Goal: Task Accomplishment & Management: Complete application form

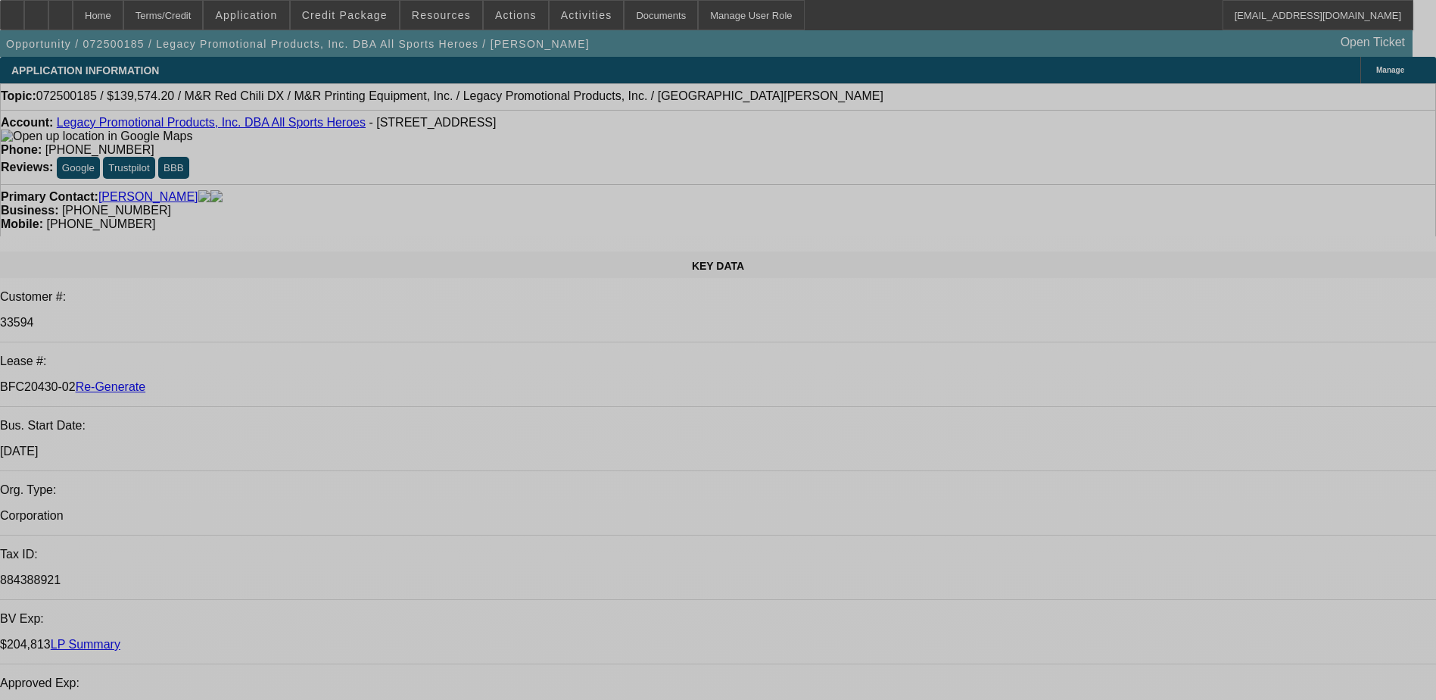
select select "0.2"
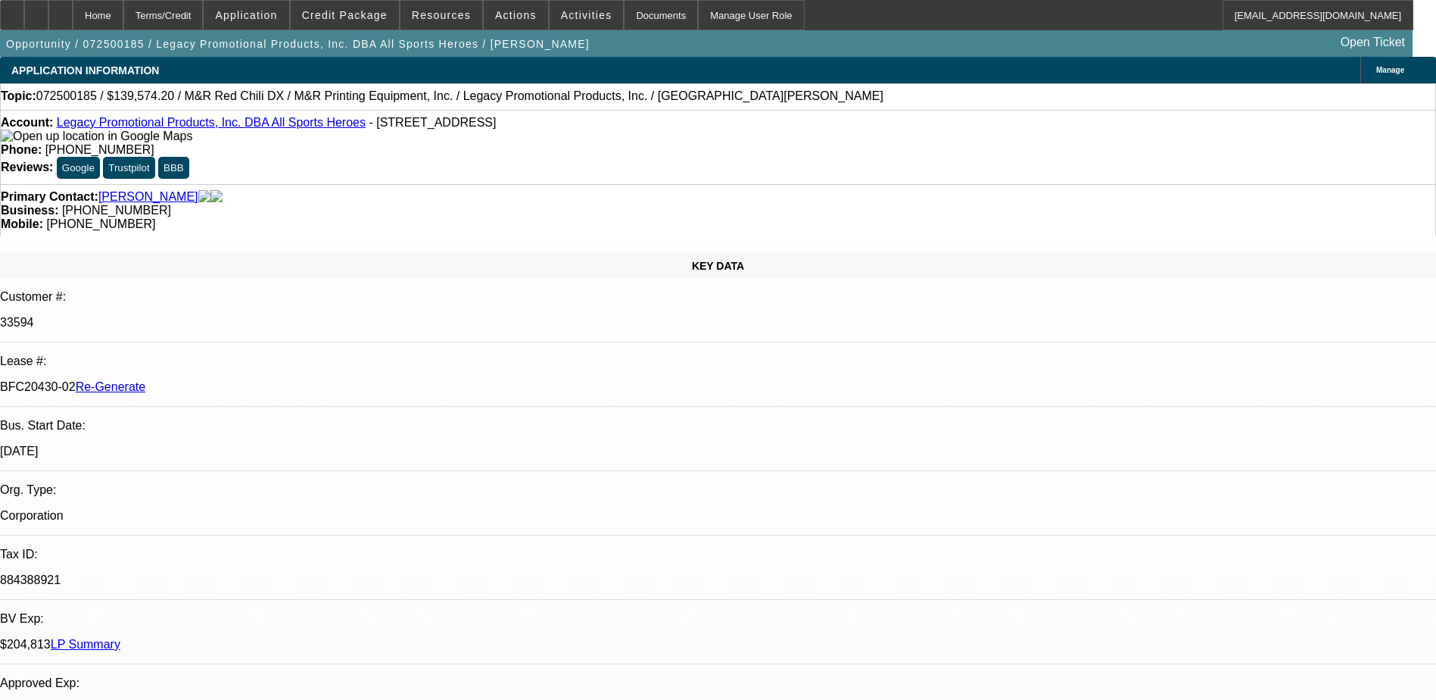
select select "2"
select select "0"
select select "2"
select select "0"
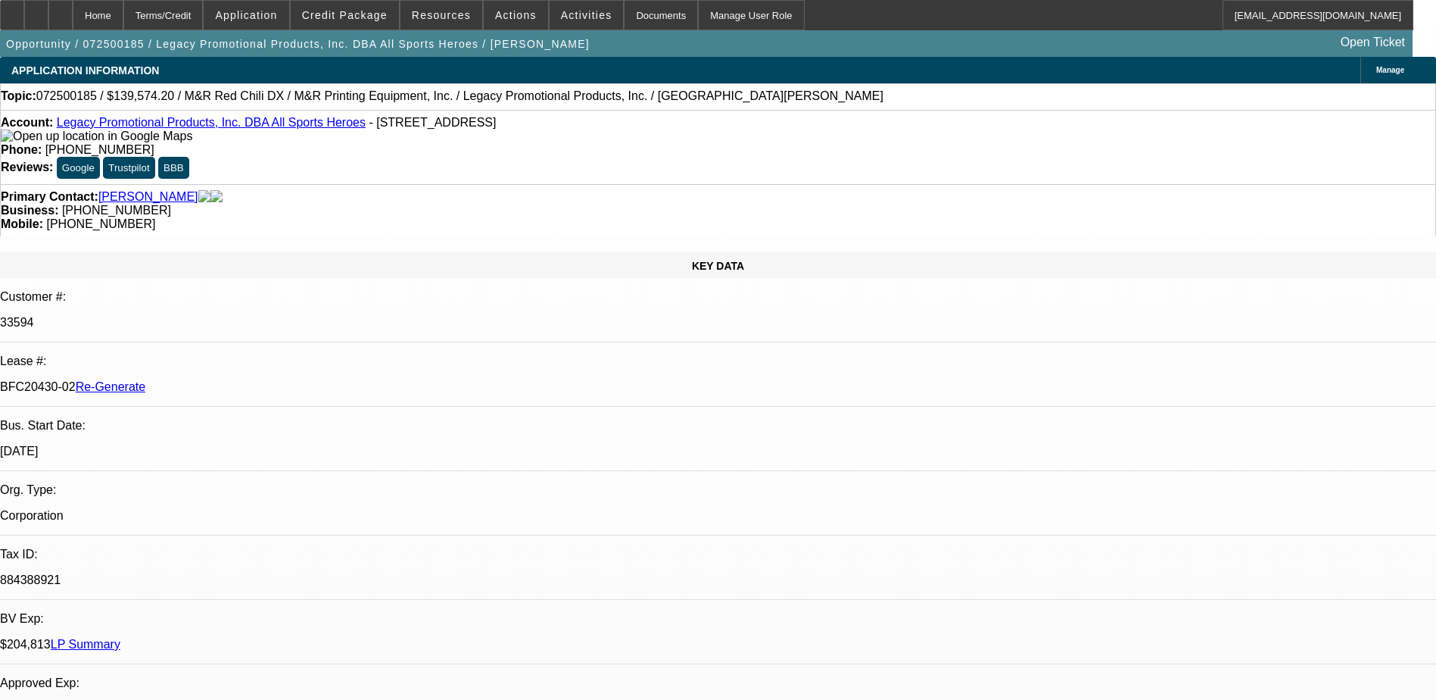
select select "0"
select select "2"
select select "0"
select select "2"
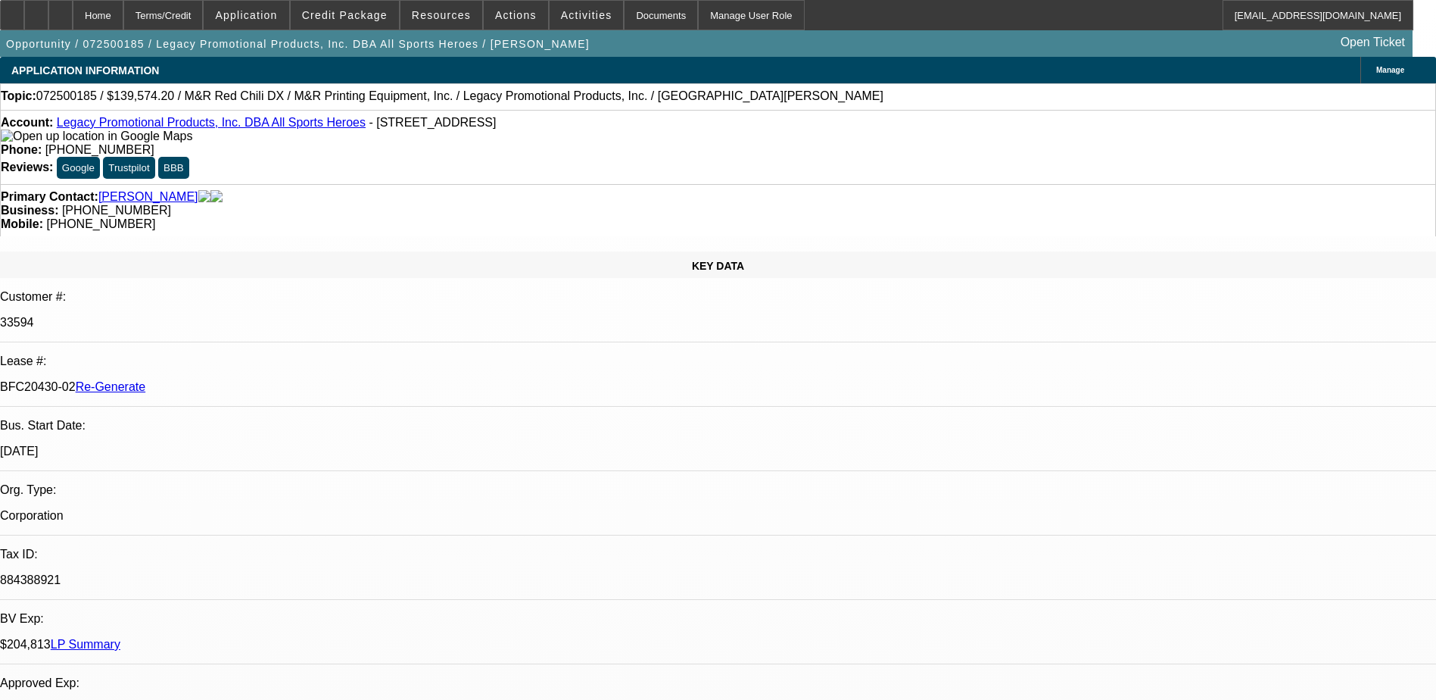
select select "0"
select select "1"
select select "2"
select select "6"
select select "1"
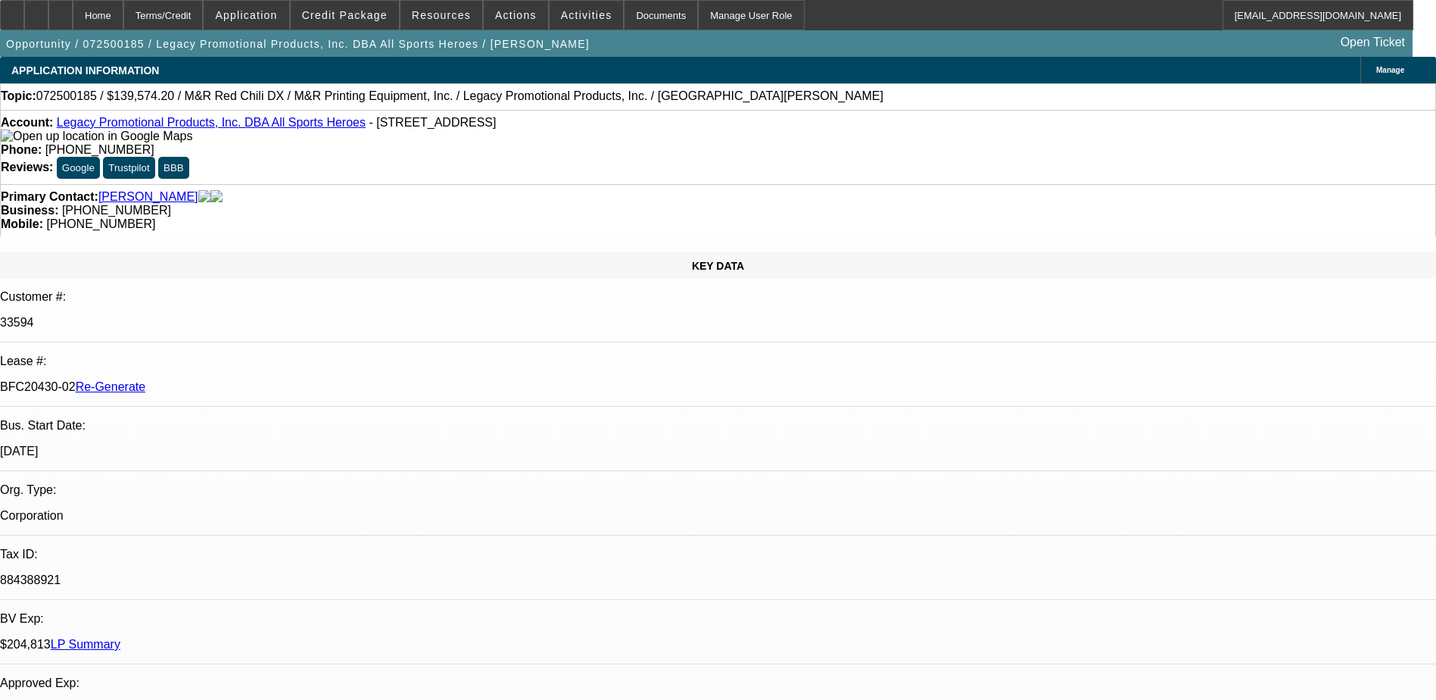
select select "2"
select select "6"
select select "1"
select select "2"
select select "6"
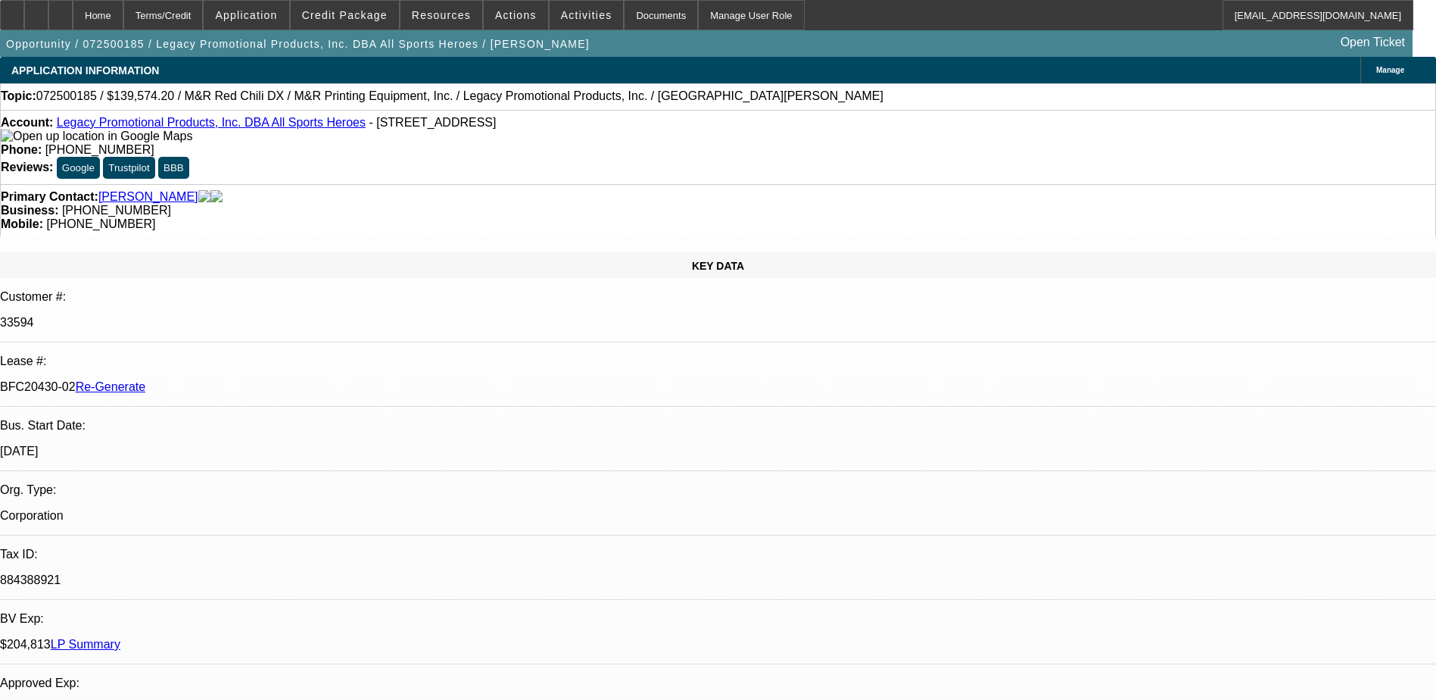
select select "1"
select select "2"
select select "6"
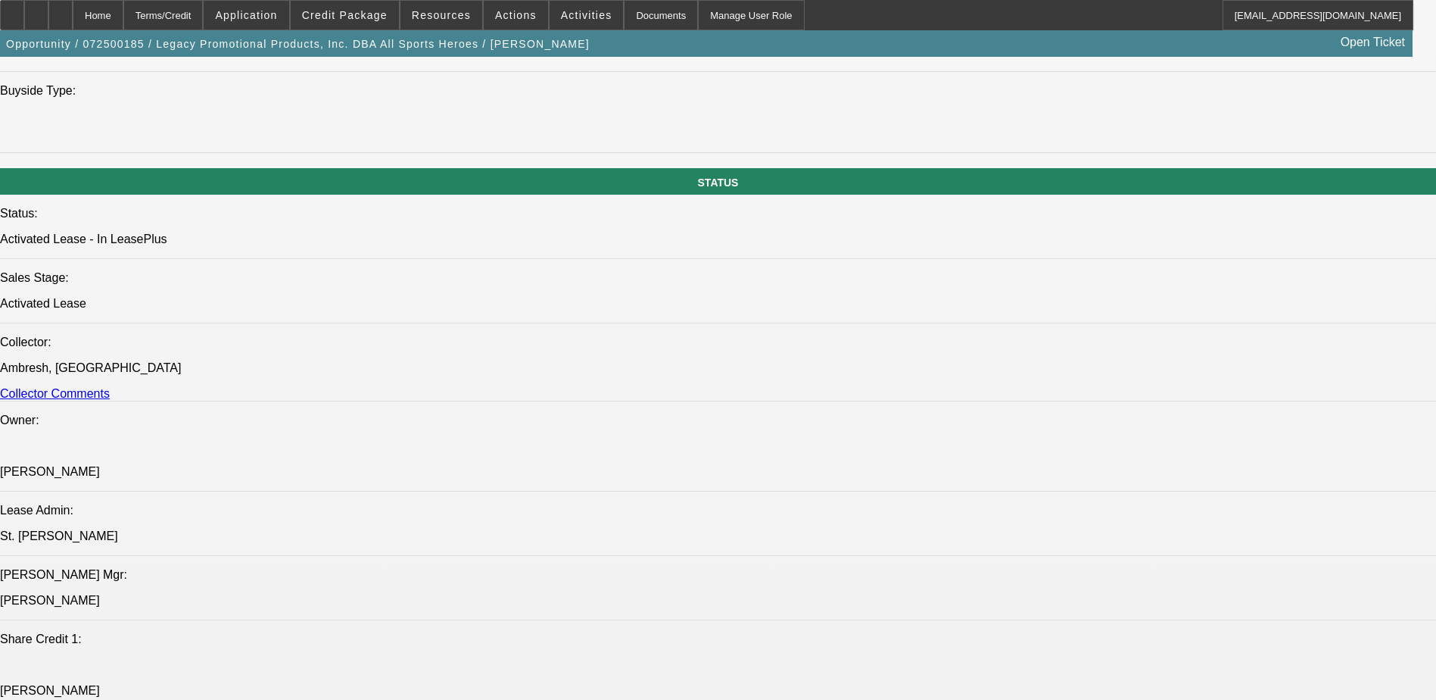
select select "0.2"
select select "2"
select select "0"
select select "2"
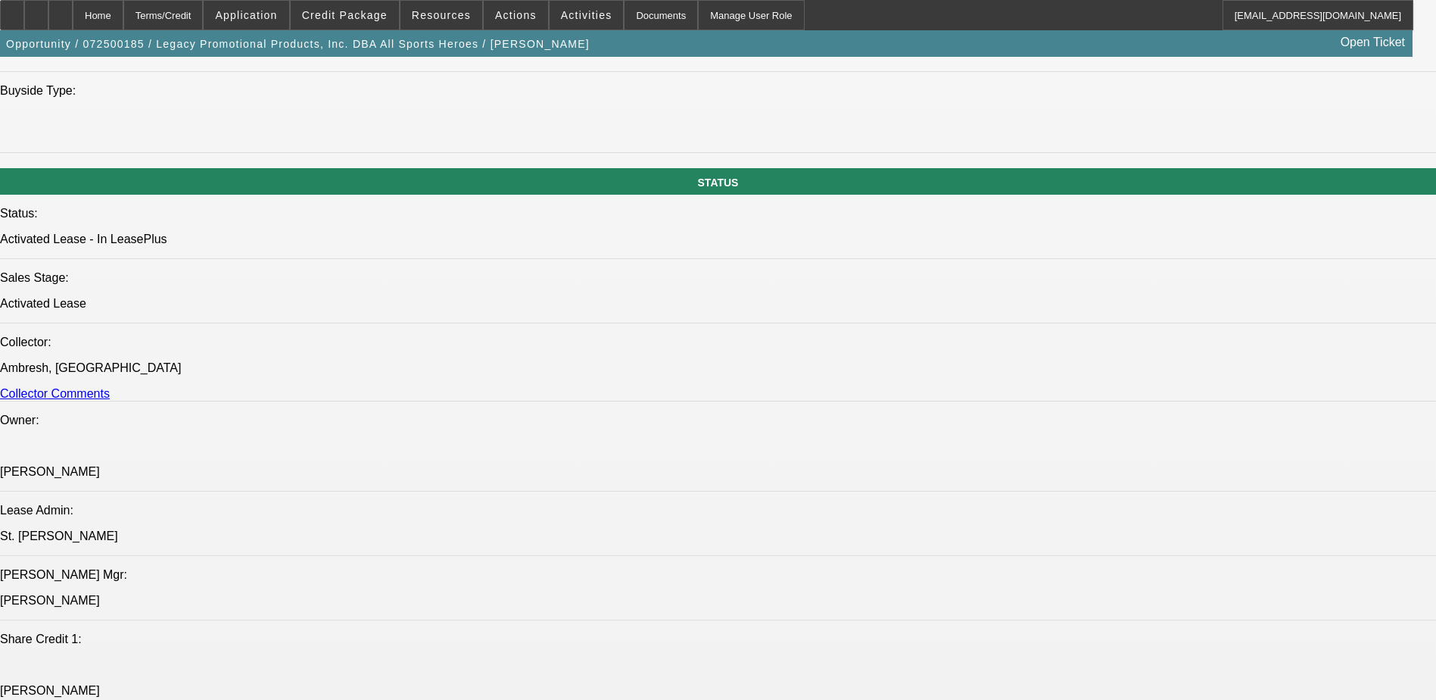
select select "0"
select select "2"
select select "0"
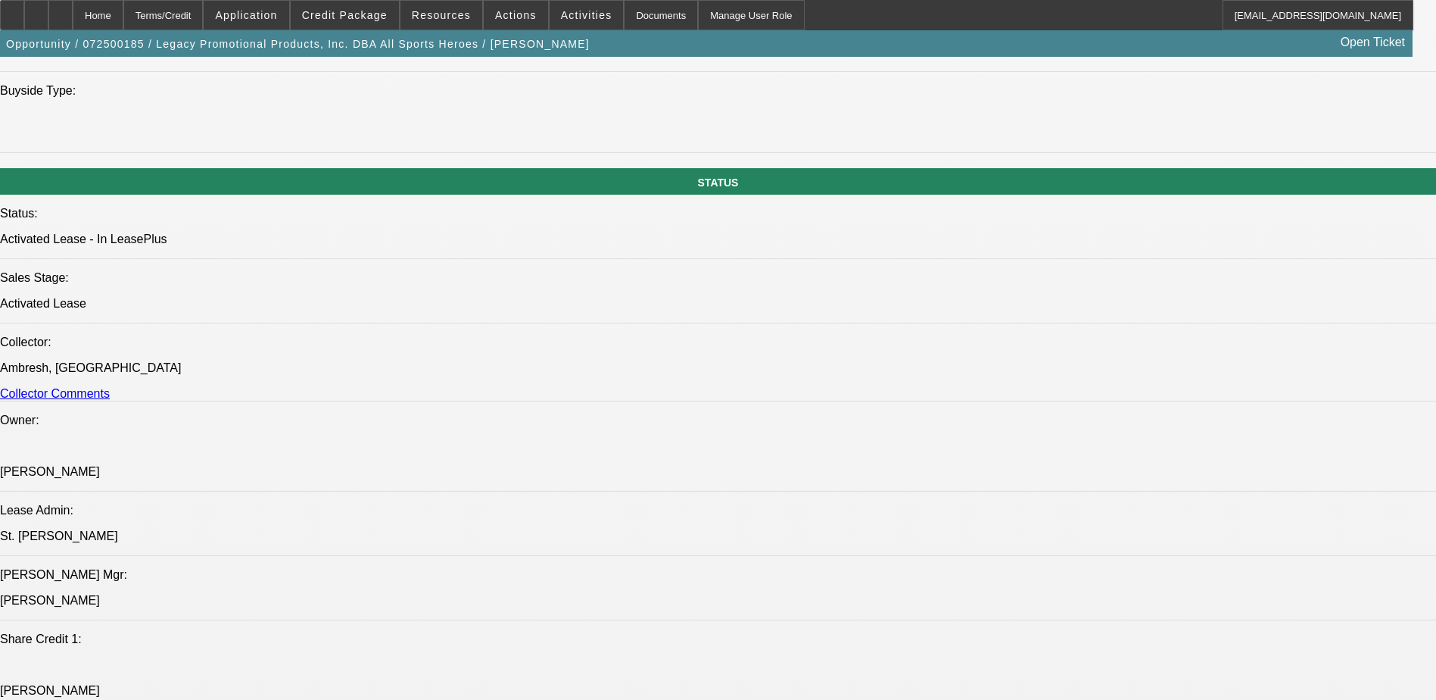
select select "2"
select select "0"
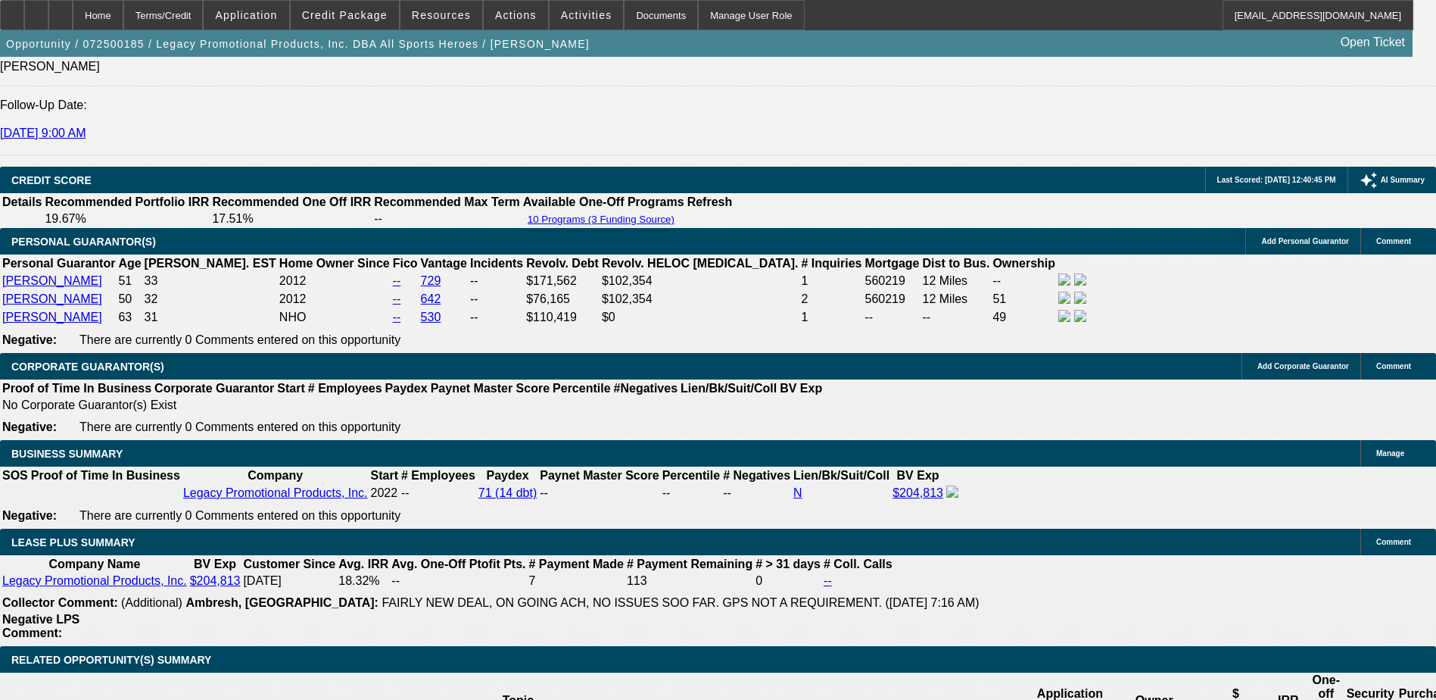
select select "1"
select select "2"
select select "6"
select select "1"
select select "2"
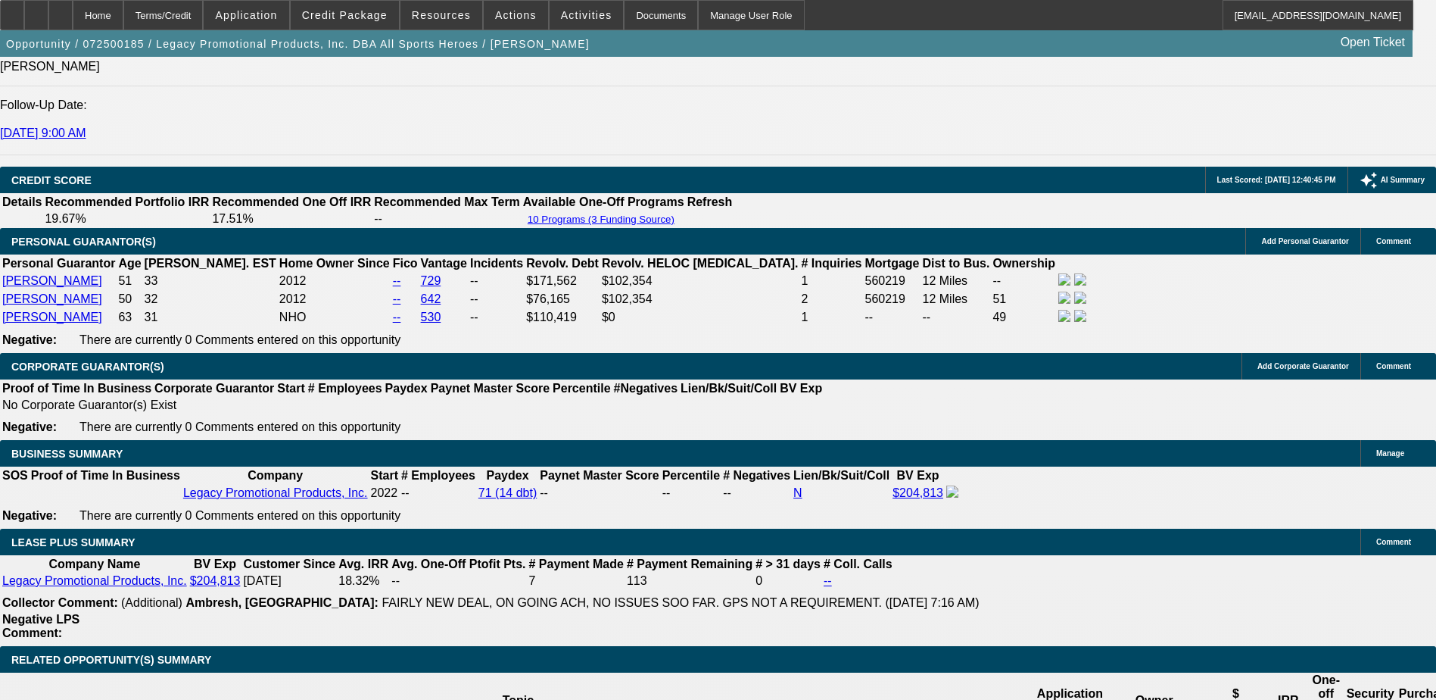
select select "6"
select select "1"
select select "2"
select select "6"
select select "1"
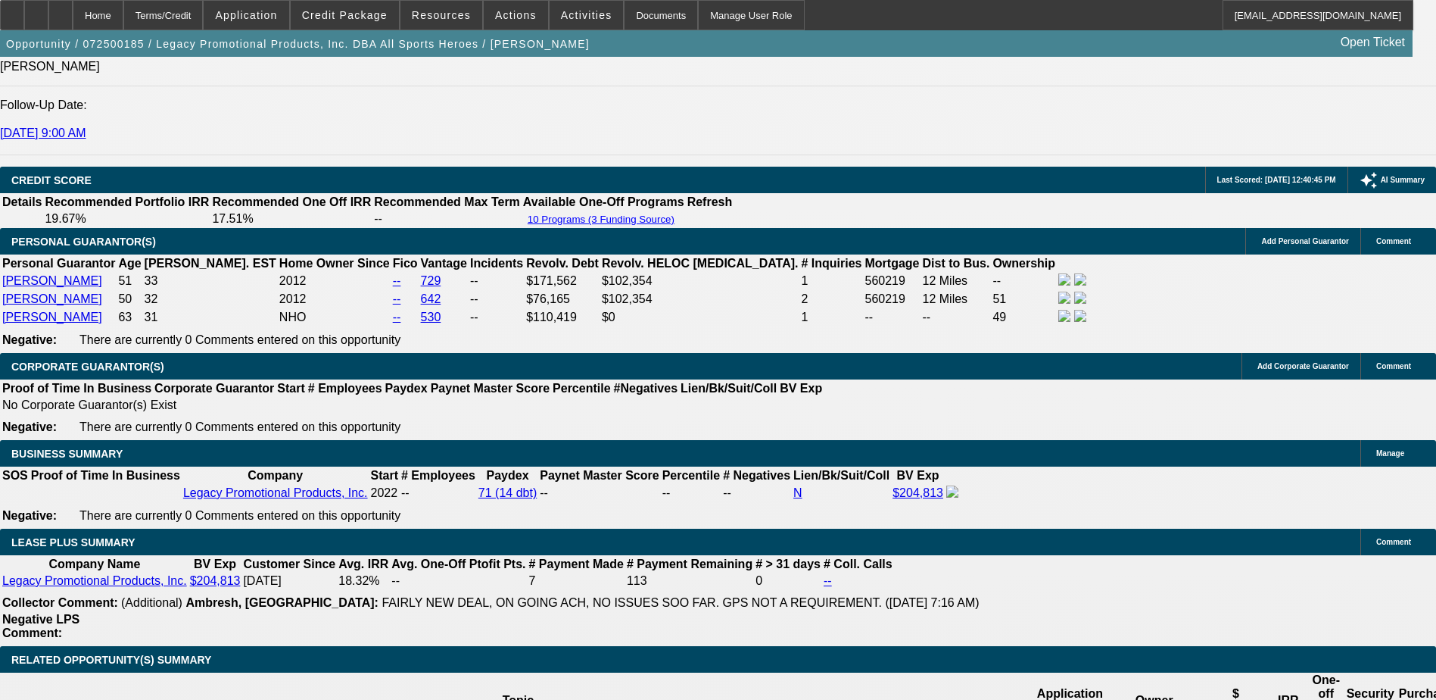
select select "2"
select select "6"
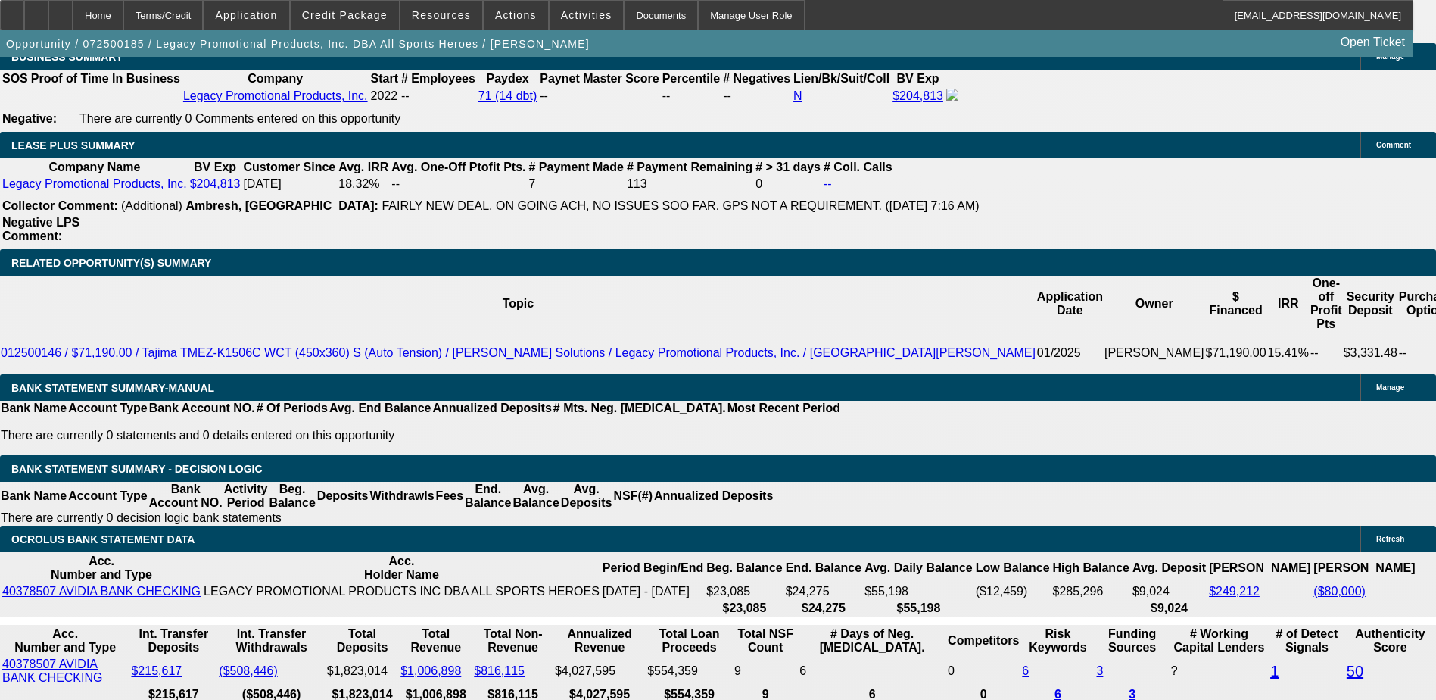
scroll to position [2575, 0]
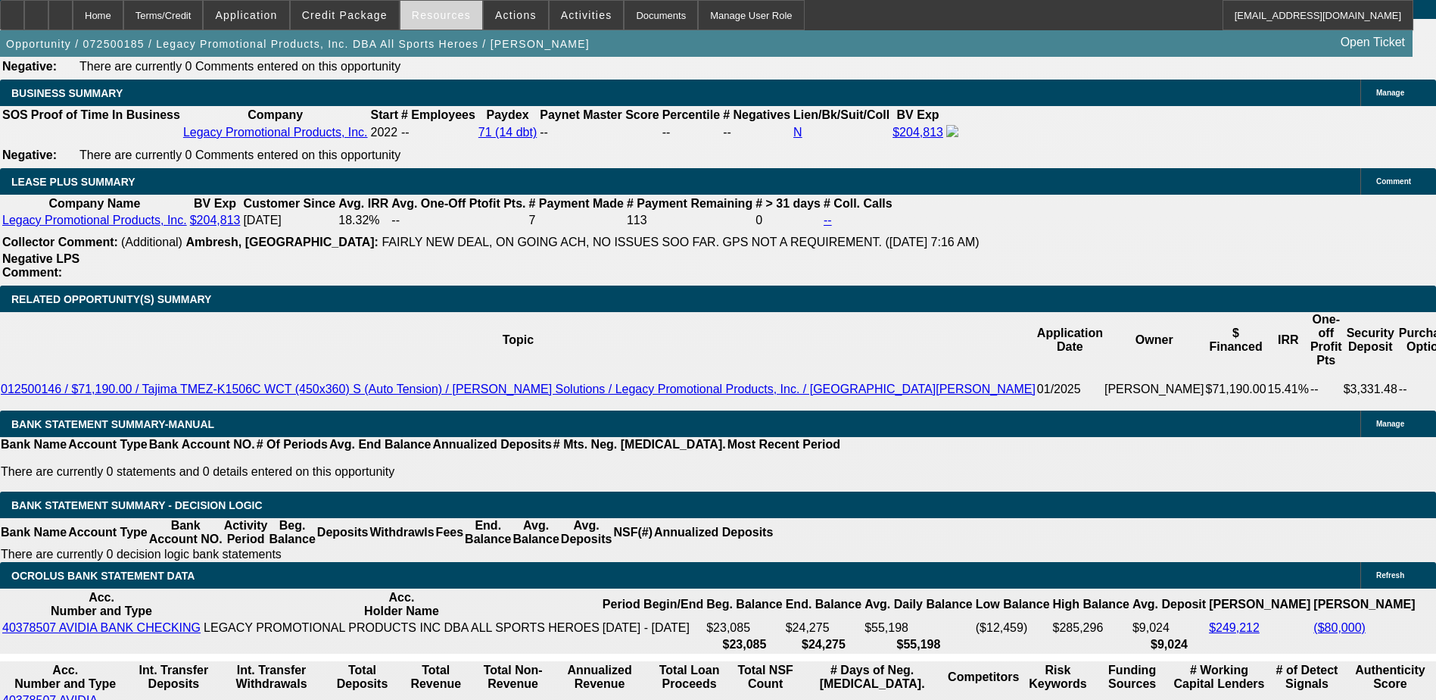
click at [440, 17] on span "Resources" at bounding box center [441, 15] width 59 height 12
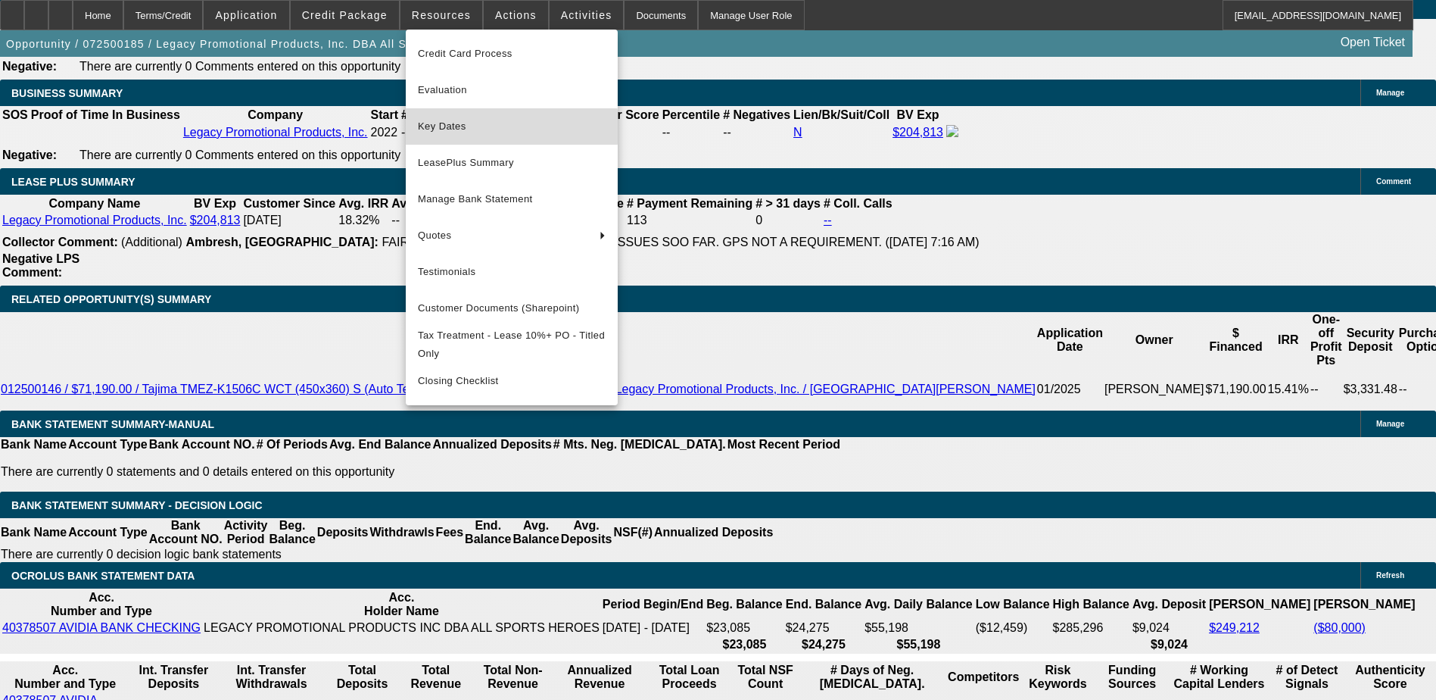
click at [453, 127] on span "Key Dates" at bounding box center [512, 126] width 188 height 18
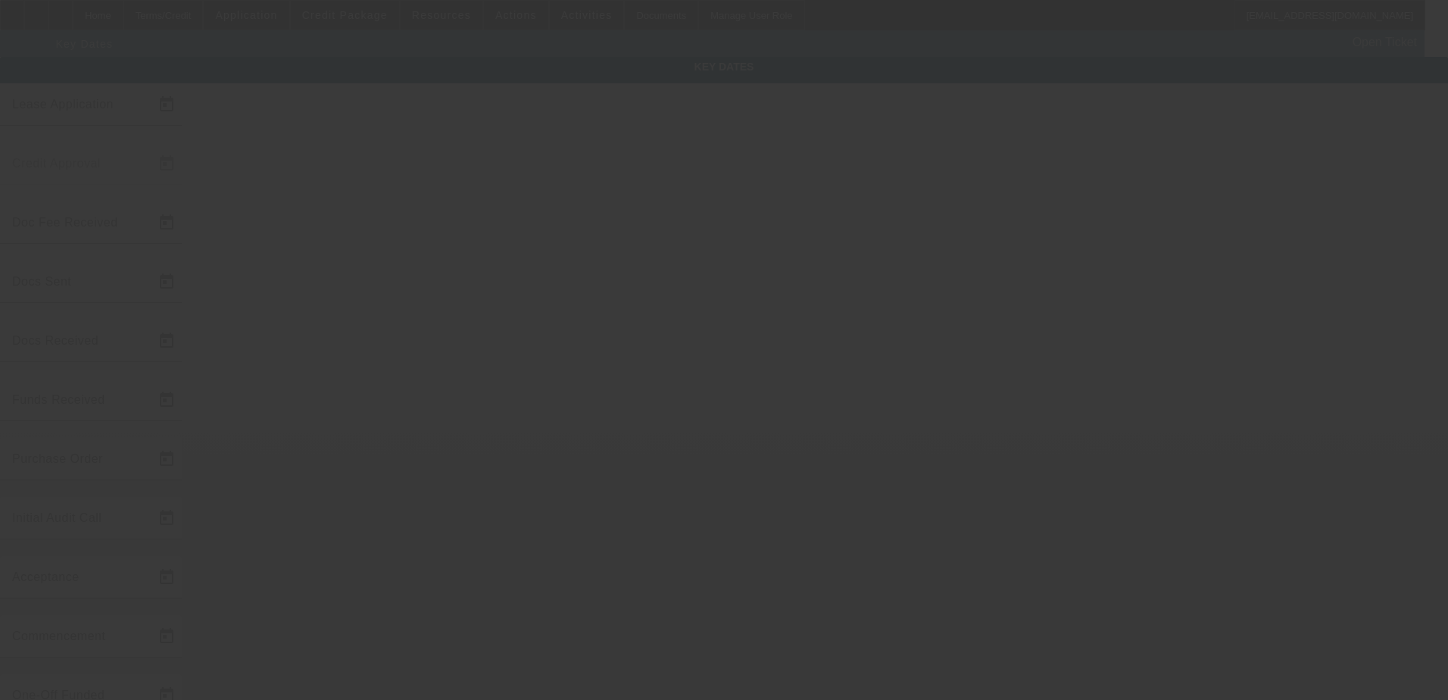
type input "7/9/2025"
type input "7/10/2025"
type input "7/16/2025"
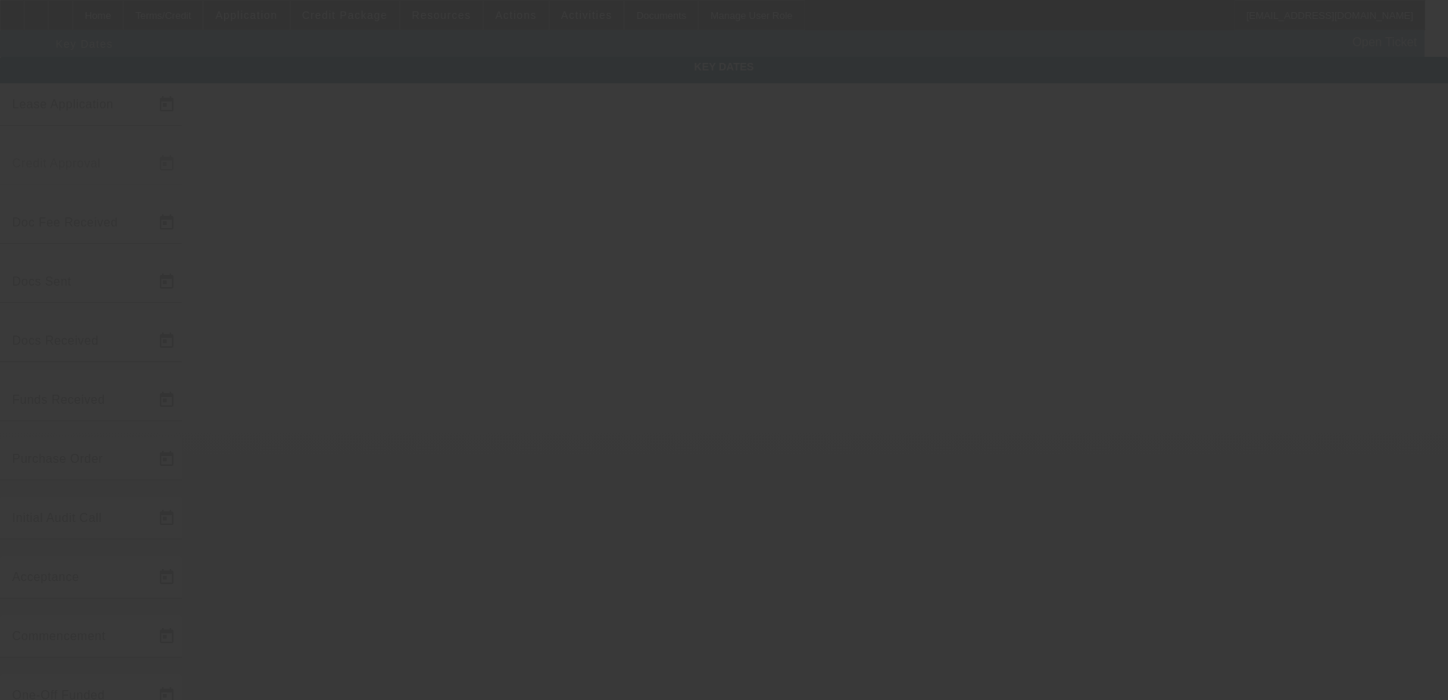
type input "7/16/2025"
type input "8/15/2025"
type input "9/1/2025"
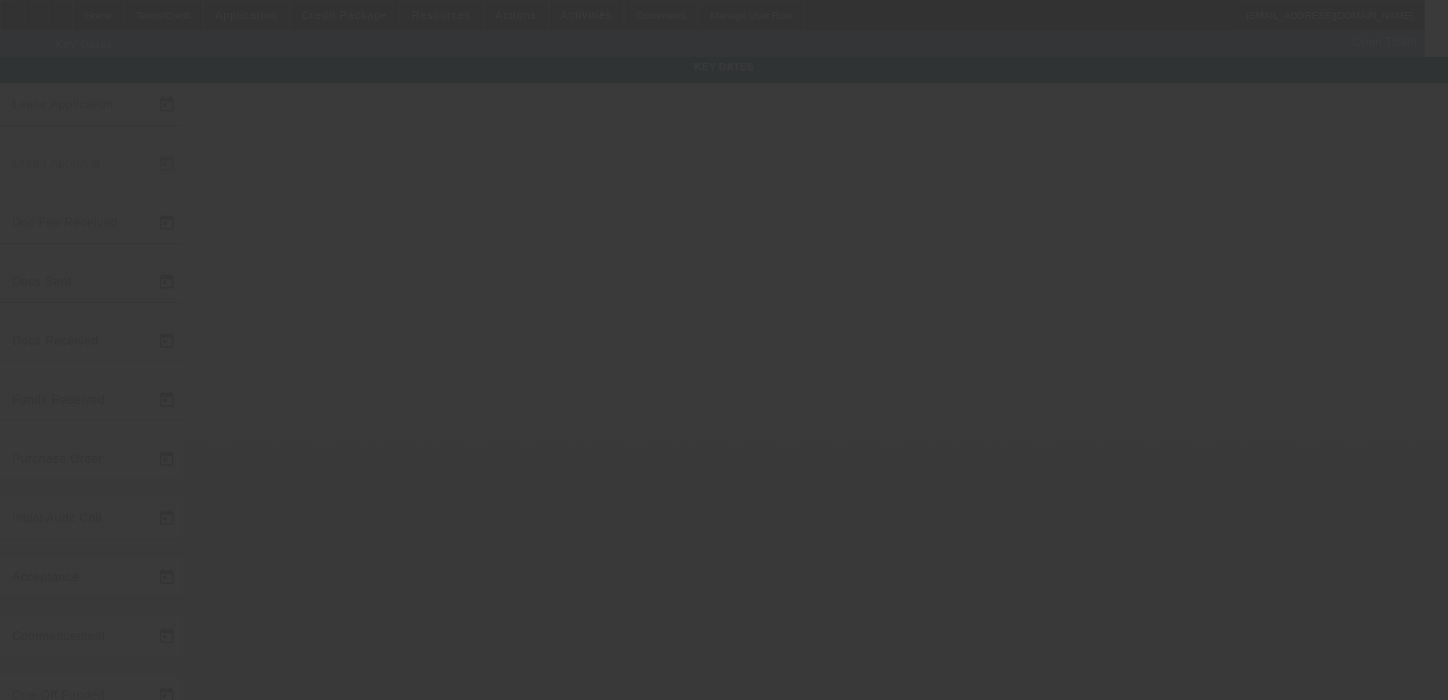
type input "10/1/2025"
type input "8/18/2025"
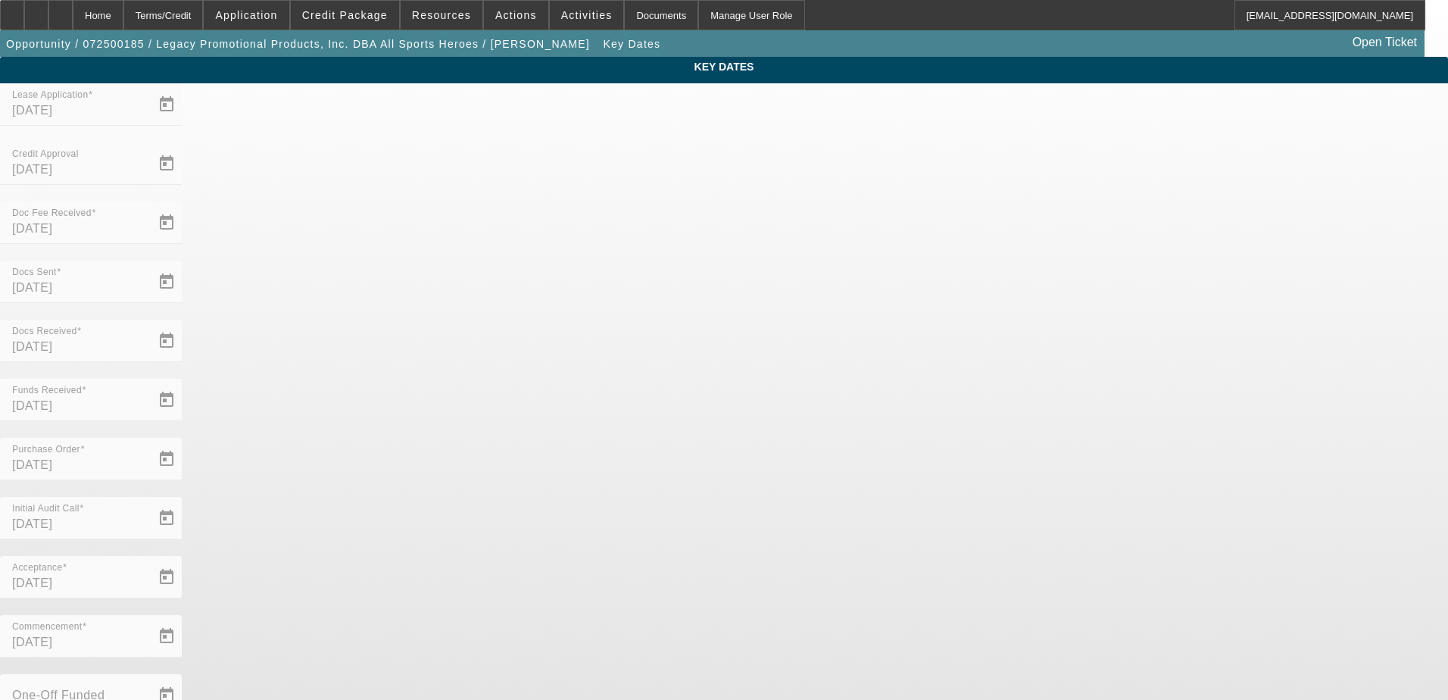
click at [1193, 477] on app-key-dates "Key Dates Lease Application 7/9/2025 Credit Approval 7/10/2025 Doc Fee Received…" at bounding box center [724, 499] width 1448 height 885
click at [500, 19] on span "Actions" at bounding box center [516, 15] width 42 height 12
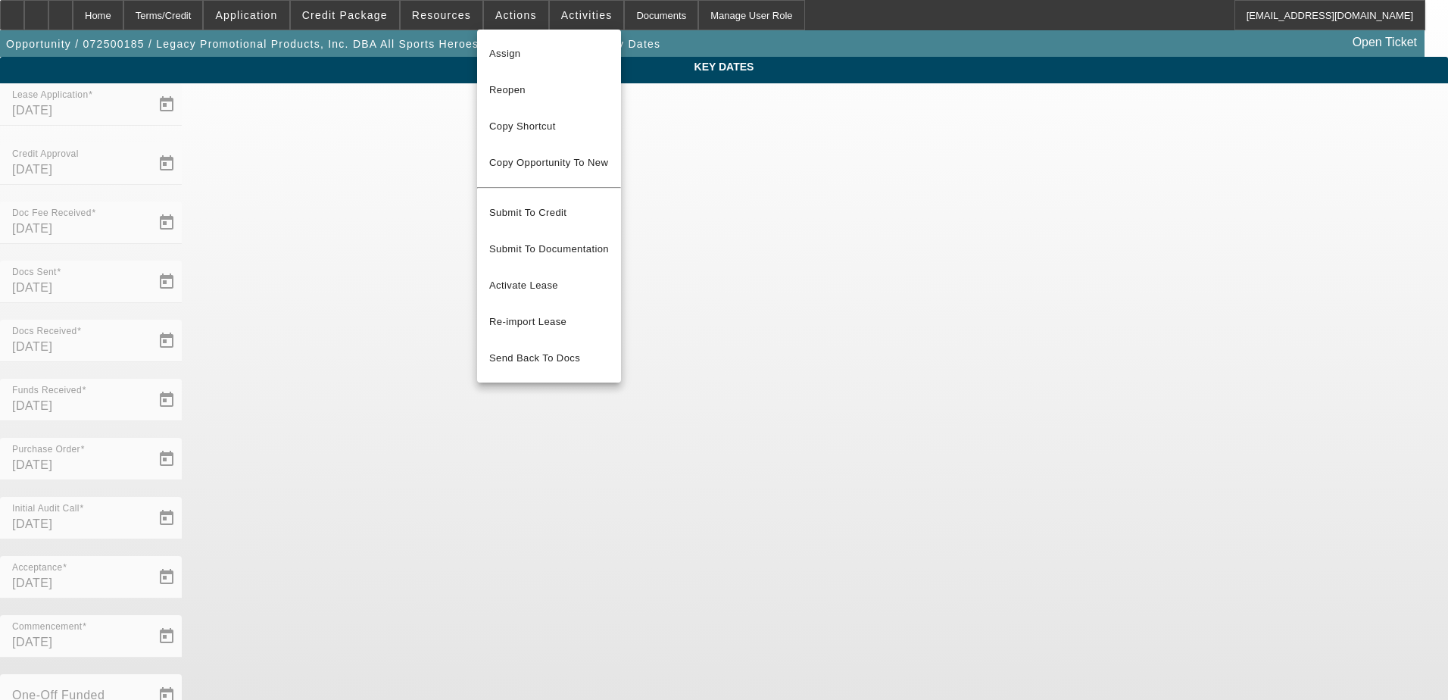
click at [1028, 198] on div at bounding box center [724, 350] width 1448 height 700
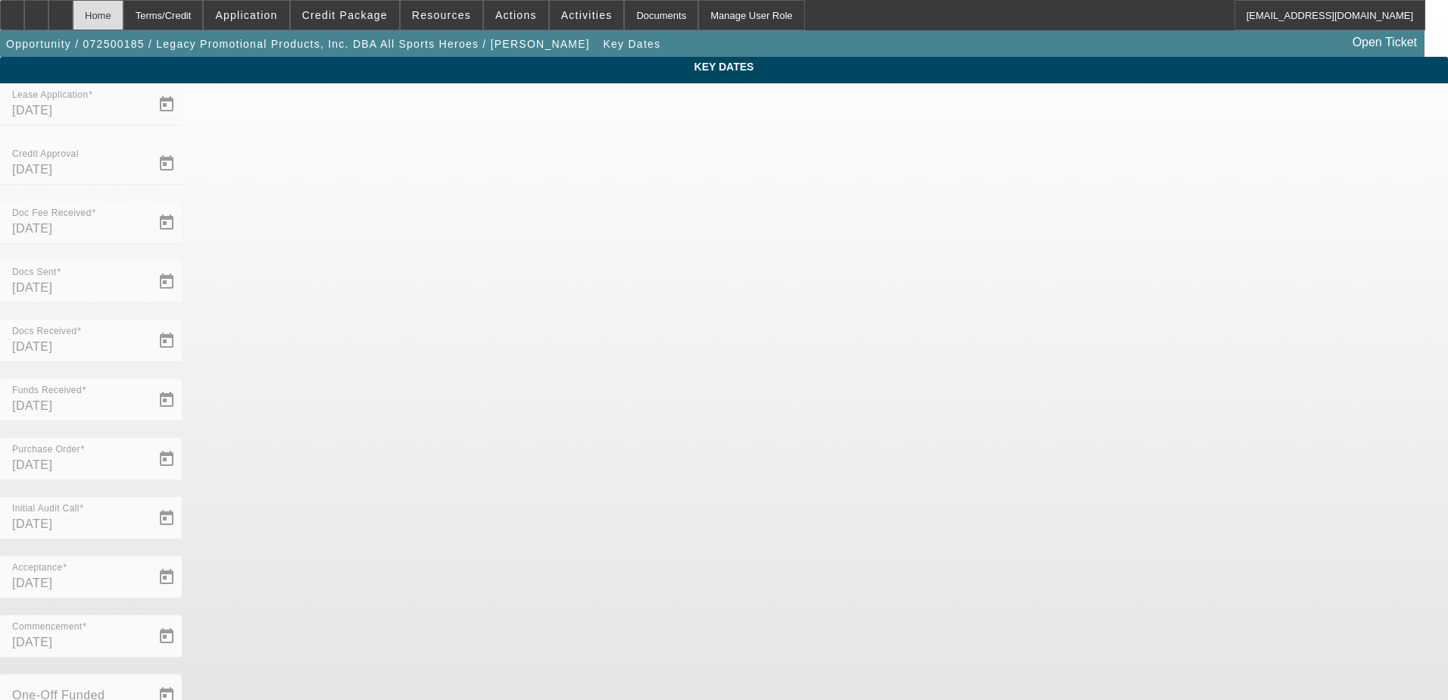
click at [123, 13] on div "Home" at bounding box center [98, 15] width 51 height 30
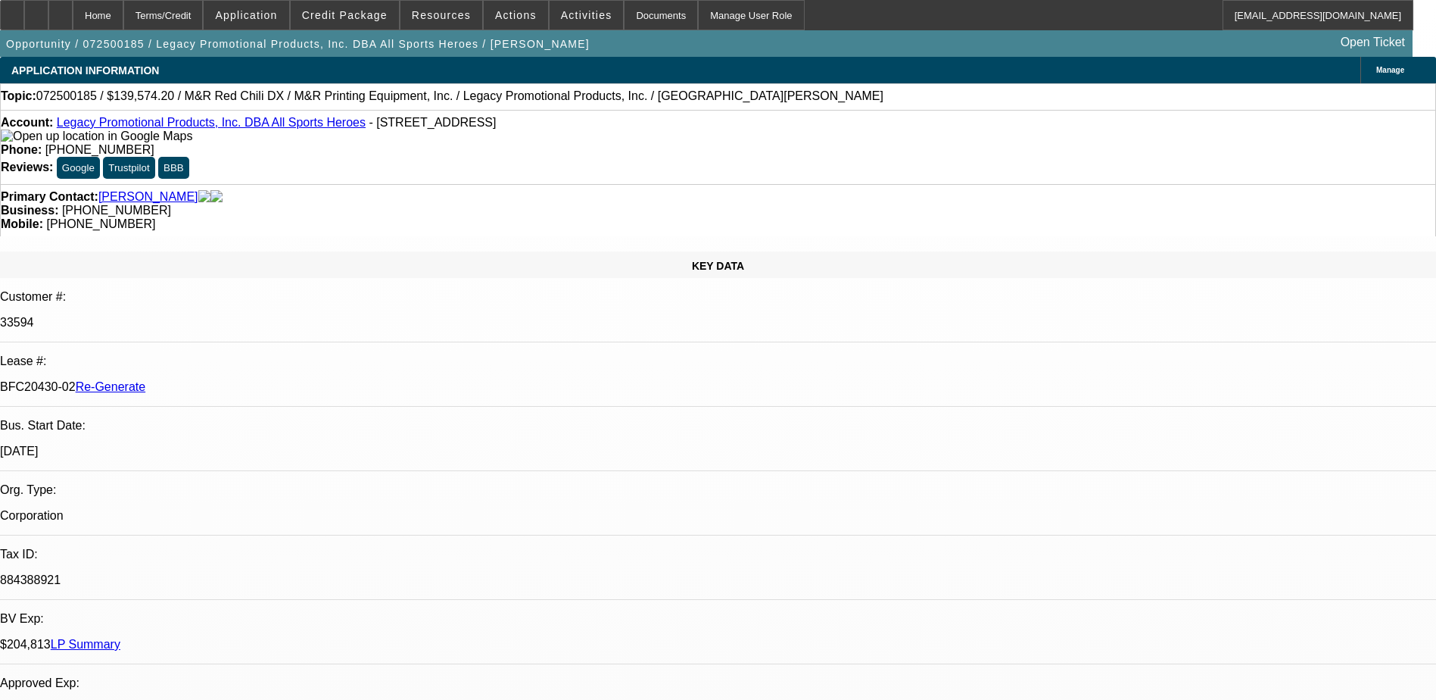
select select "0.2"
select select "2"
select select "0"
select select "6"
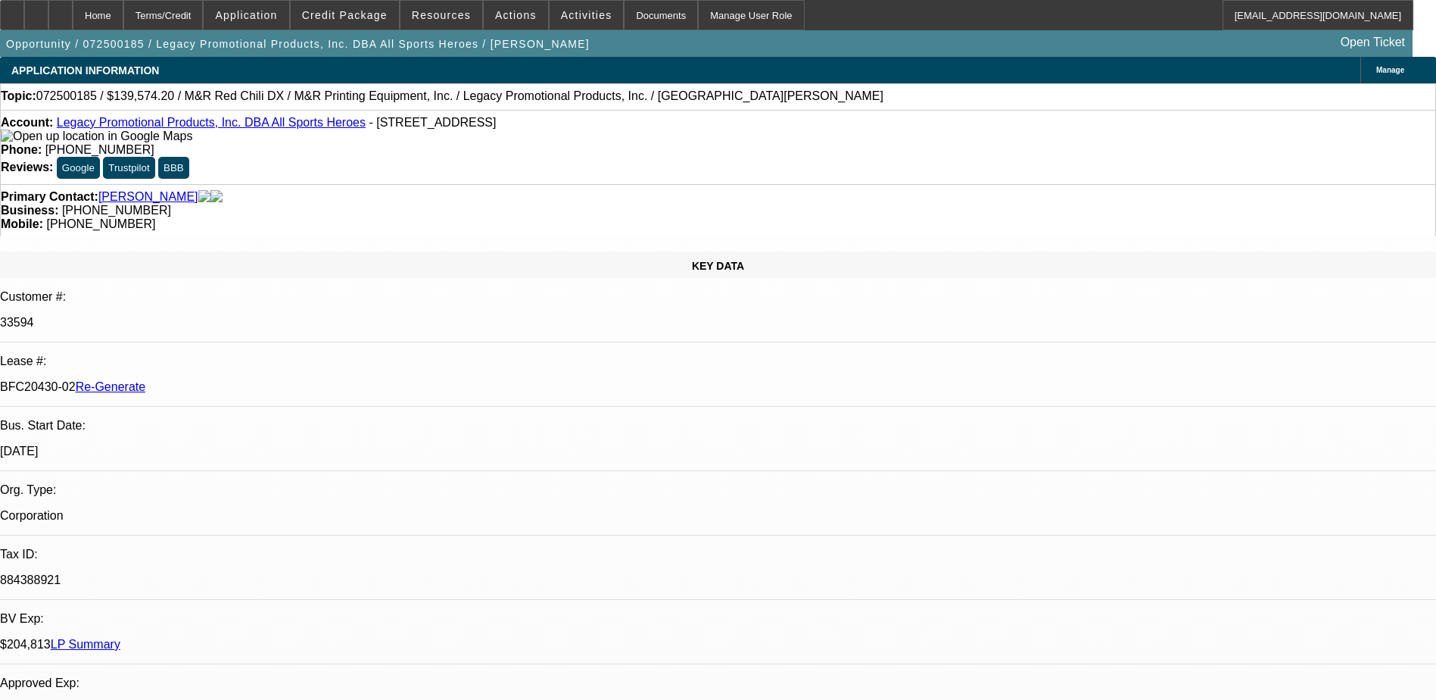
select select "0"
select select "2"
select select "0"
select select "6"
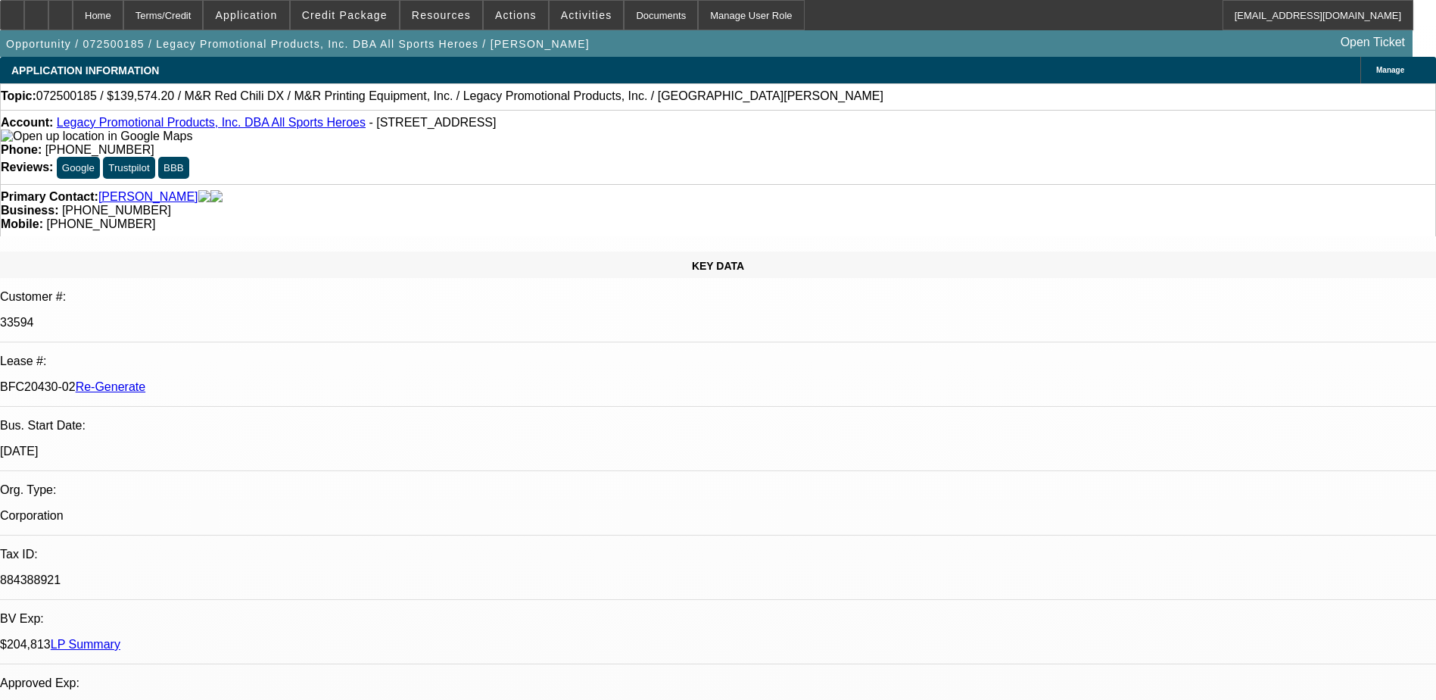
select select "0"
select select "2"
select select "0"
select select "6"
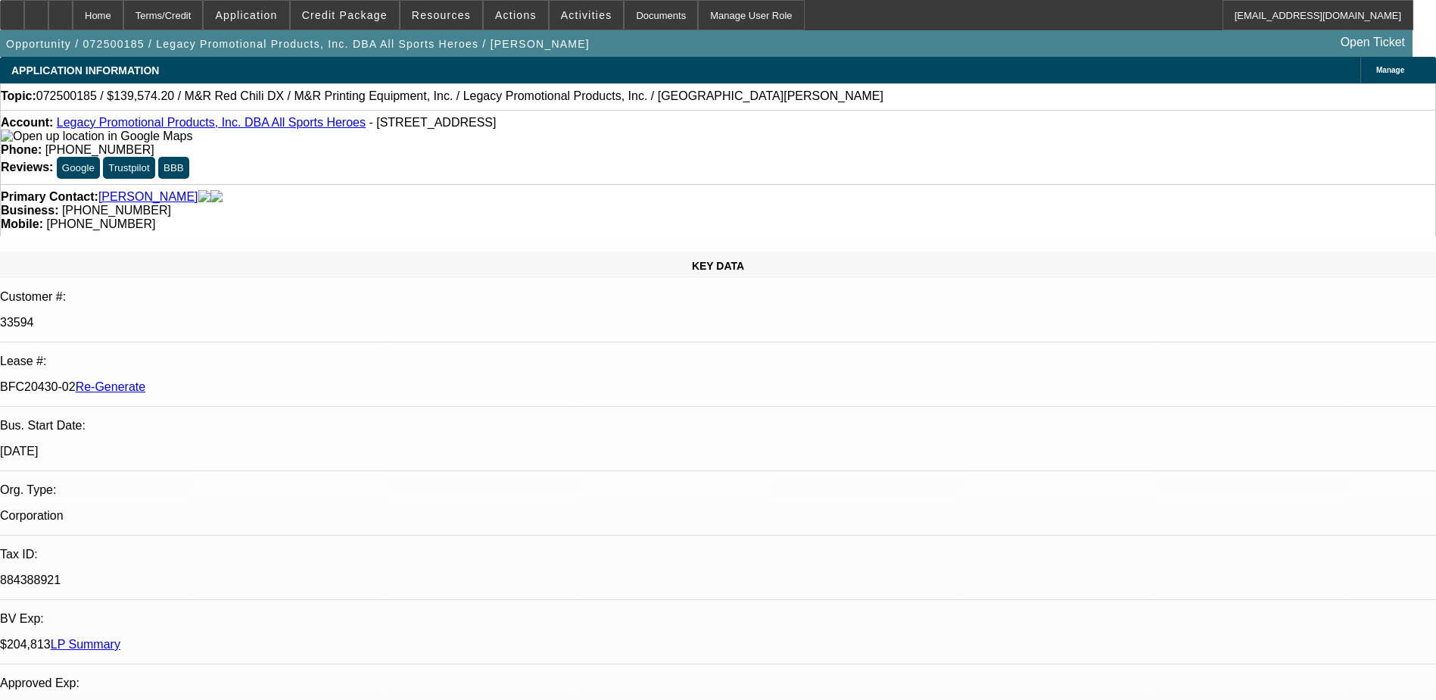
select select "0"
select select "2"
select select "0"
select select "6"
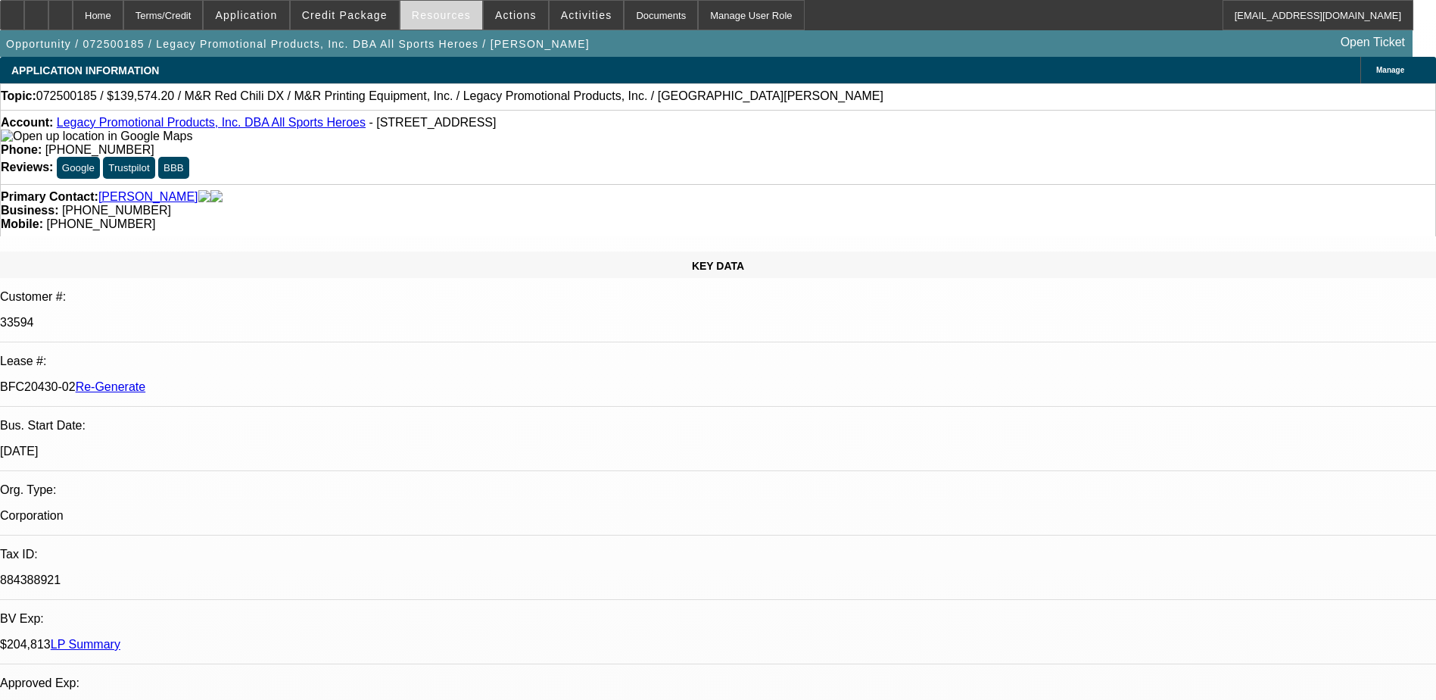
click at [435, 11] on span "Resources" at bounding box center [441, 15] width 59 height 12
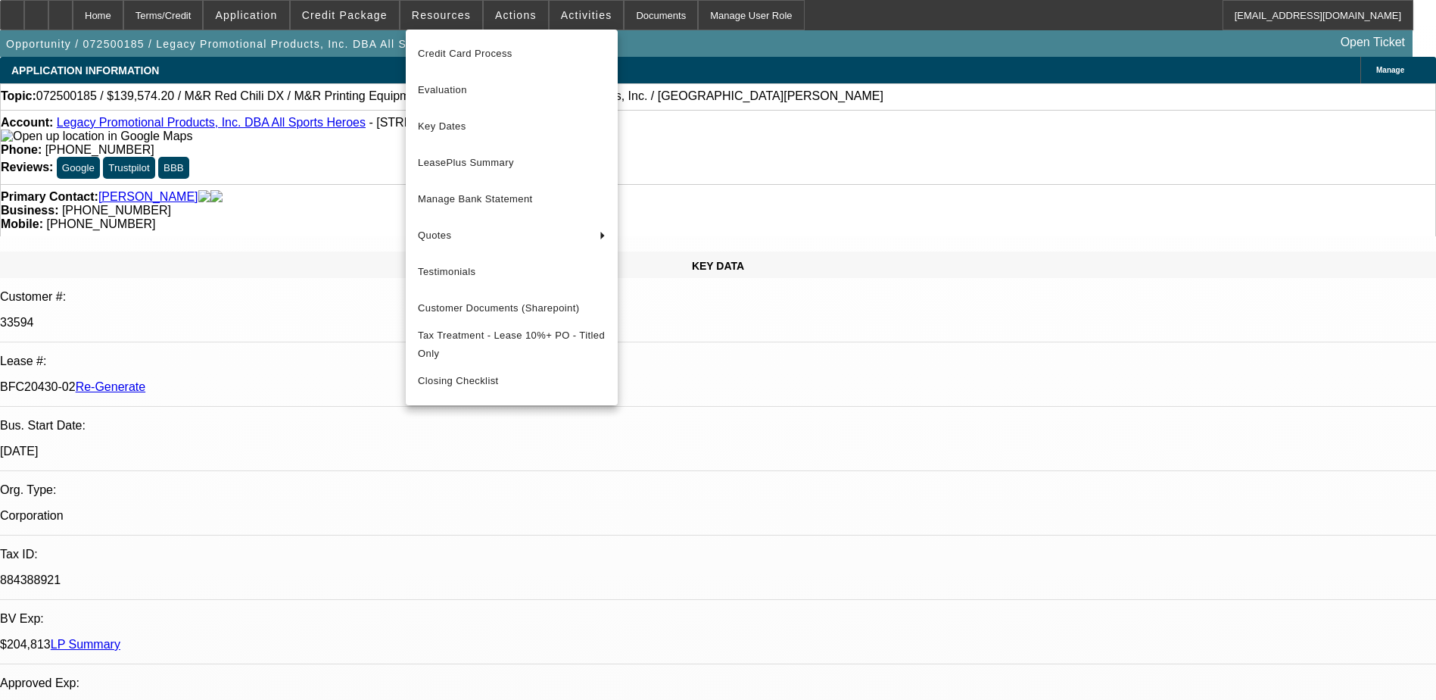
click at [502, 17] on div at bounding box center [718, 350] width 1436 height 700
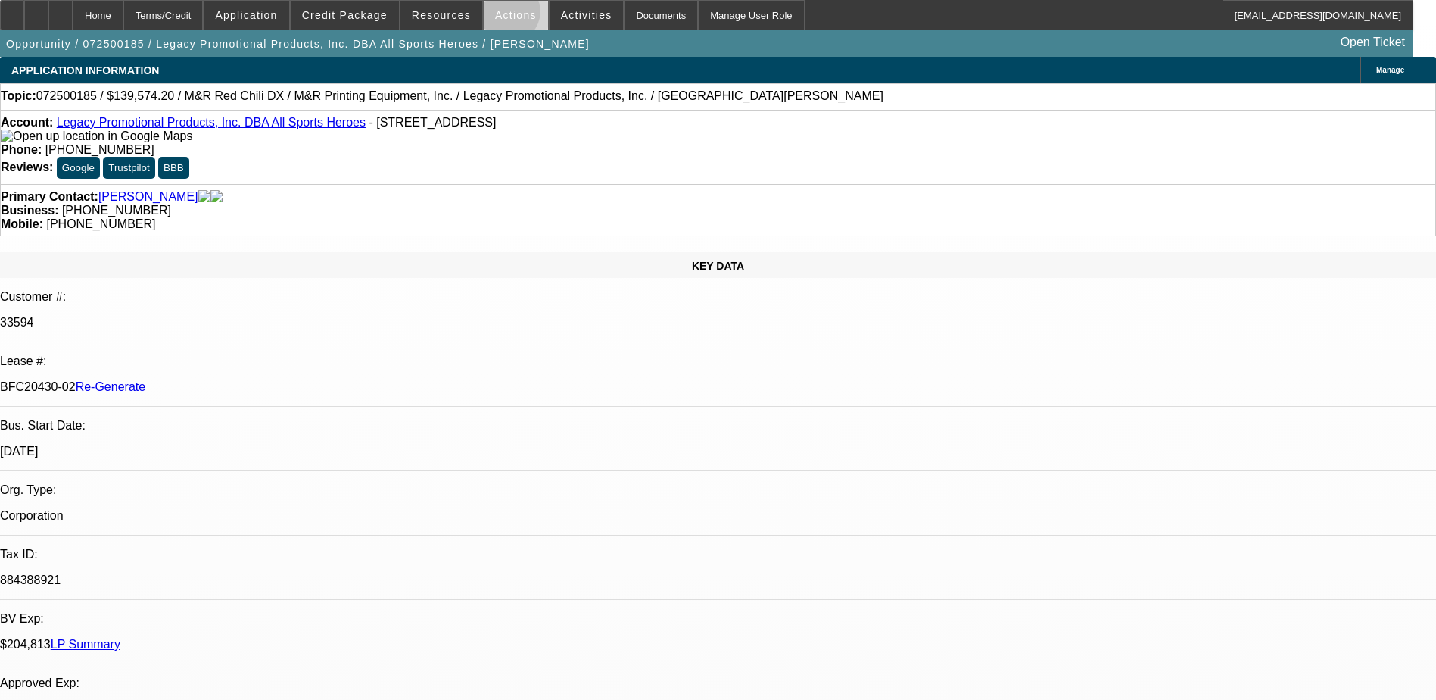
click at [502, 15] on span "Actions" at bounding box center [516, 15] width 42 height 12
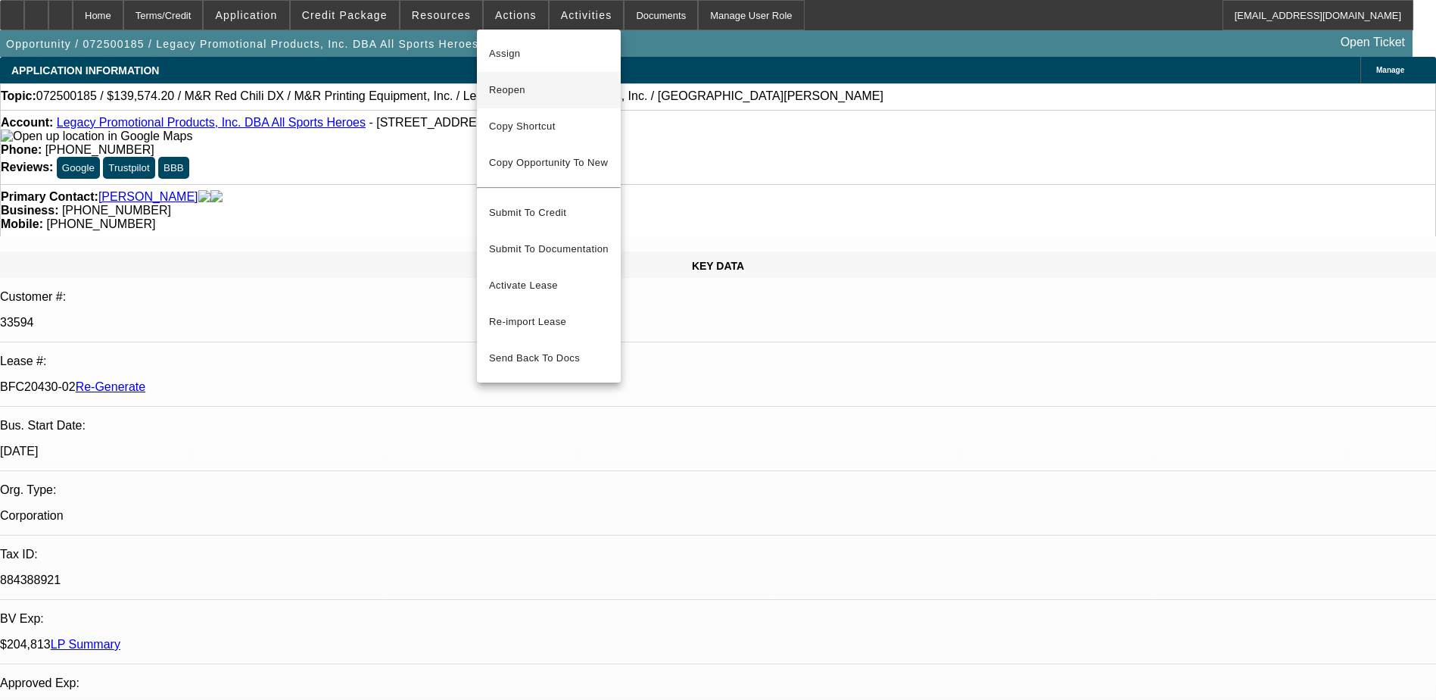
click at [512, 91] on span "Reopen" at bounding box center [549, 90] width 120 height 18
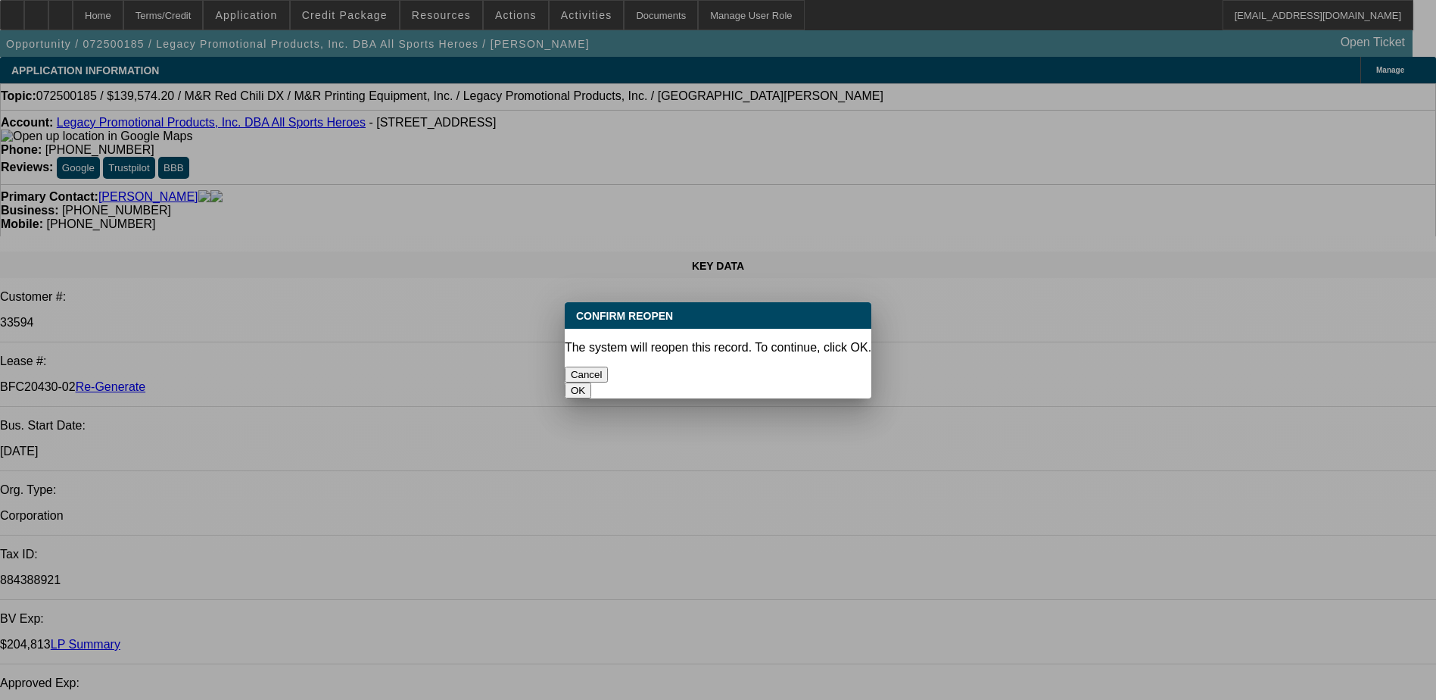
click at [591, 382] on button "OK" at bounding box center [578, 390] width 27 height 16
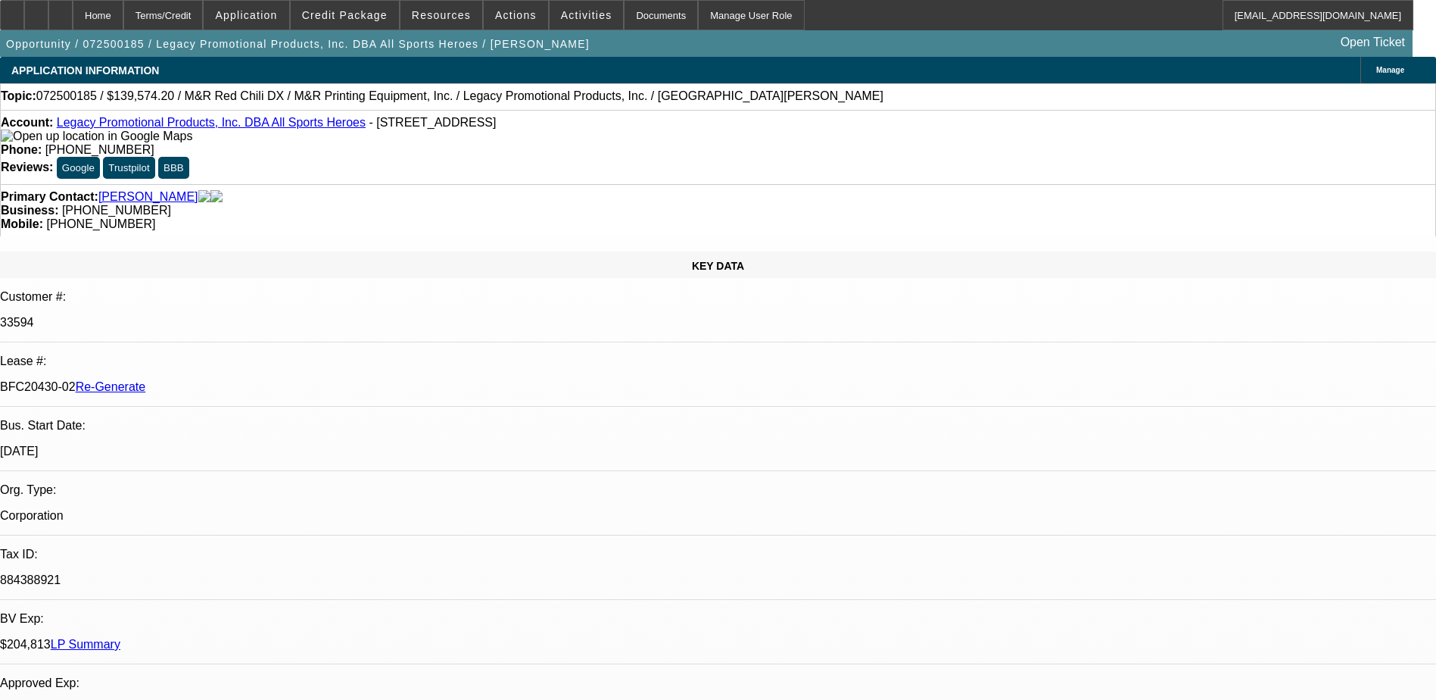
select select "0.2"
select select "2"
select select "0"
select select "2"
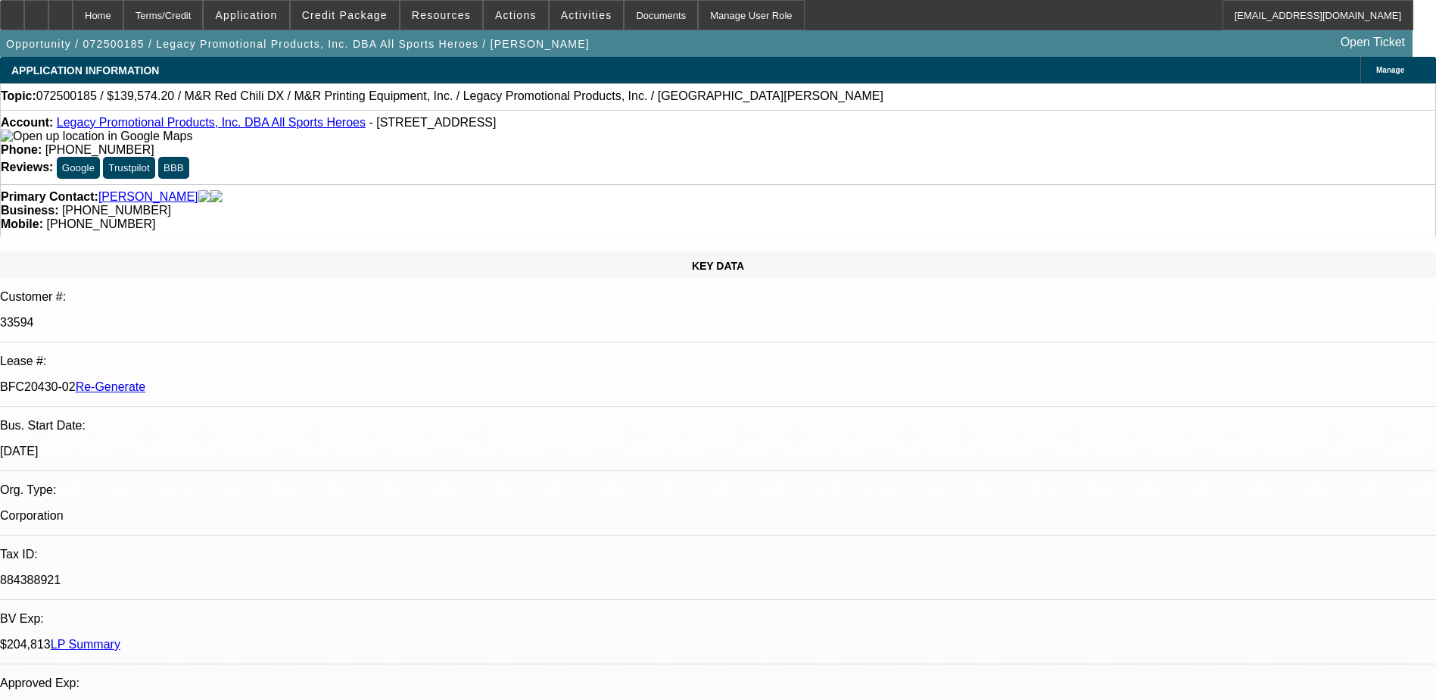
select select "0"
select select "2"
select select "0"
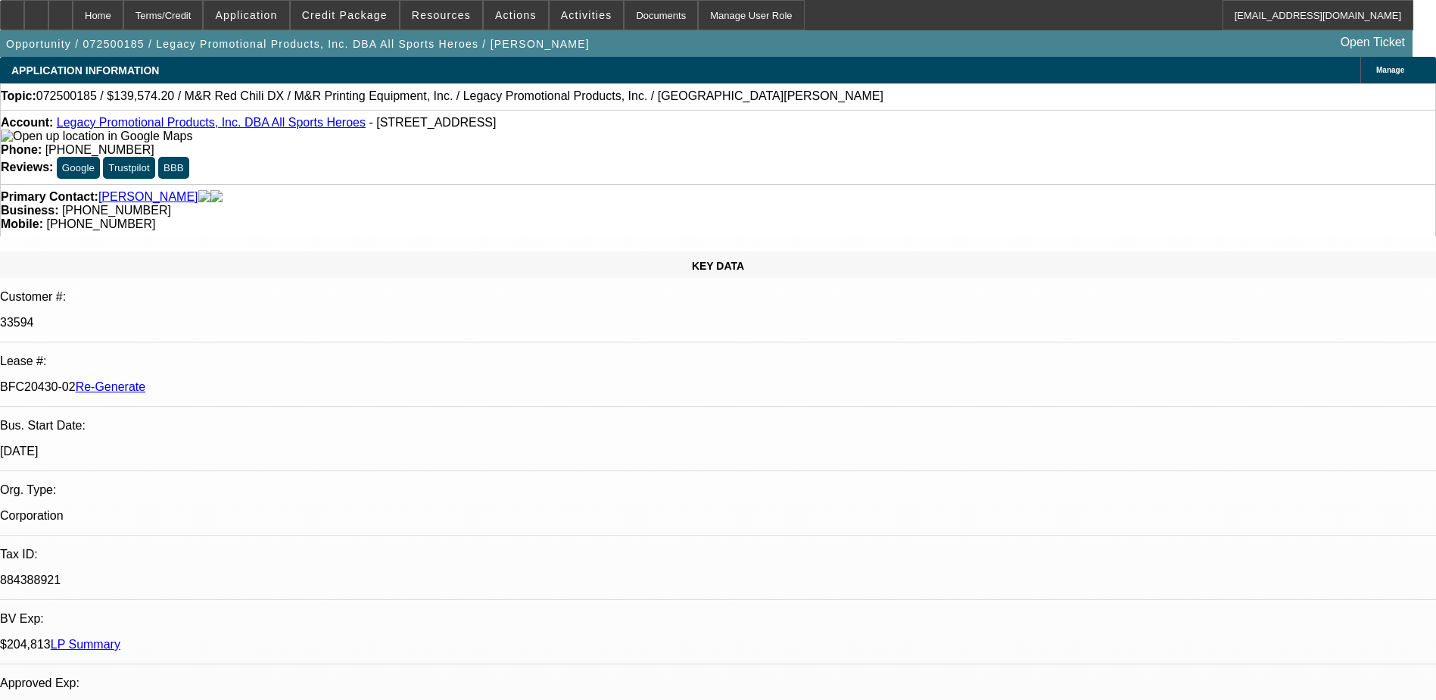
select select "2"
select select "0"
select select "1"
select select "2"
select select "6"
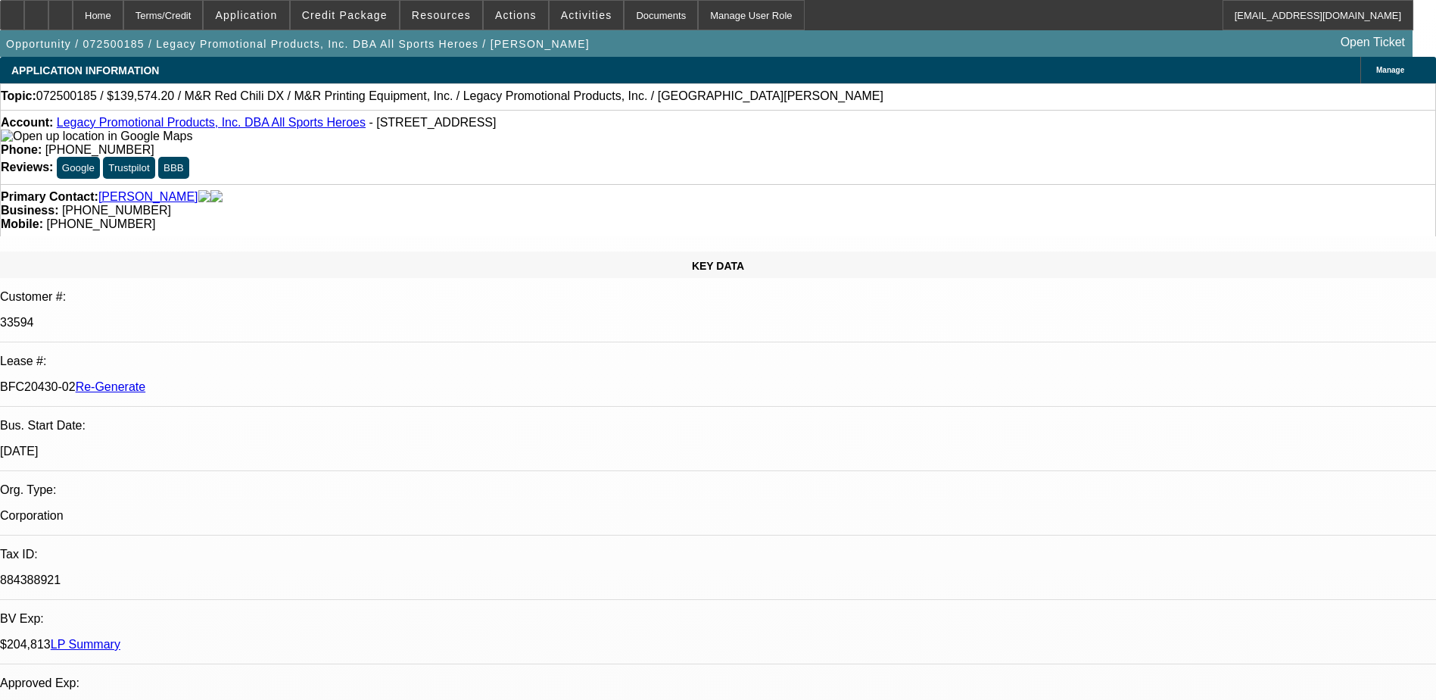
select select "1"
select select "2"
select select "6"
select select "1"
select select "2"
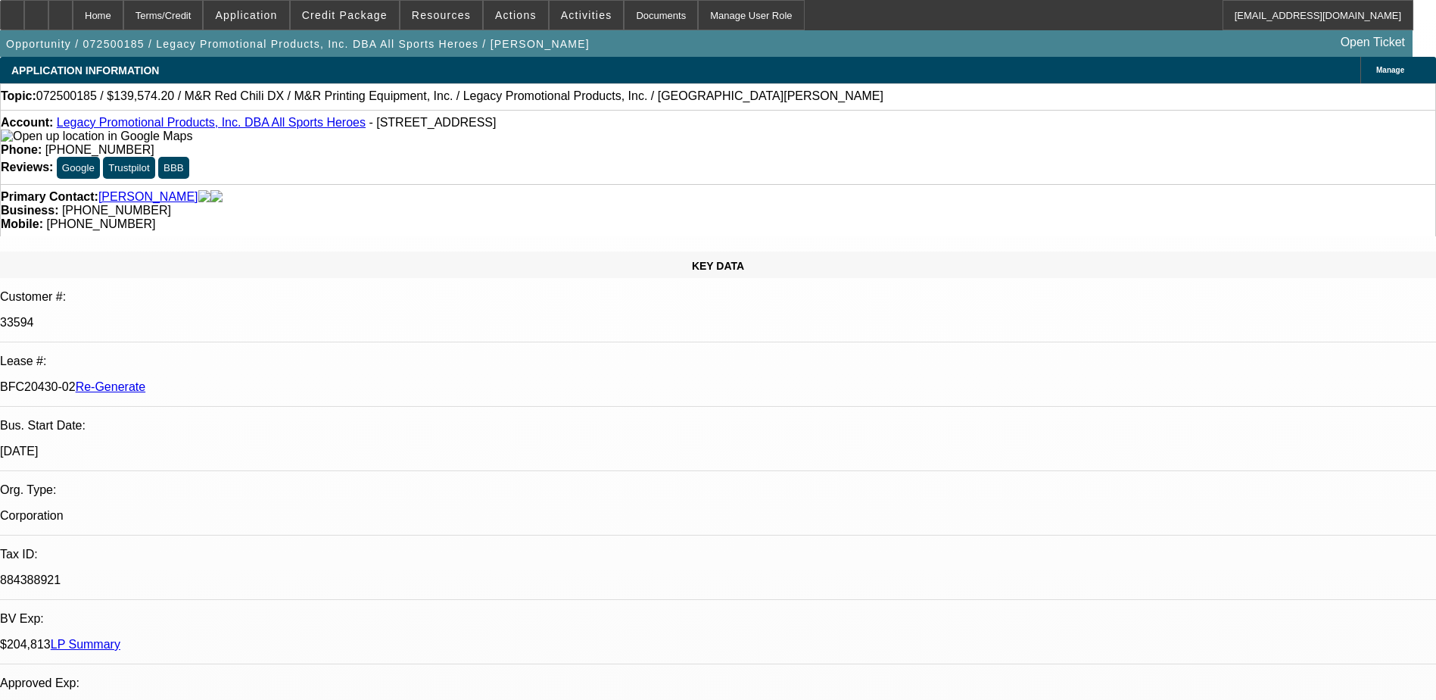
select select "6"
select select "1"
select select "2"
select select "6"
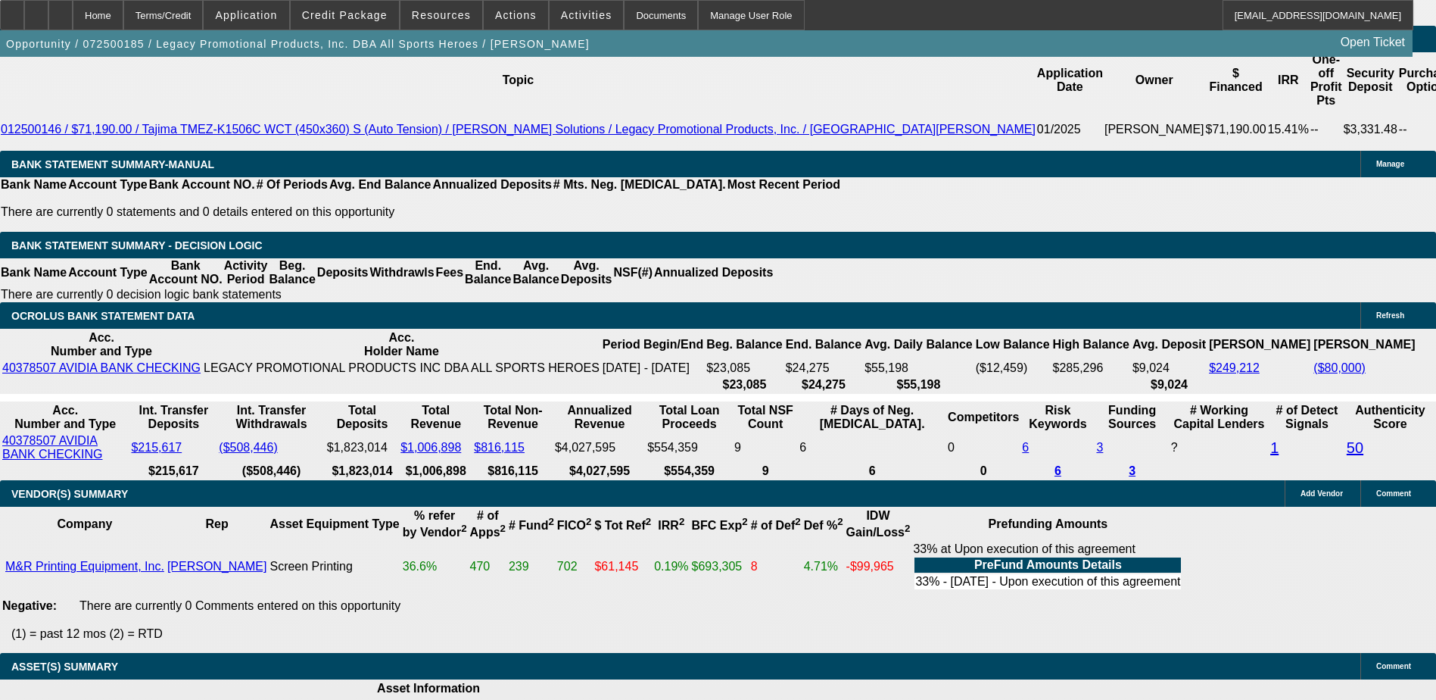
scroll to position [2877, 0]
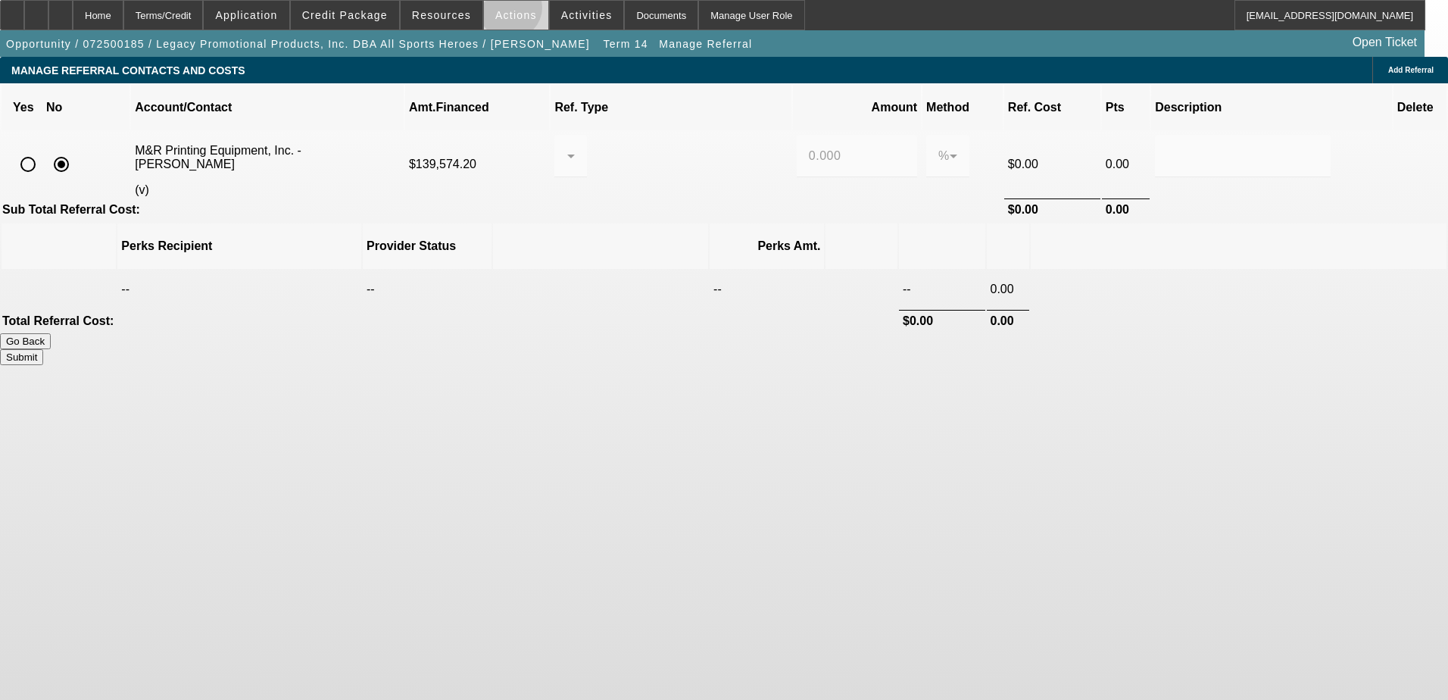
click at [504, 11] on span "Actions" at bounding box center [516, 15] width 42 height 12
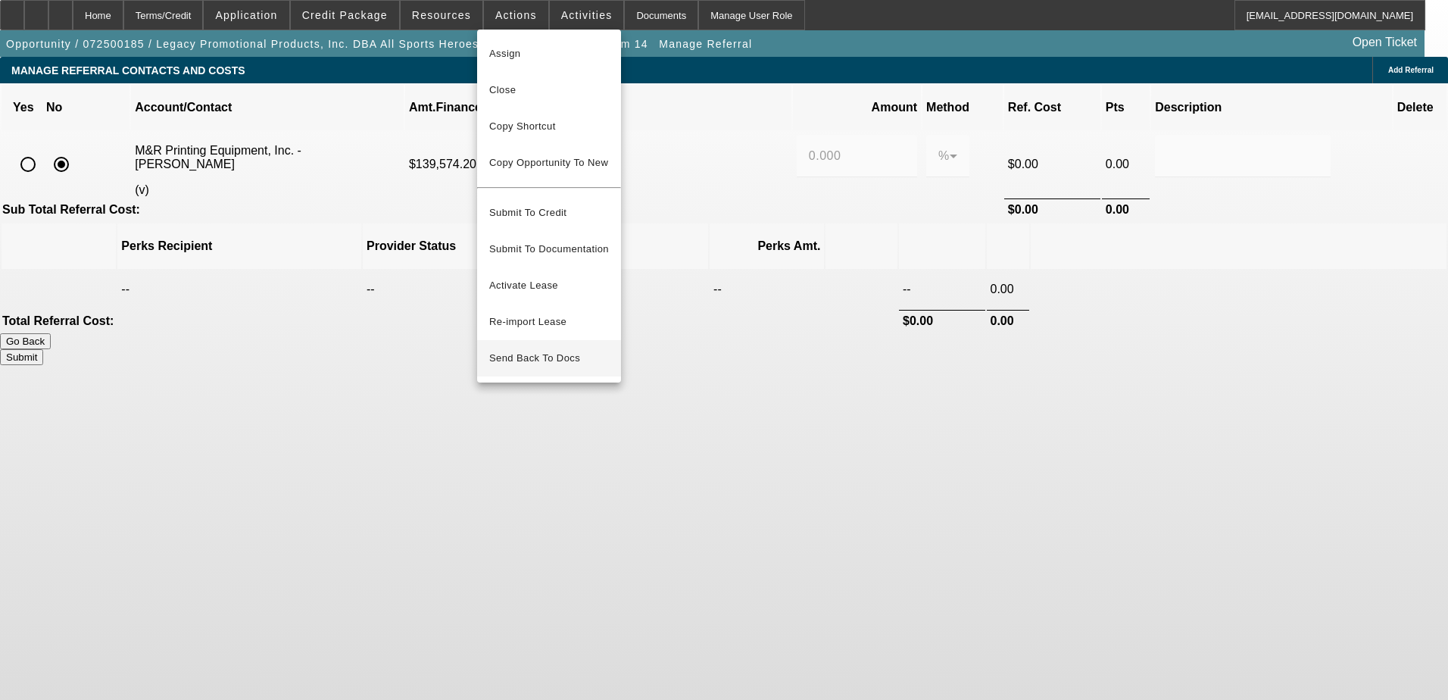
click at [525, 349] on span "Send Back To Docs" at bounding box center [549, 358] width 120 height 18
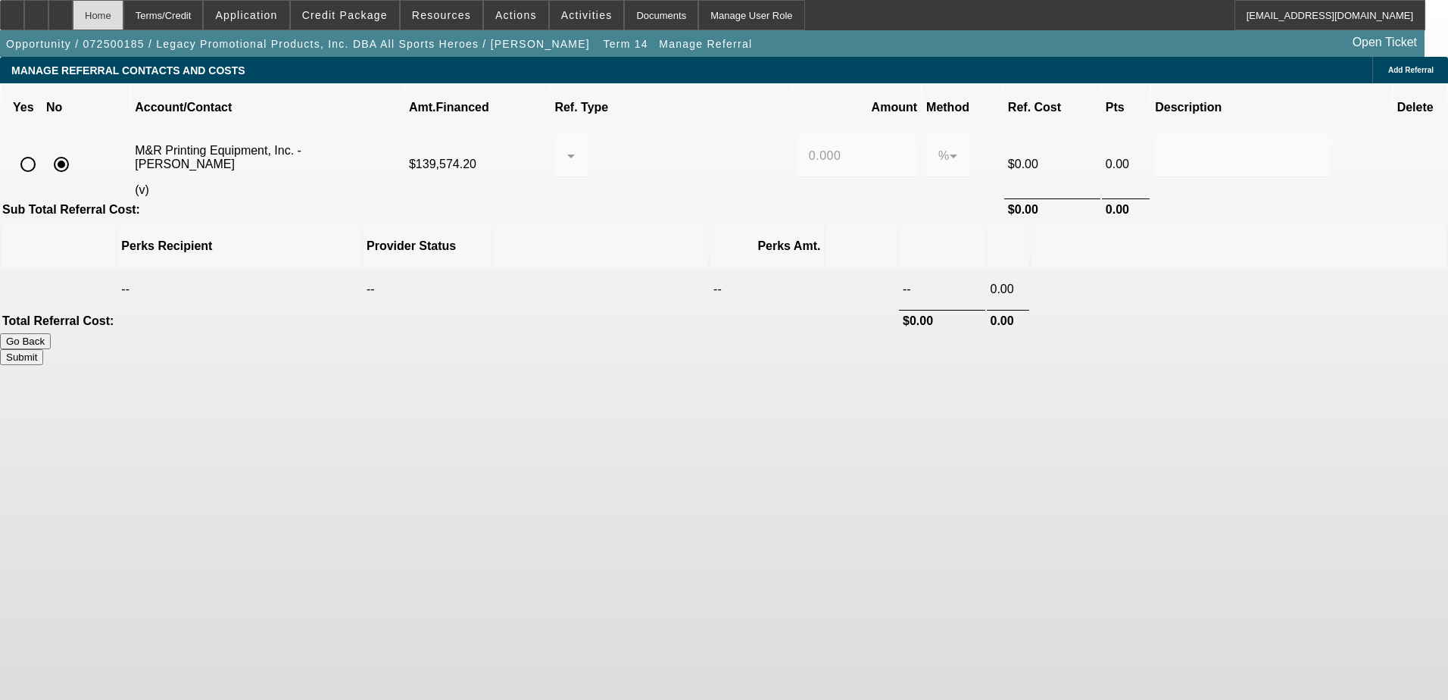
click at [123, 21] on div "Home" at bounding box center [98, 15] width 51 height 30
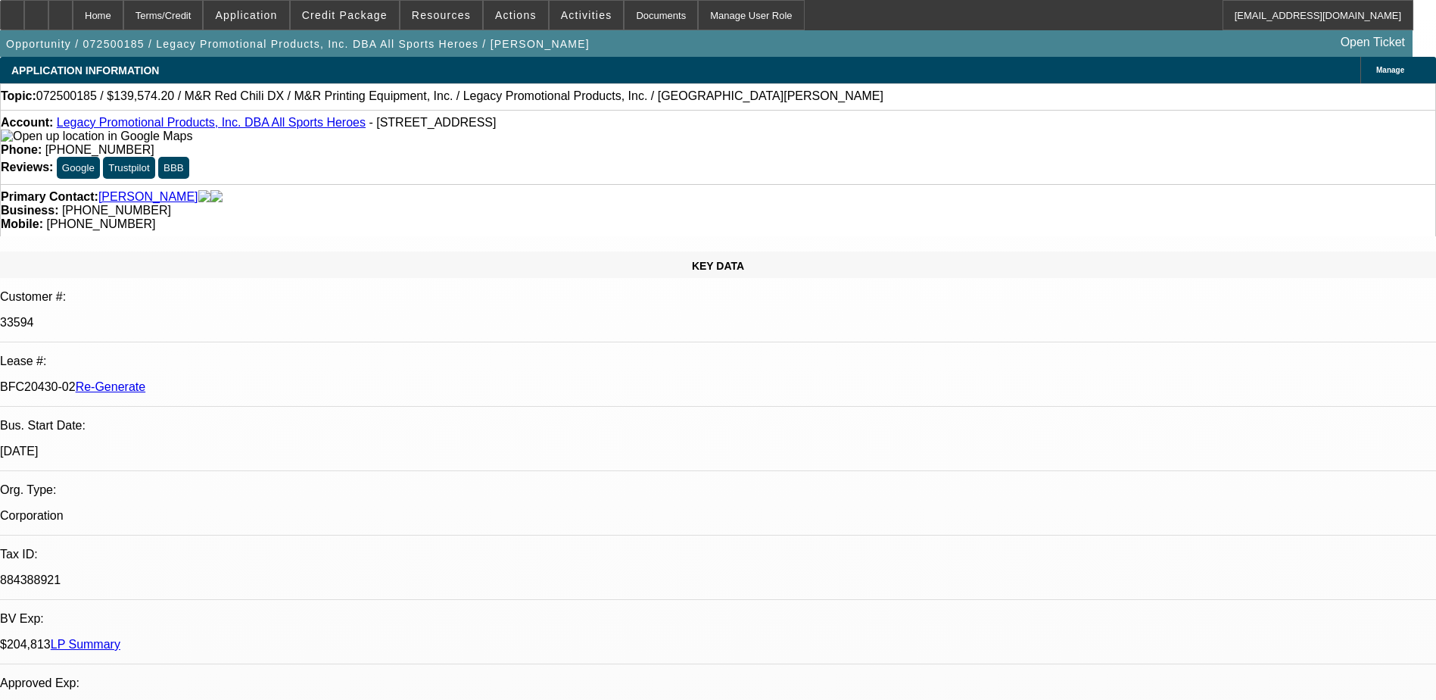
select select "0.2"
select select "2"
select select "0"
select select "6"
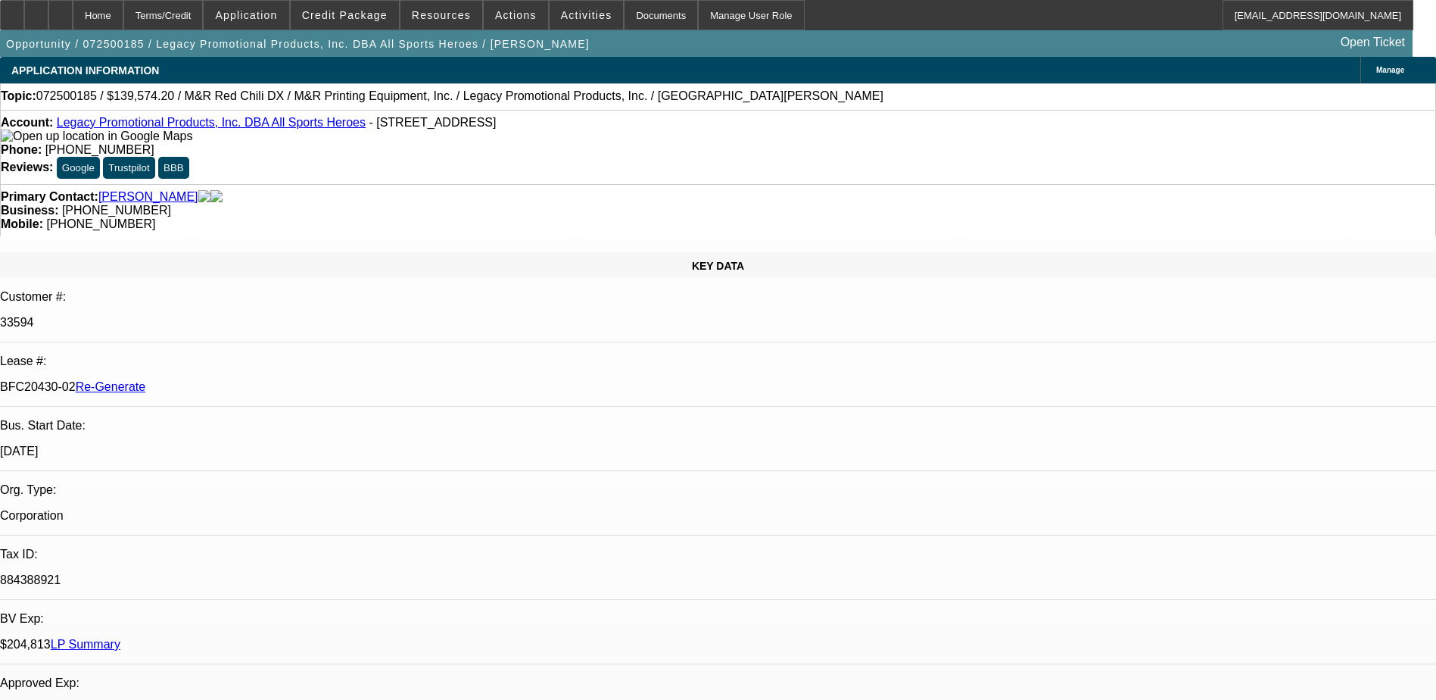
select select "0"
select select "2"
select select "0"
select select "6"
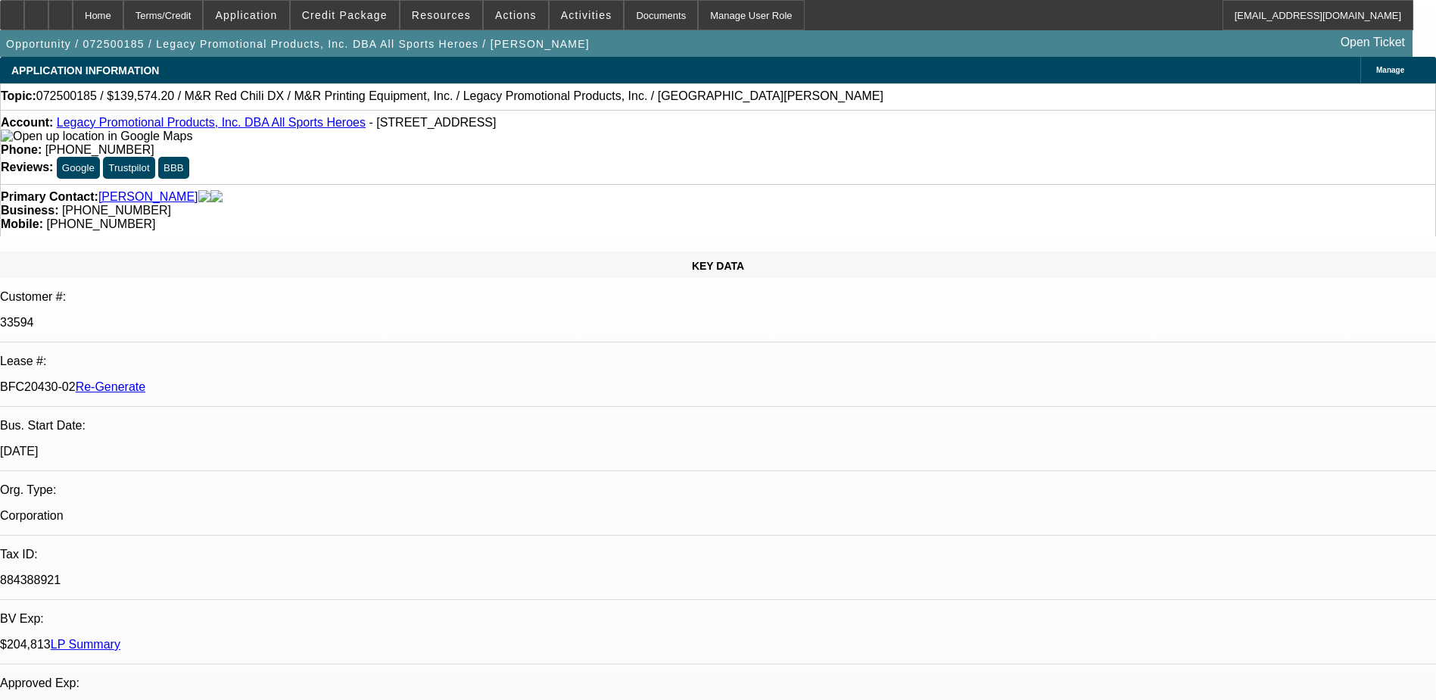
select select "0"
select select "2"
select select "0"
select select "6"
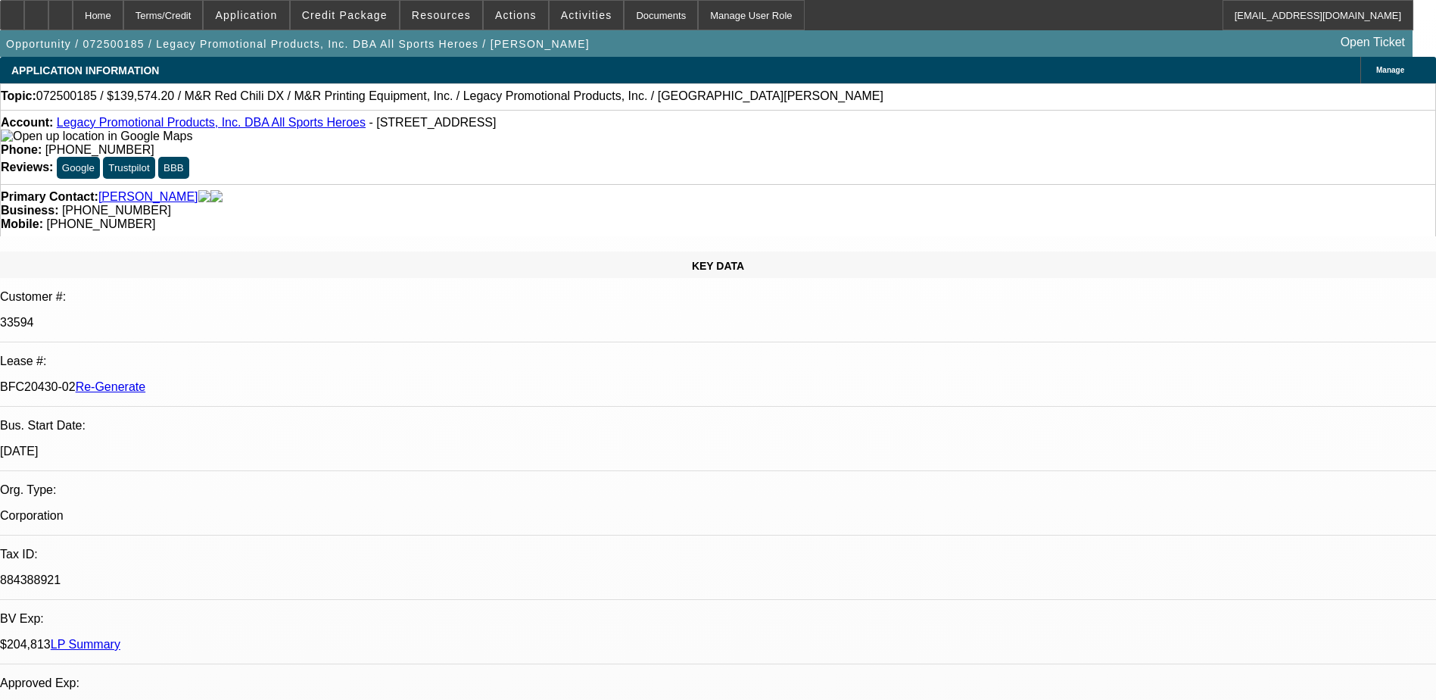
select select "0"
select select "2"
select select "0"
select select "6"
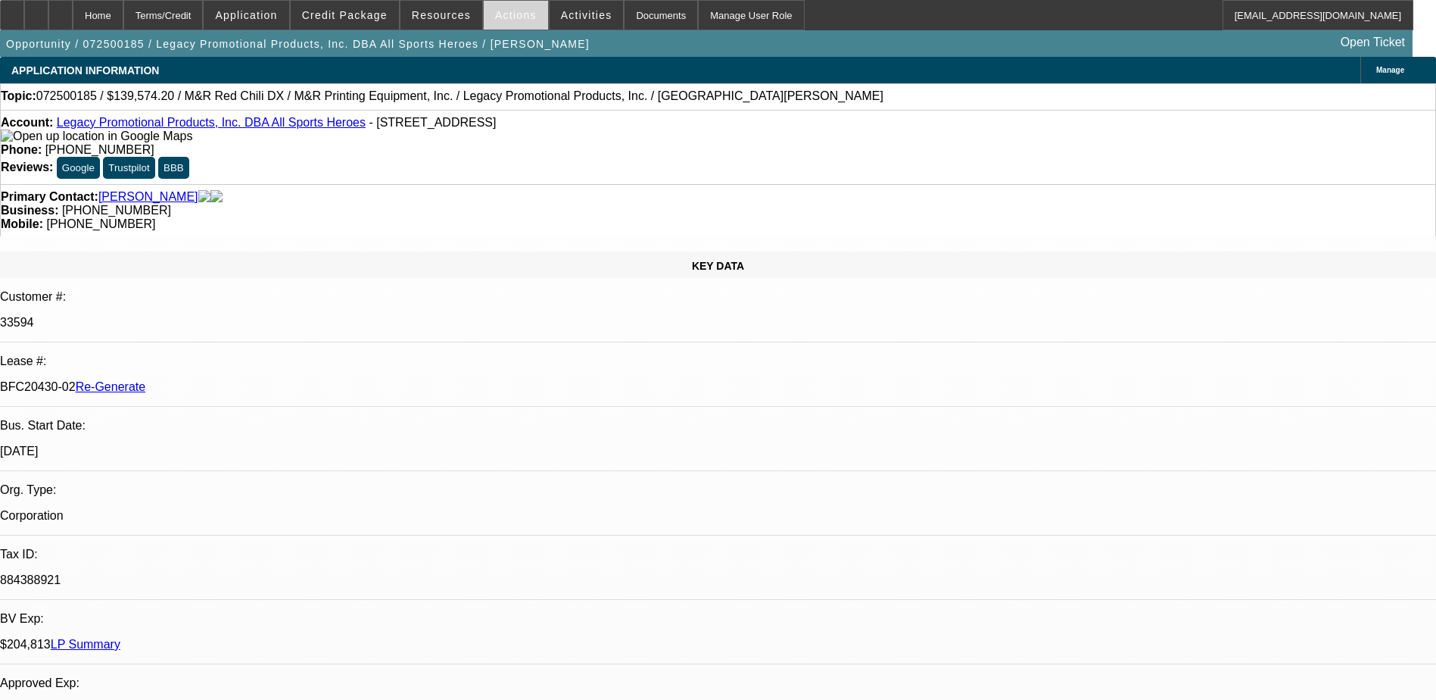
click at [519, 23] on span at bounding box center [516, 15] width 64 height 36
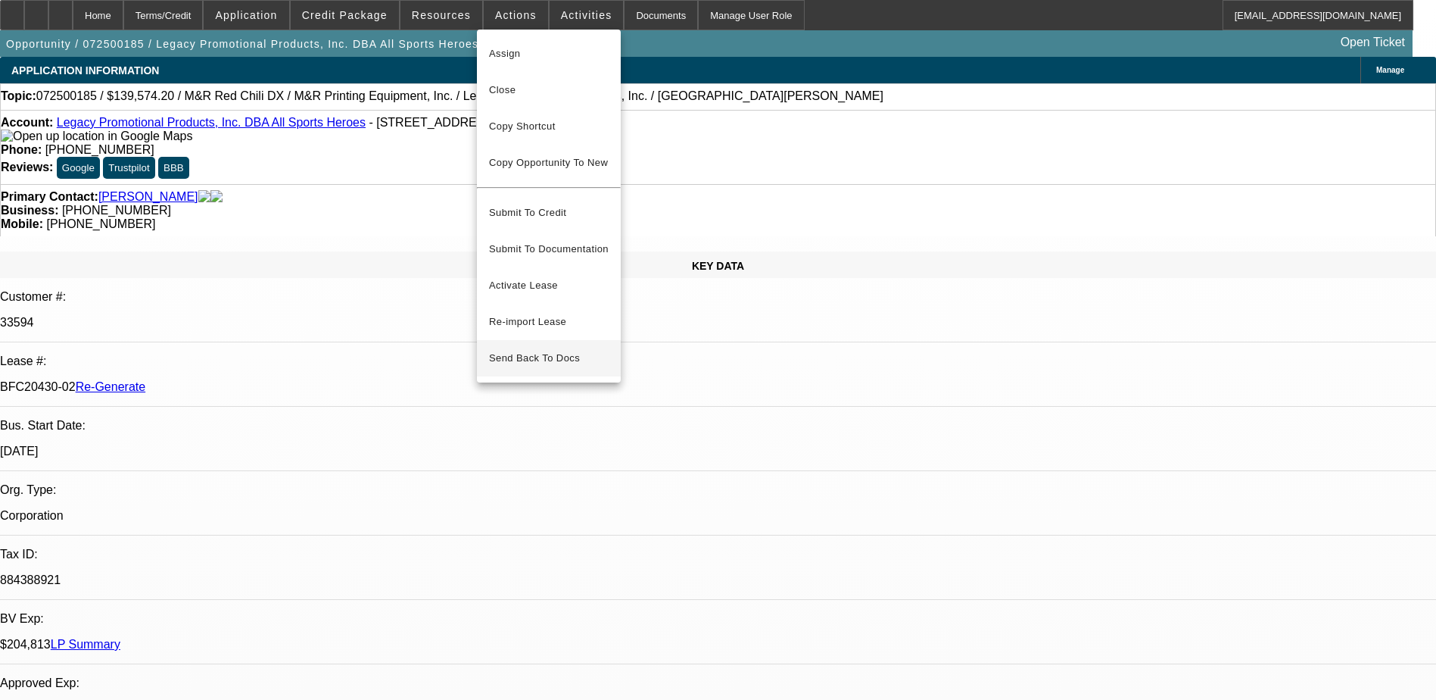
click at [538, 349] on span "Send Back To Docs" at bounding box center [549, 358] width 120 height 18
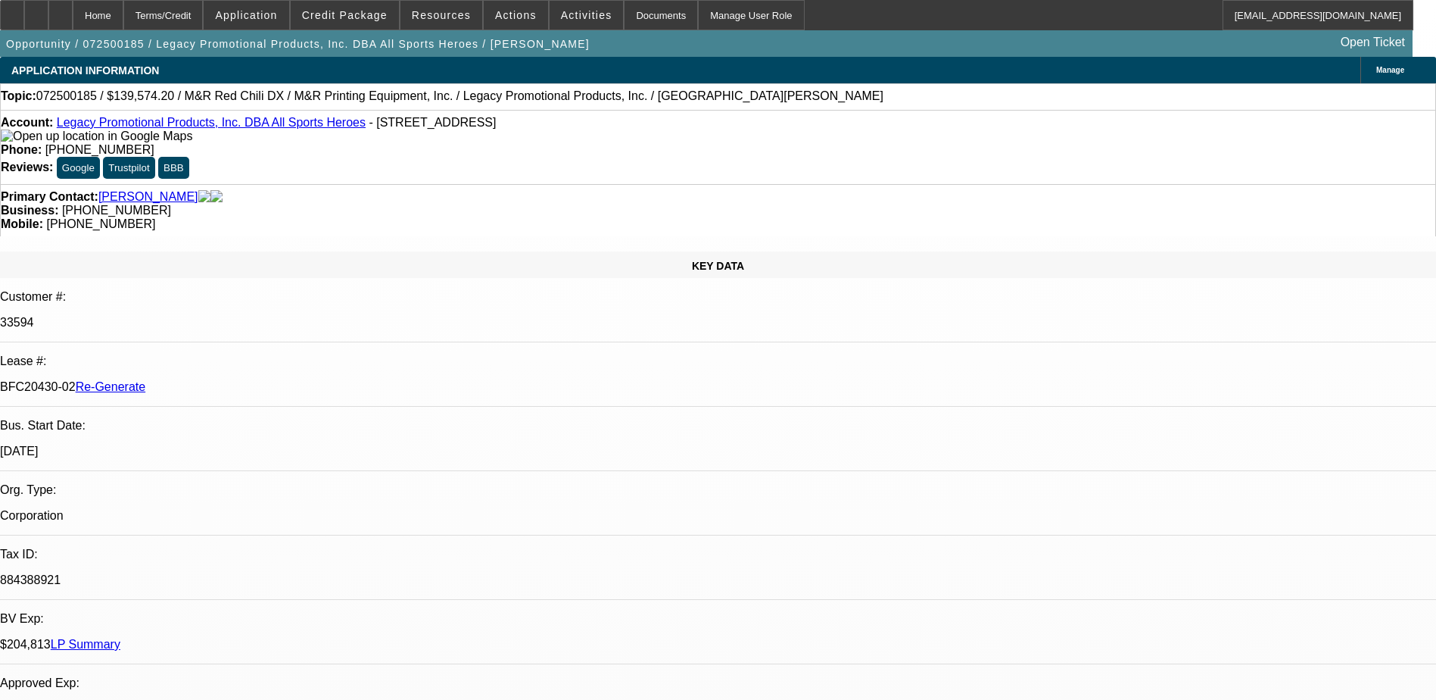
select select "0.2"
select select "2"
select select "0"
select select "2"
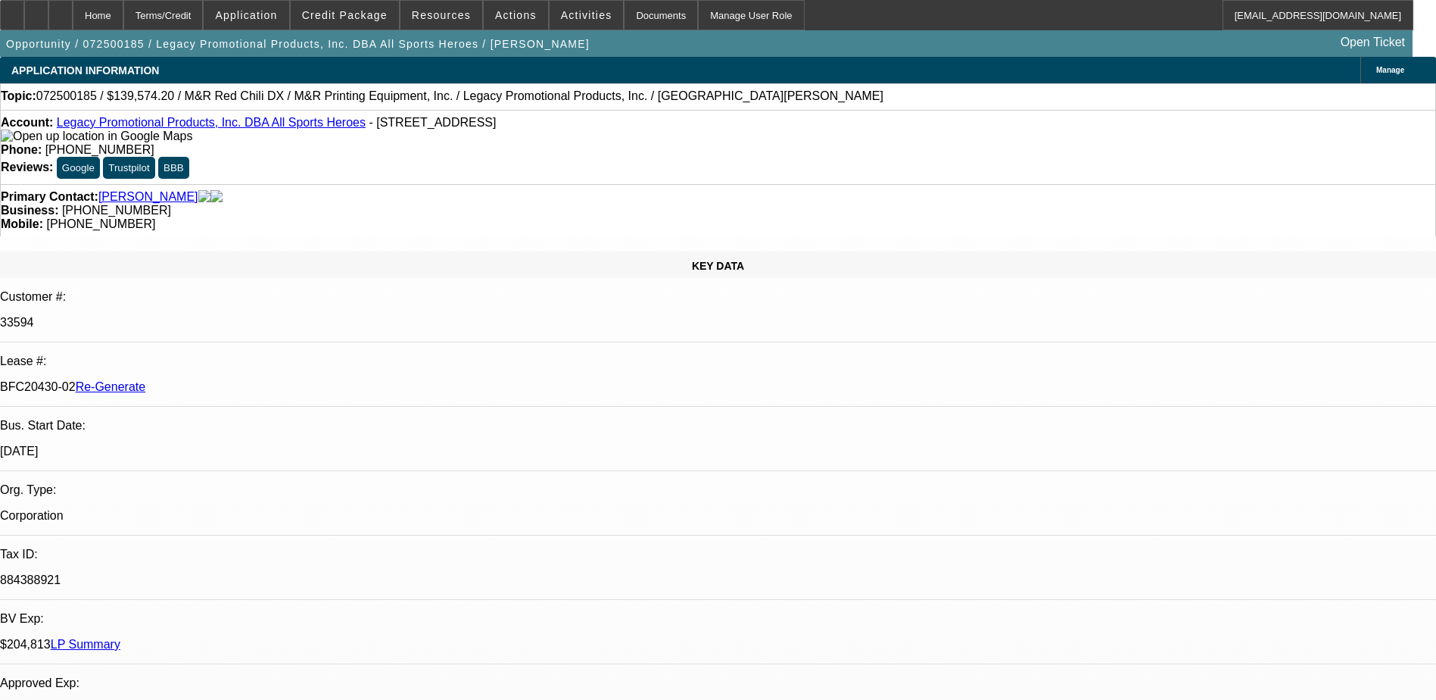
select select "0"
select select "2"
select select "0"
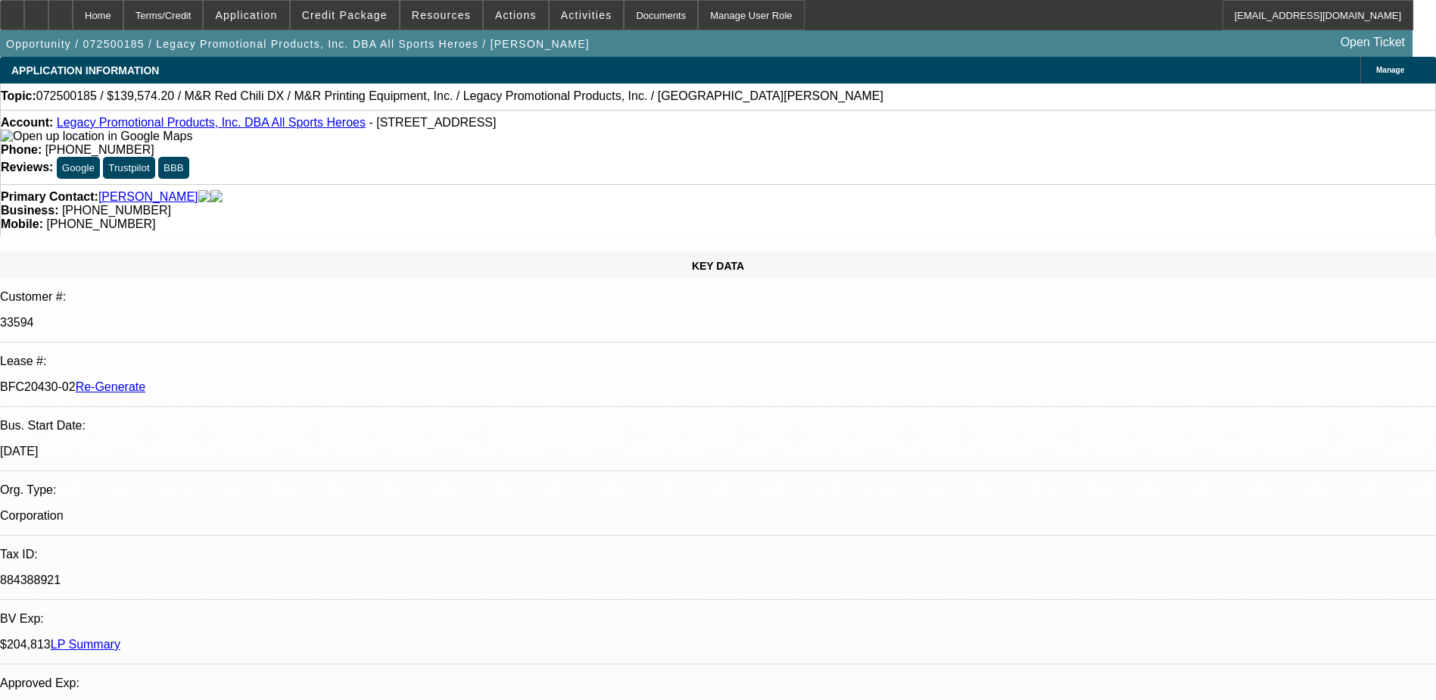
select select "2"
select select "0"
select select "1"
select select "2"
select select "6"
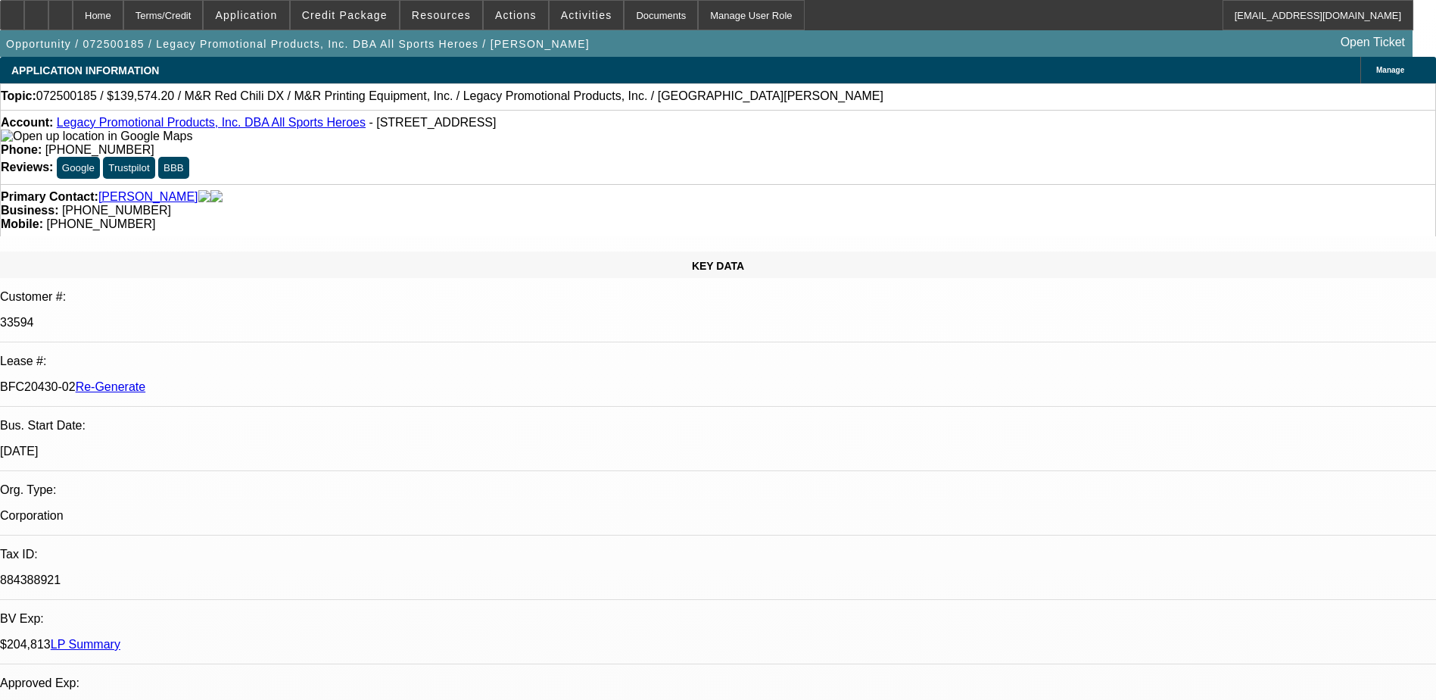
select select "1"
select select "2"
select select "6"
select select "1"
select select "2"
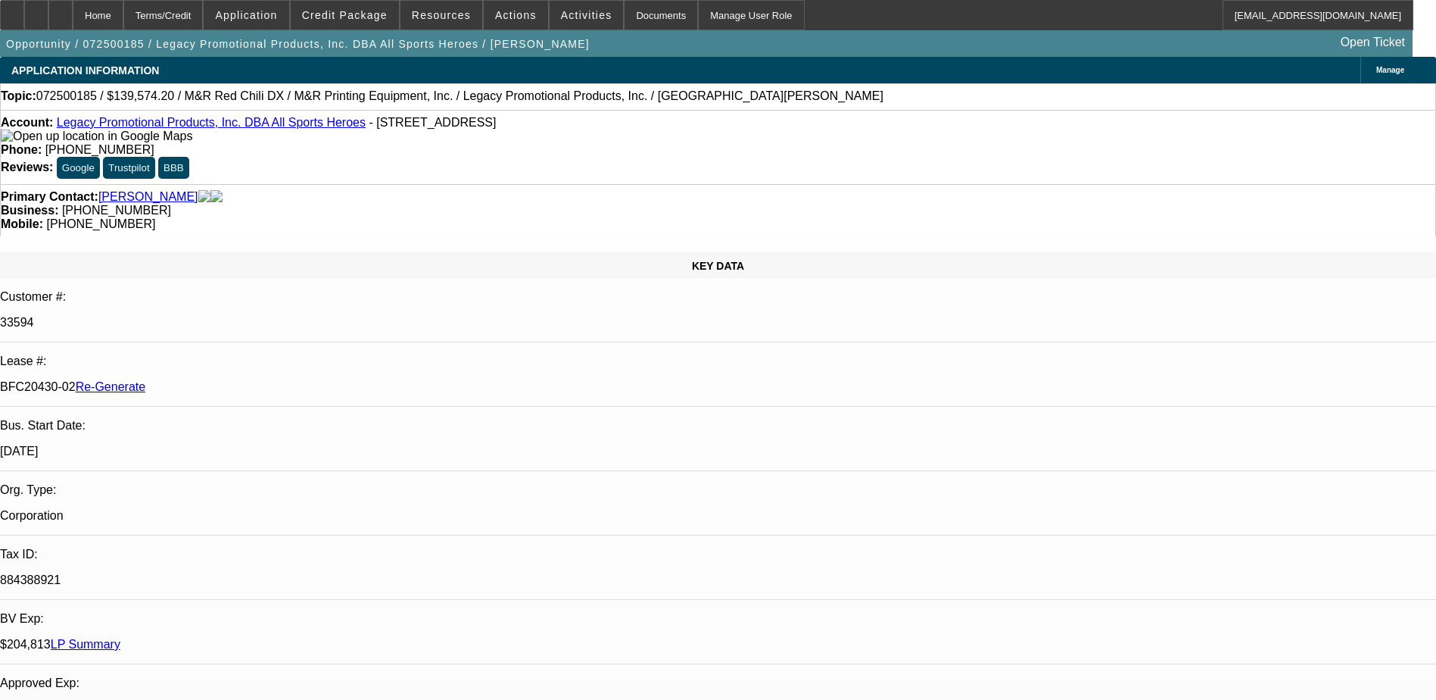
select select "6"
select select "1"
select select "2"
select select "6"
click at [510, 23] on span at bounding box center [516, 15] width 64 height 36
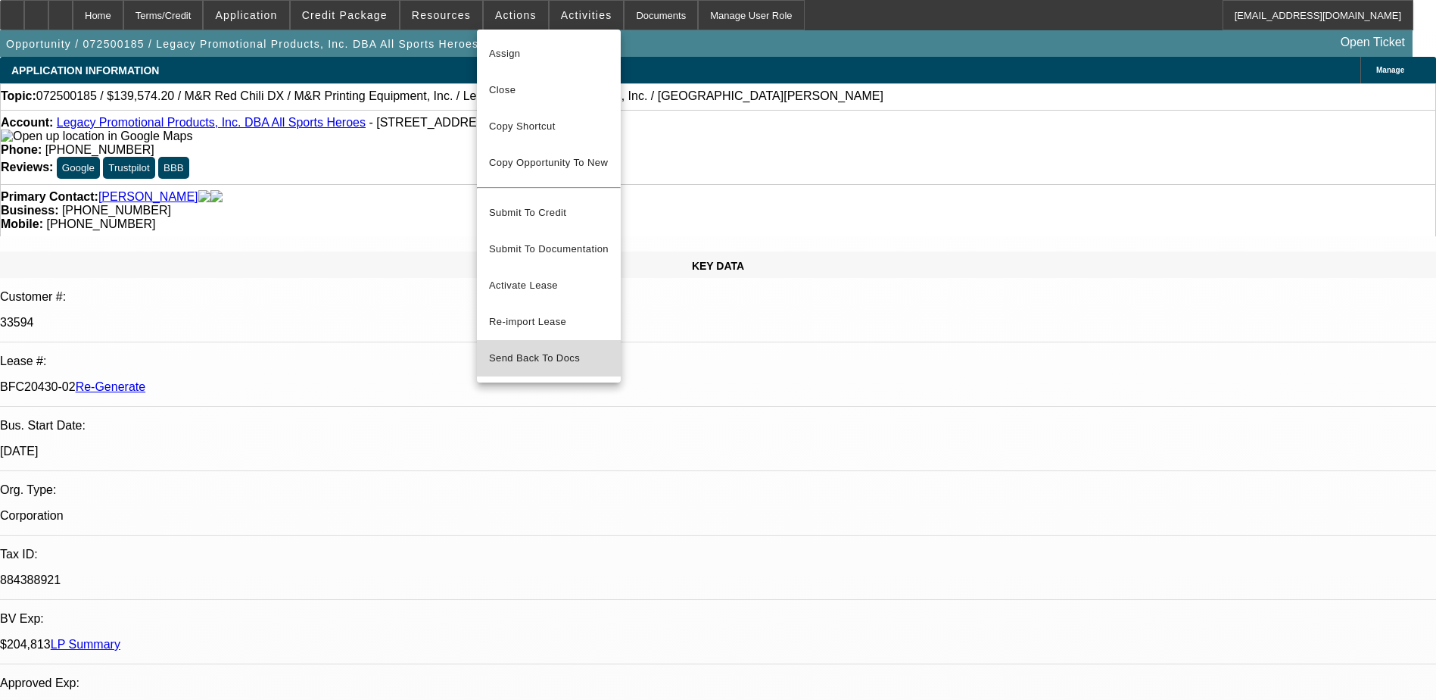
click at [533, 349] on span "Send Back To Docs" at bounding box center [549, 358] width 120 height 18
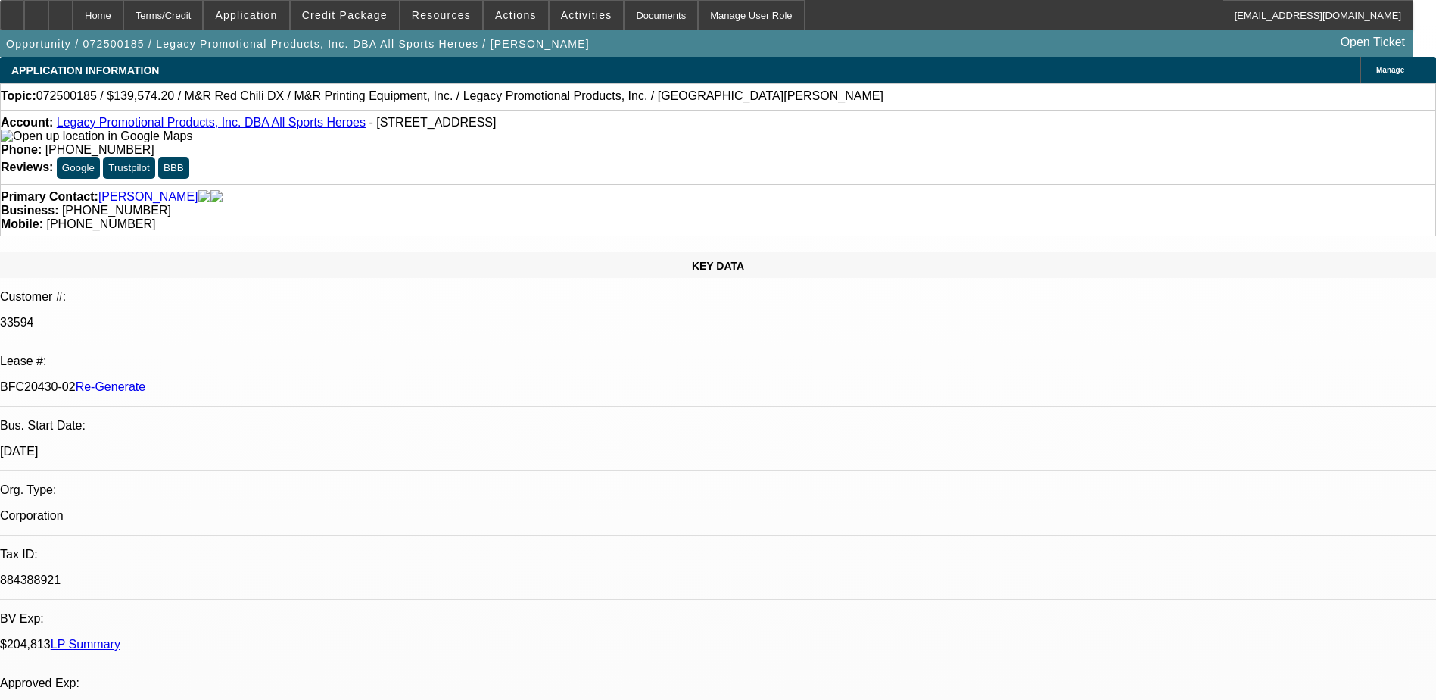
type textarea "R"
type textarea "Add Referral Fee and WC Points for M&R Vendor Rep. Confirmed change with [PERSO…"
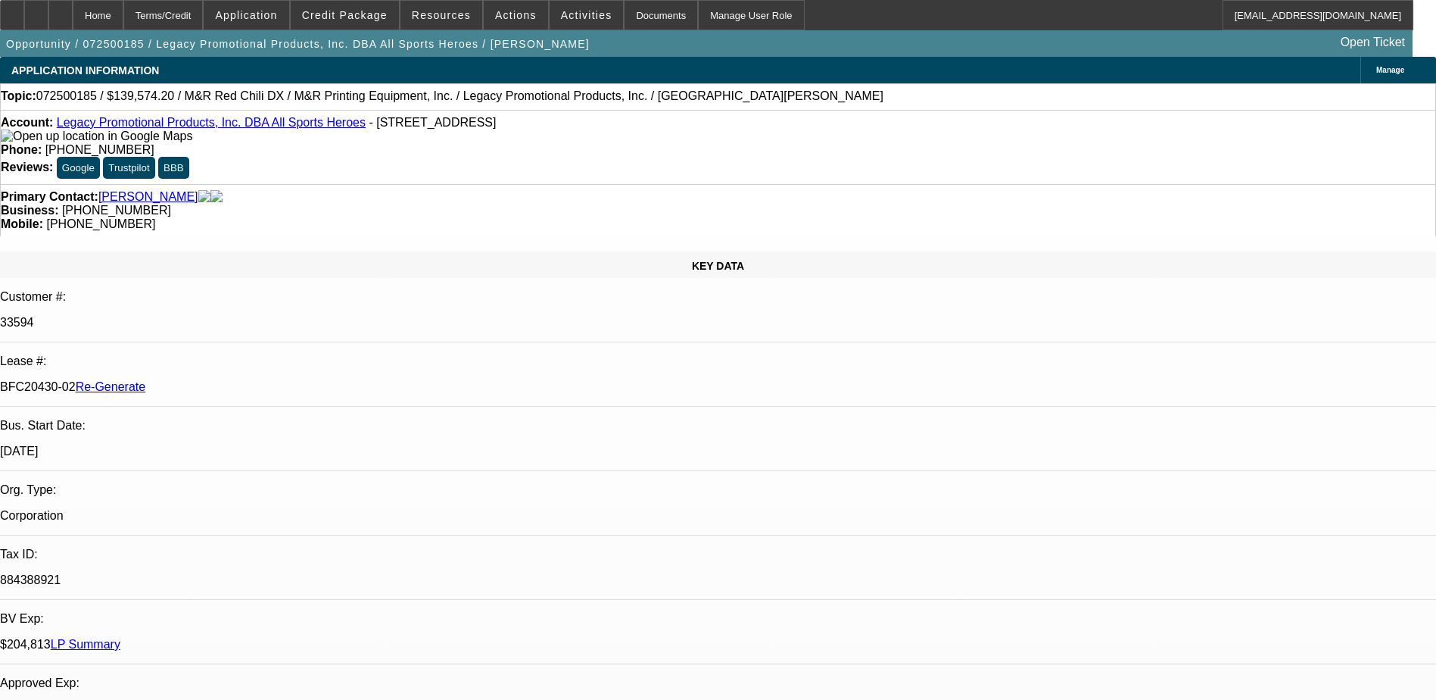
select select "0.2"
select select "2"
select select "0"
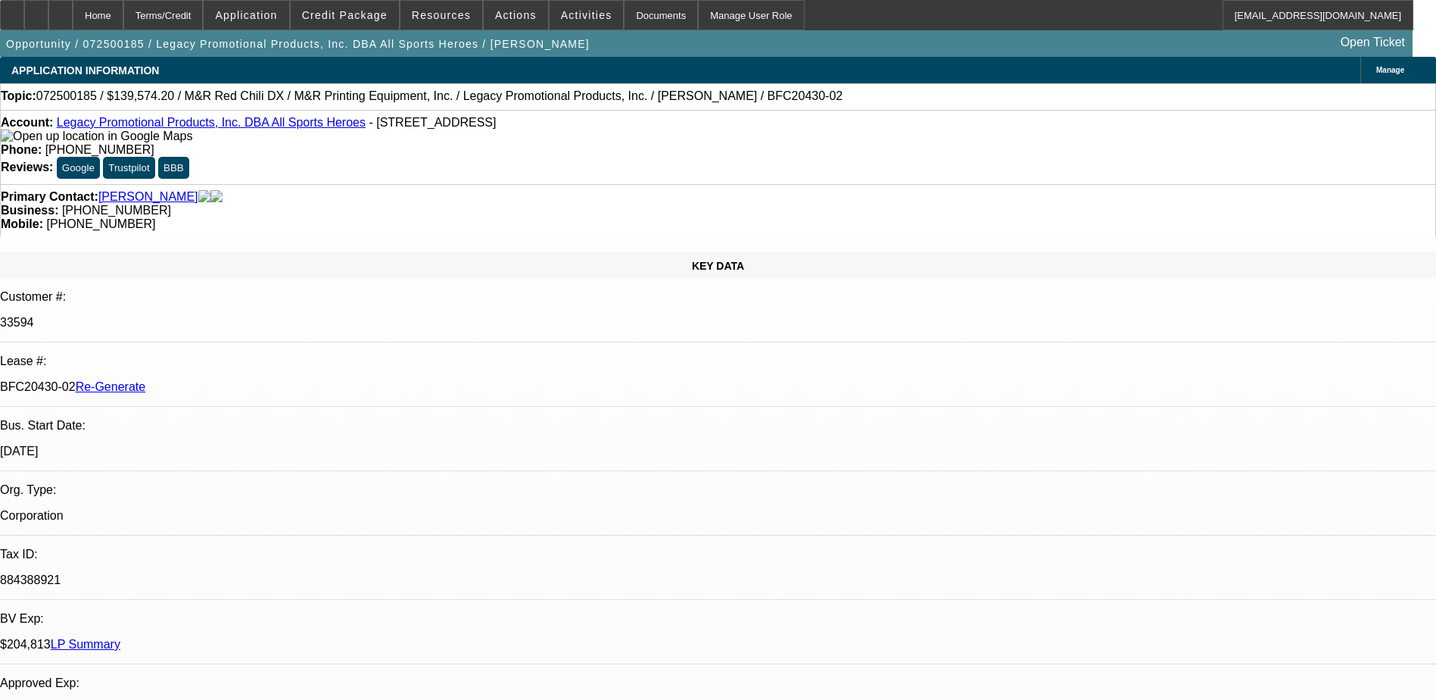
select select "2"
select select "0"
select select "2"
select select "0"
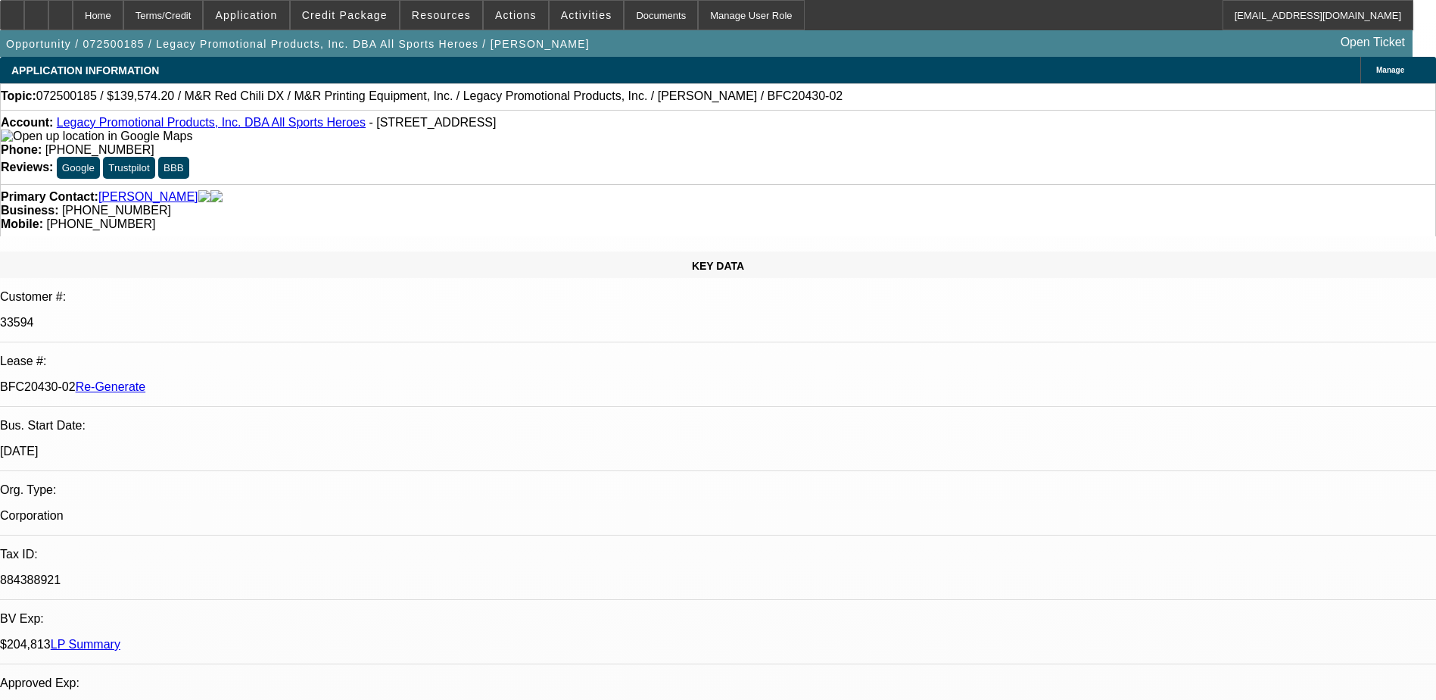
select select "0"
select select "2"
select select "0"
select select "1"
select select "2"
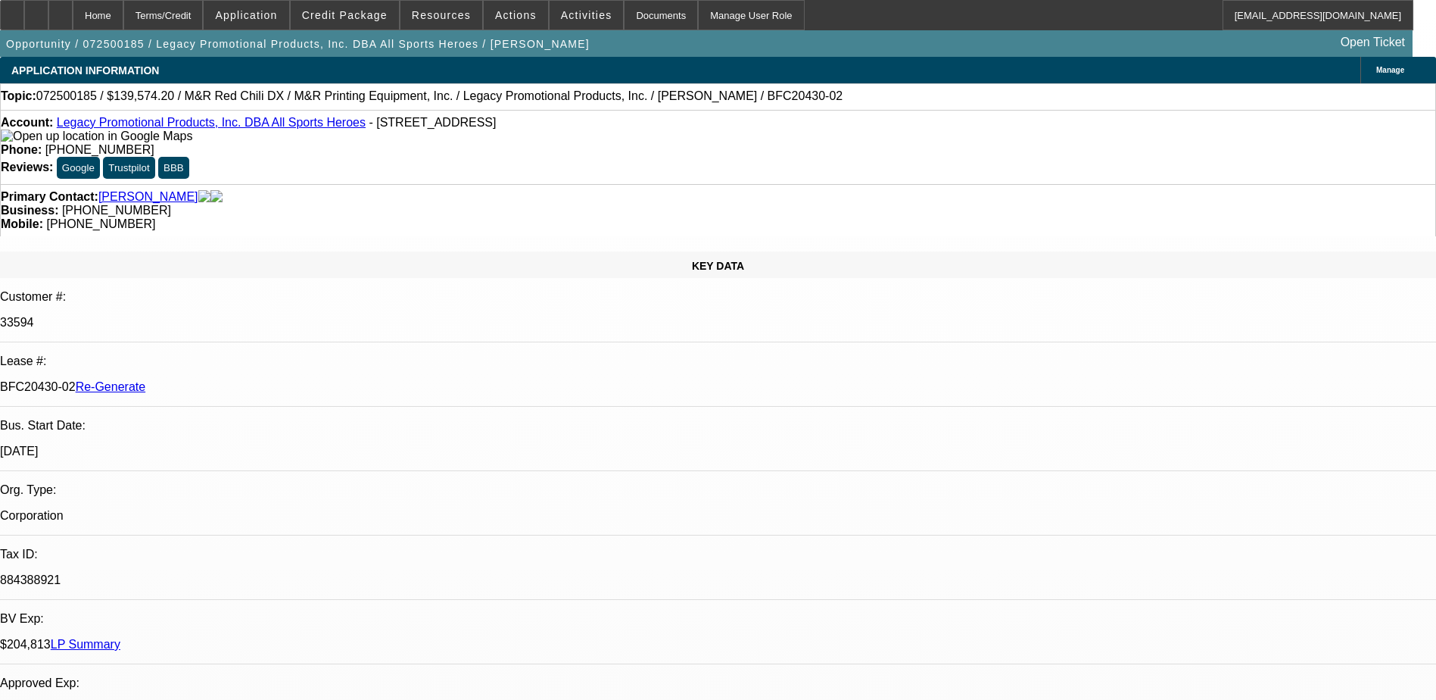
select select "6"
select select "1"
select select "2"
select select "6"
select select "1"
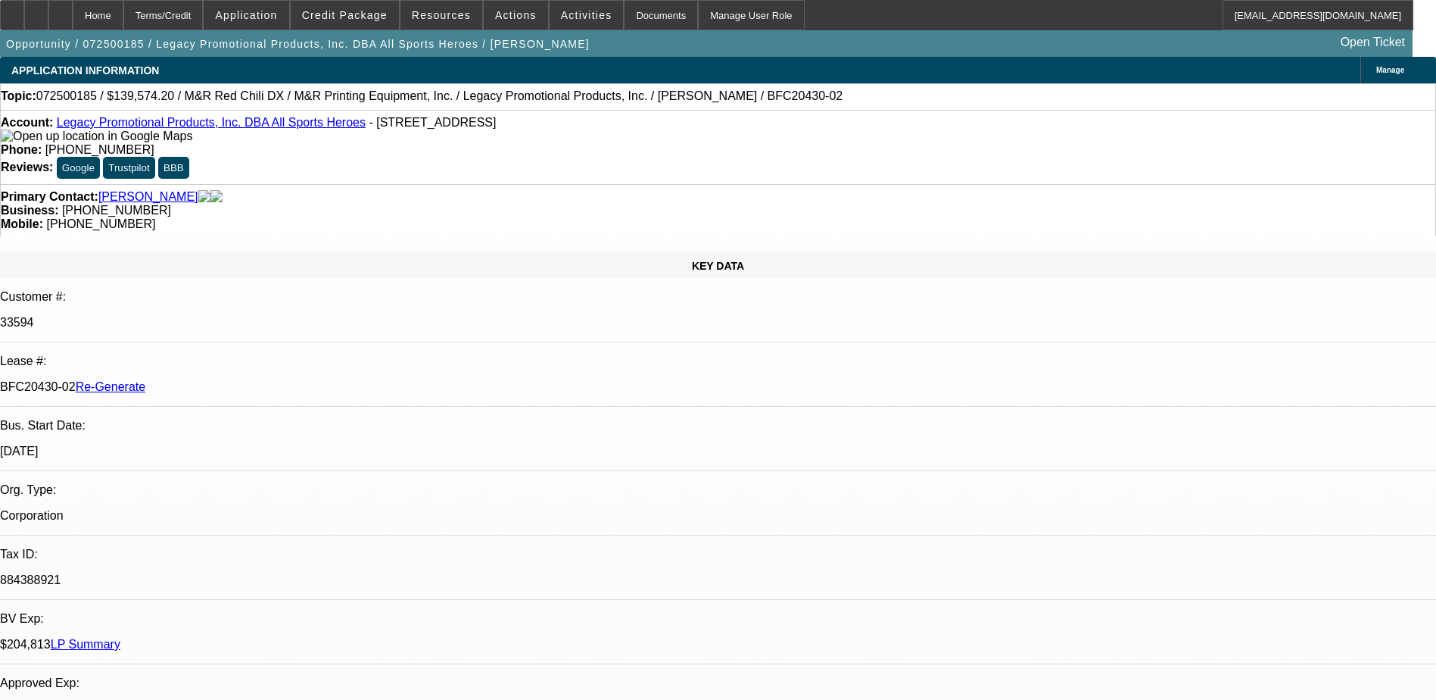
select select "2"
select select "6"
select select "1"
select select "2"
select select "6"
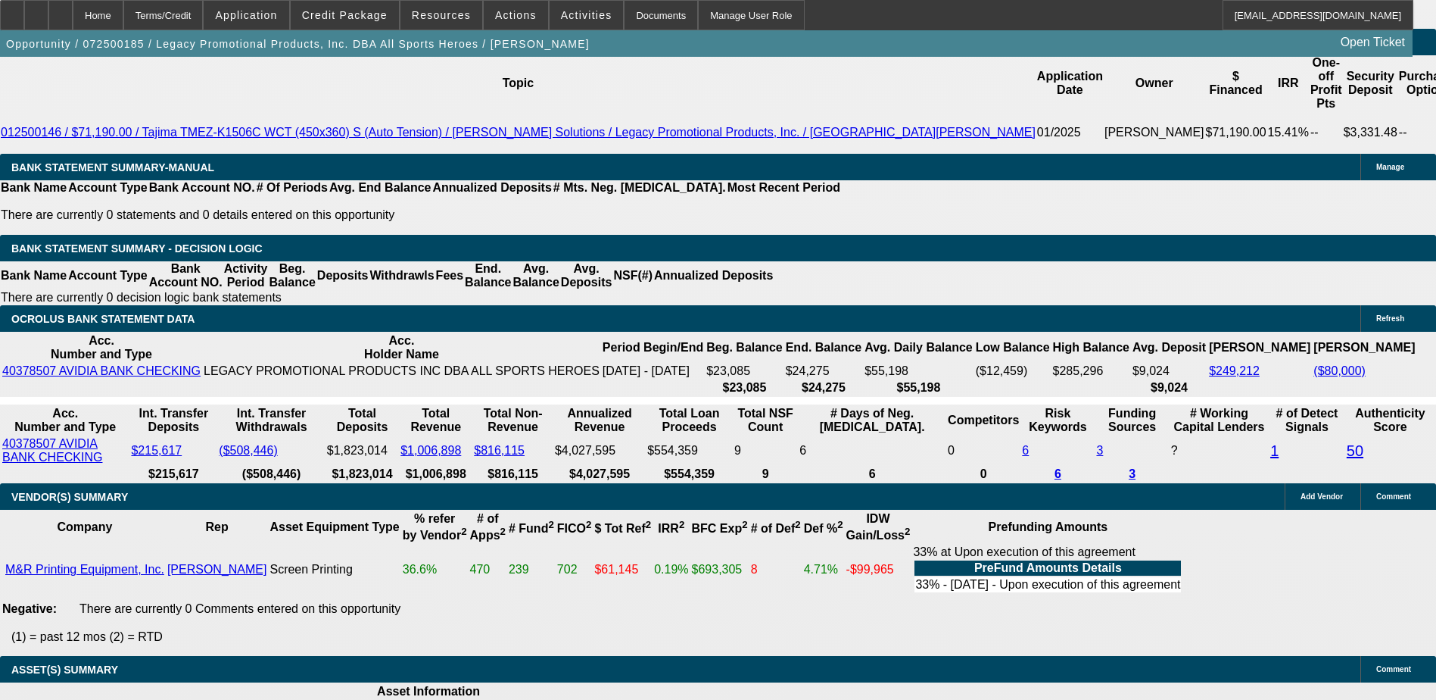
scroll to position [2877, 0]
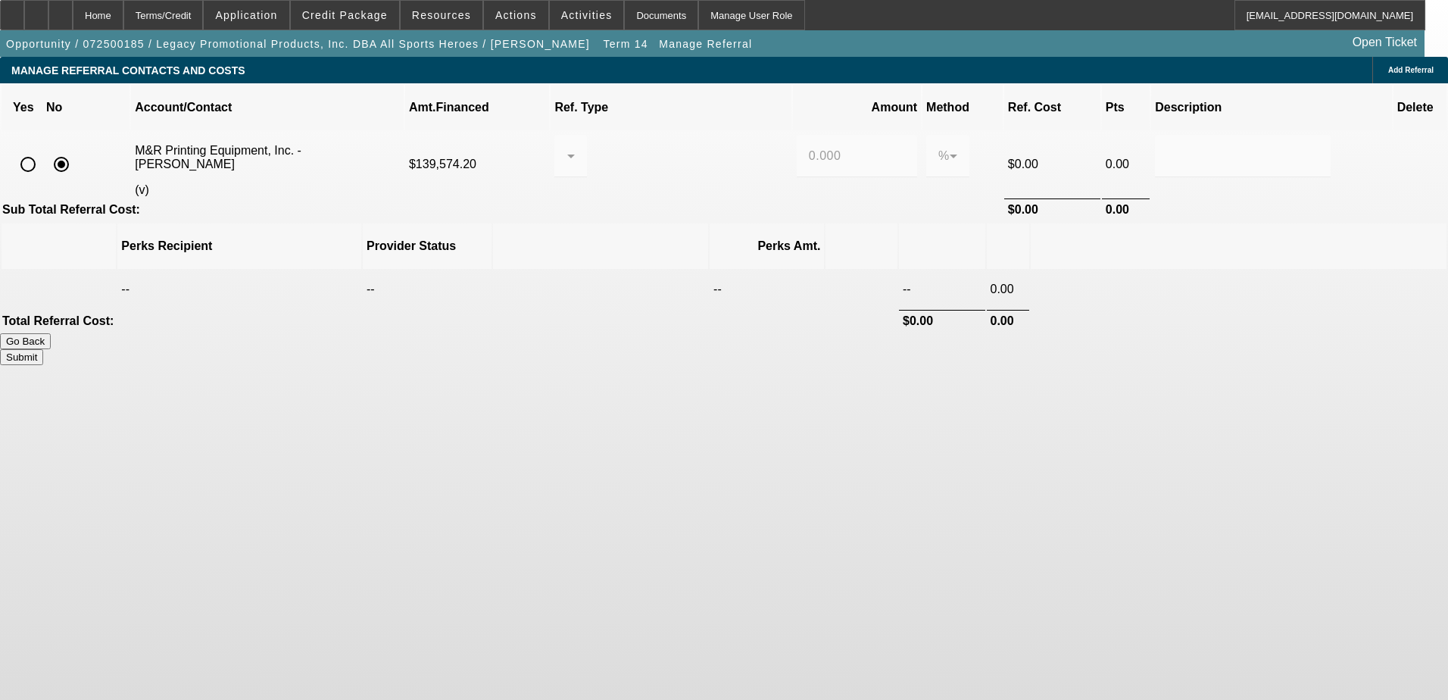
click at [43, 149] on input "radio" at bounding box center [28, 164] width 30 height 30
radio input "true"
click at [567, 147] on div at bounding box center [566, 156] width 1 height 18
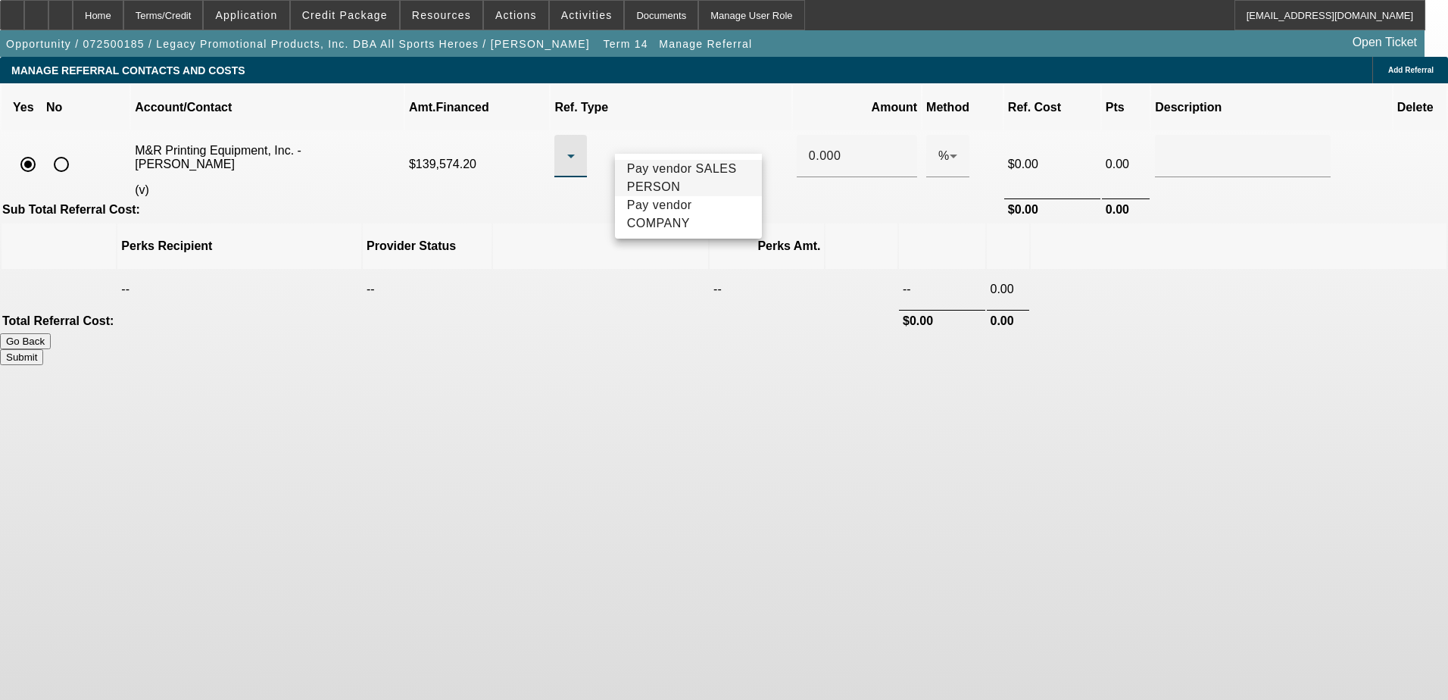
click at [679, 181] on span "Pay vendor SALES PERSON" at bounding box center [688, 178] width 123 height 36
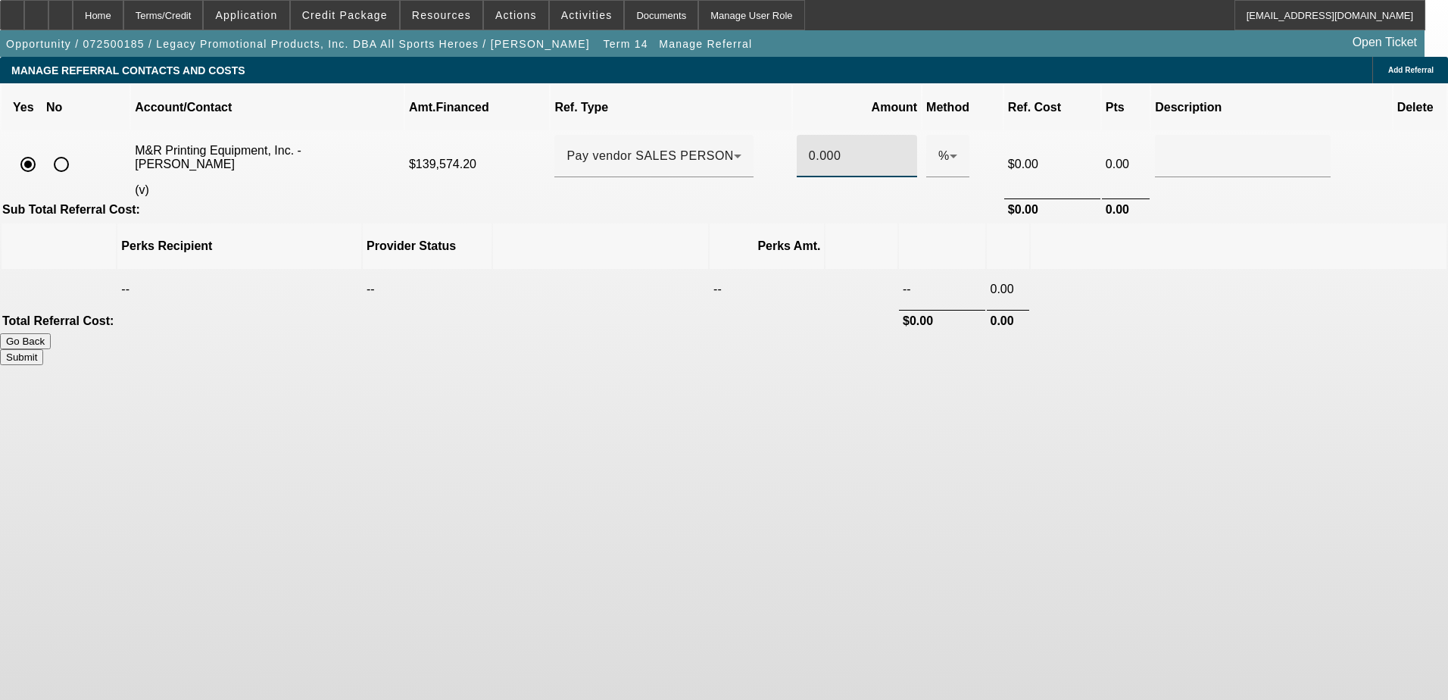
click at [837, 147] on input "0.000" at bounding box center [857, 156] width 96 height 18
drag, startPoint x: 833, startPoint y: 137, endPoint x: 789, endPoint y: 137, distance: 43.9
click at [797, 137] on div "0.25" at bounding box center [857, 156] width 120 height 42
type input "1"
click at [813, 147] on input "1" at bounding box center [857, 156] width 96 height 18
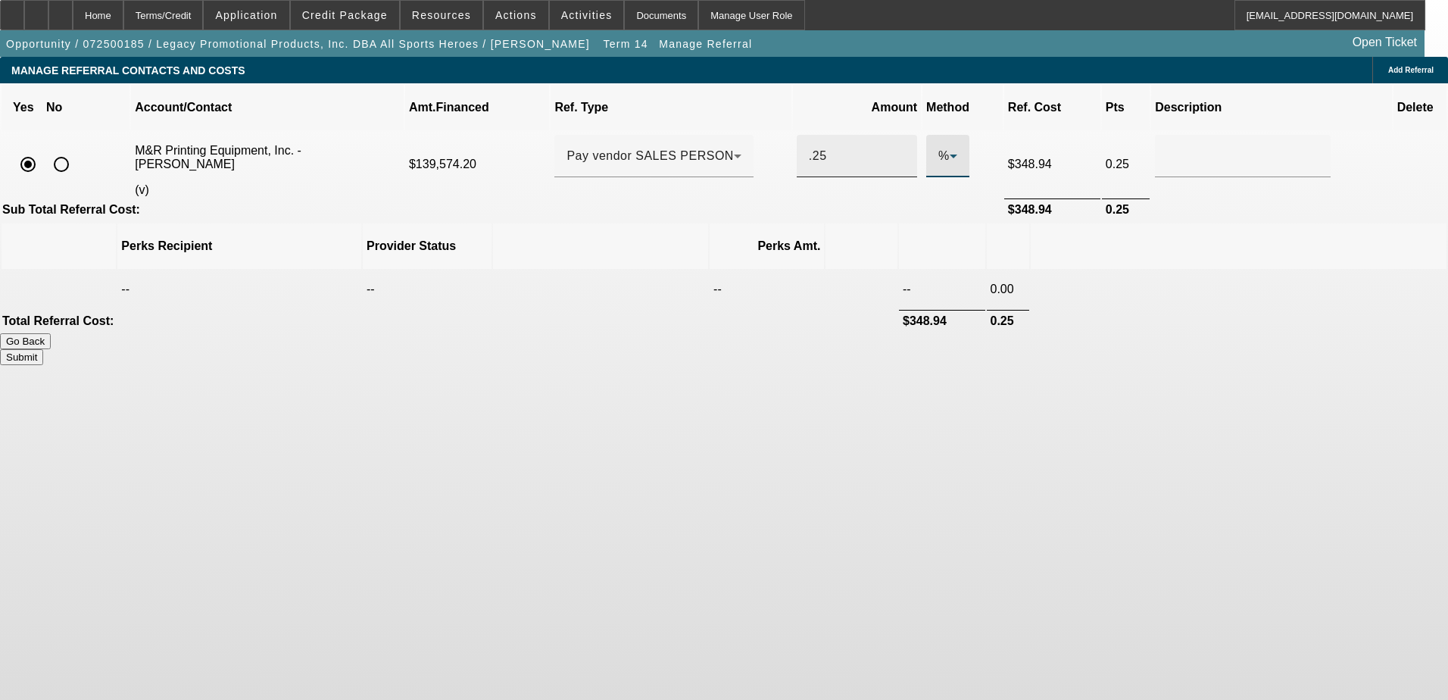
click at [816, 147] on input ".25" at bounding box center [857, 156] width 96 height 18
click at [809, 147] on input ".25" at bounding box center [857, 156] width 96 height 18
click at [1008, 158] on span "$348.94" at bounding box center [1030, 164] width 44 height 13
drag, startPoint x: 824, startPoint y: 136, endPoint x: 788, endPoint y: 137, distance: 36.4
click at [797, 137] on div ".025" at bounding box center [857, 156] width 120 height 42
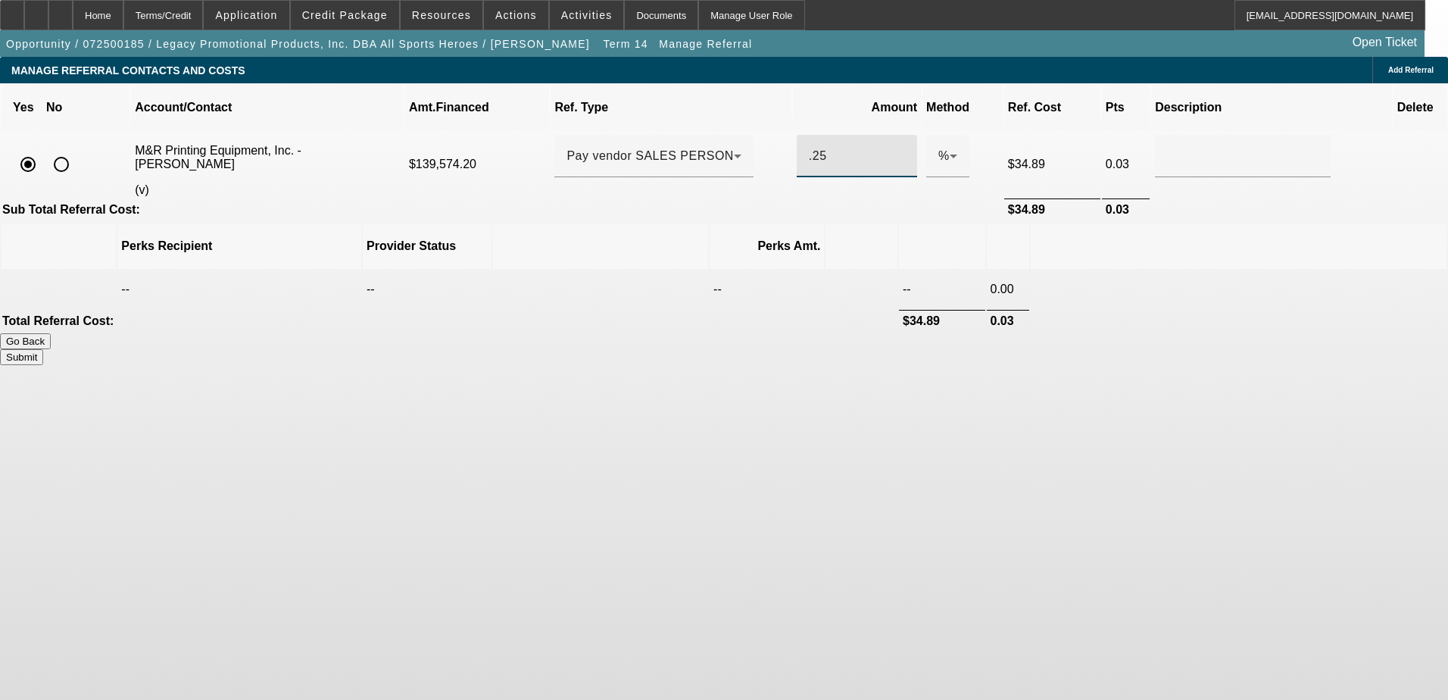
type input ".25"
click at [51, 333] on button "Go Back" at bounding box center [25, 341] width 51 height 16
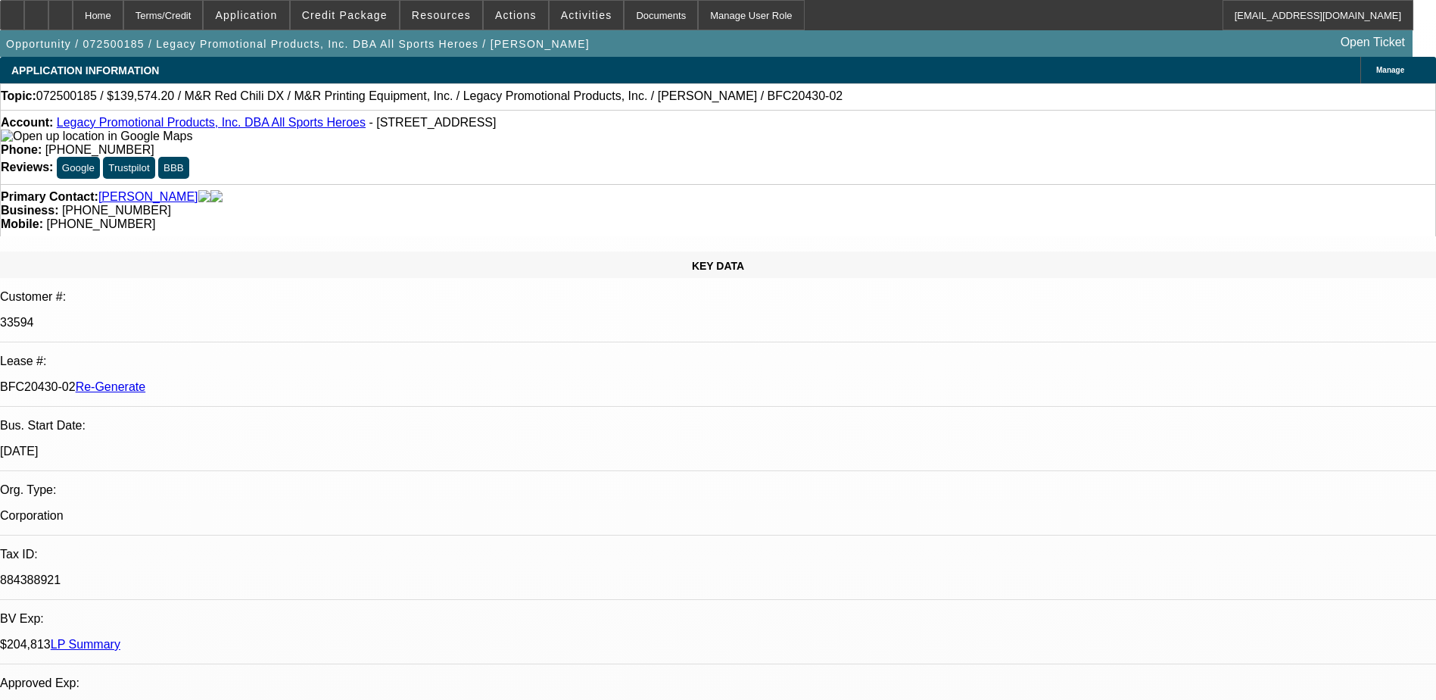
select select "0.2"
select select "2"
select select "0"
select select "6"
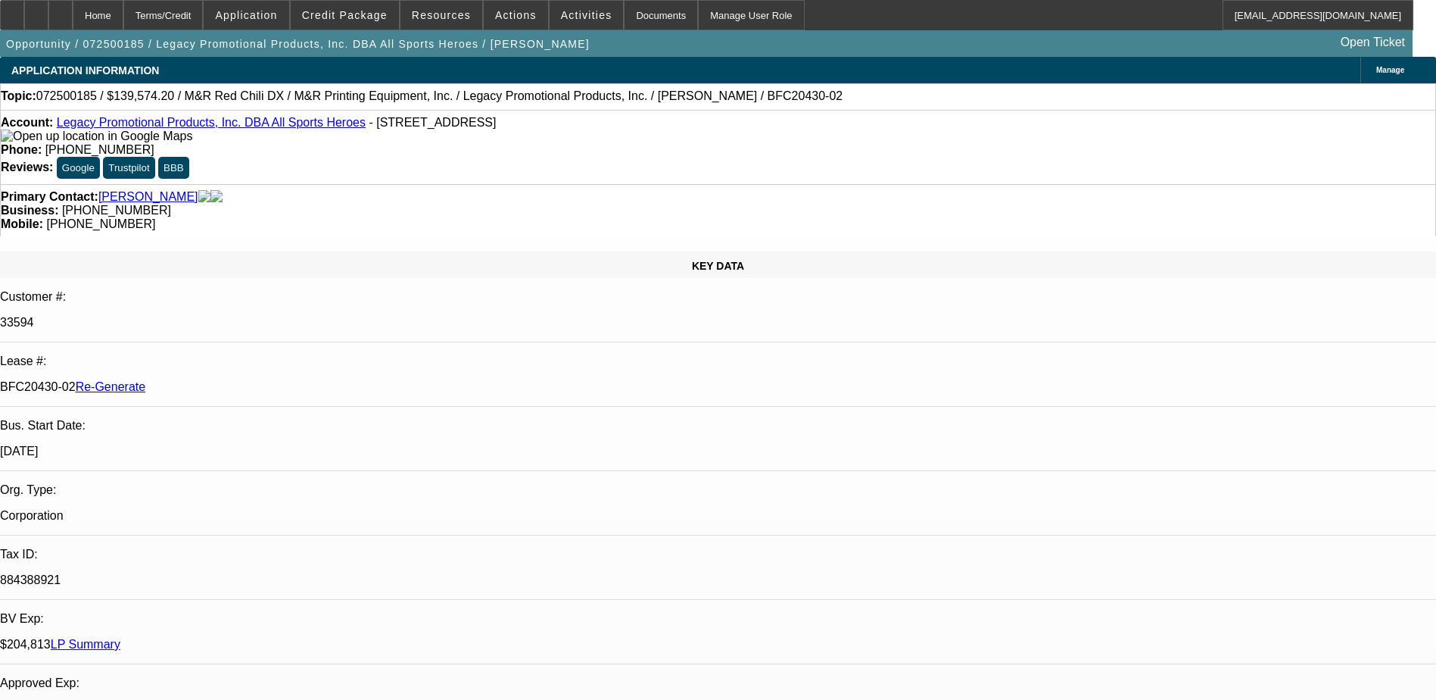
select select "0"
select select "2"
select select "0"
select select "6"
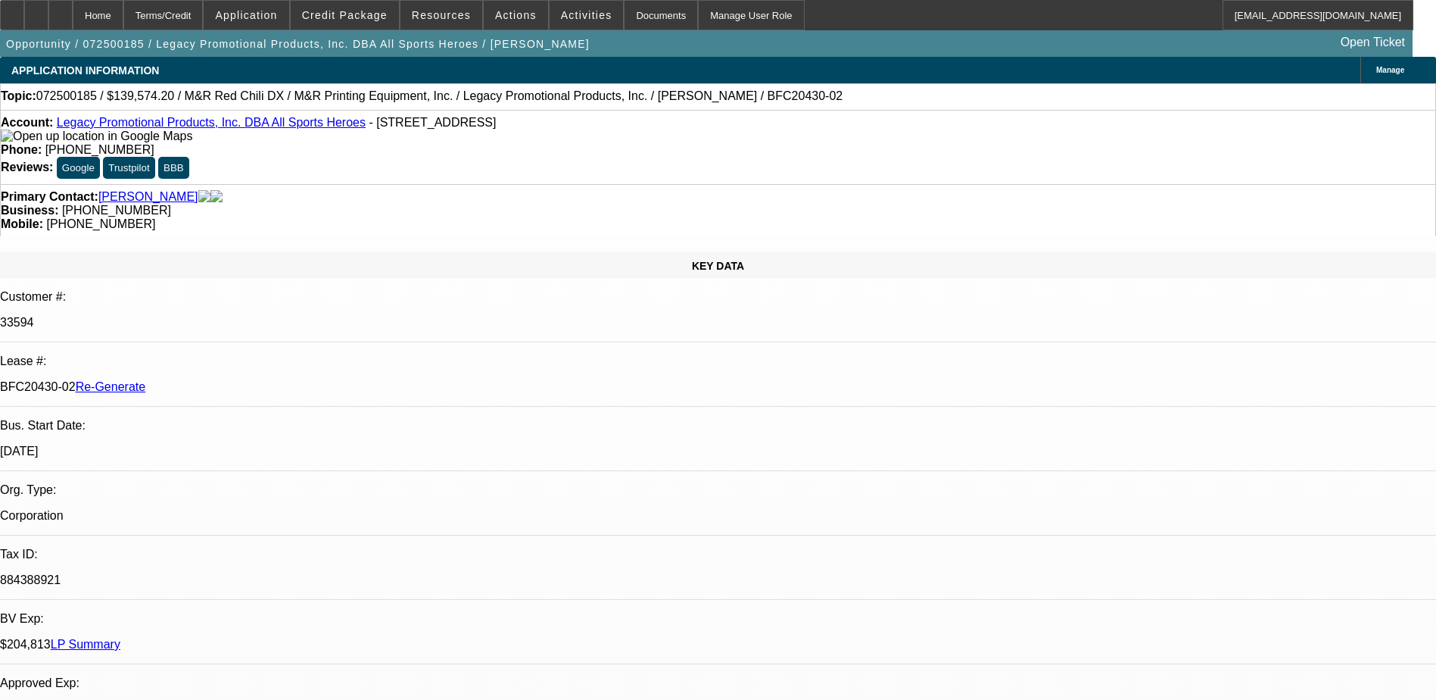
select select "0"
select select "2"
select select "0"
select select "6"
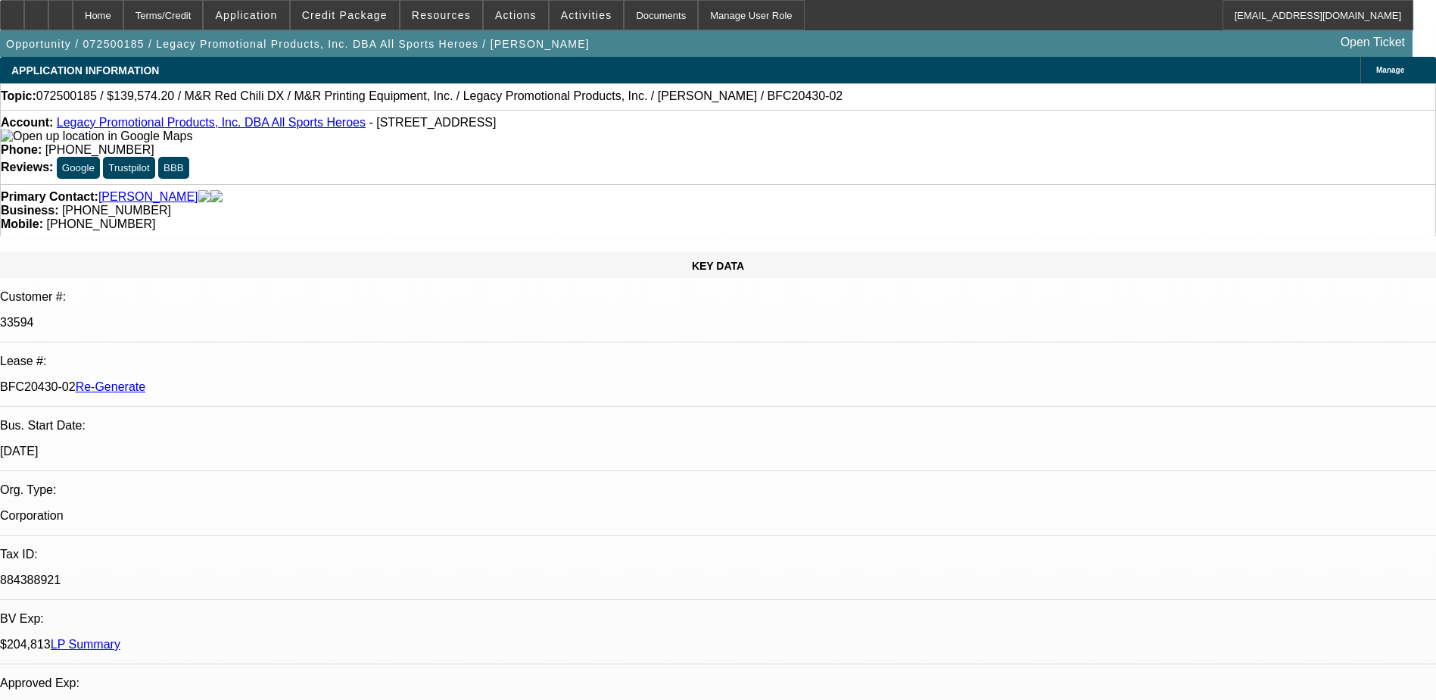
select select "0"
select select "2"
select select "0"
select select "6"
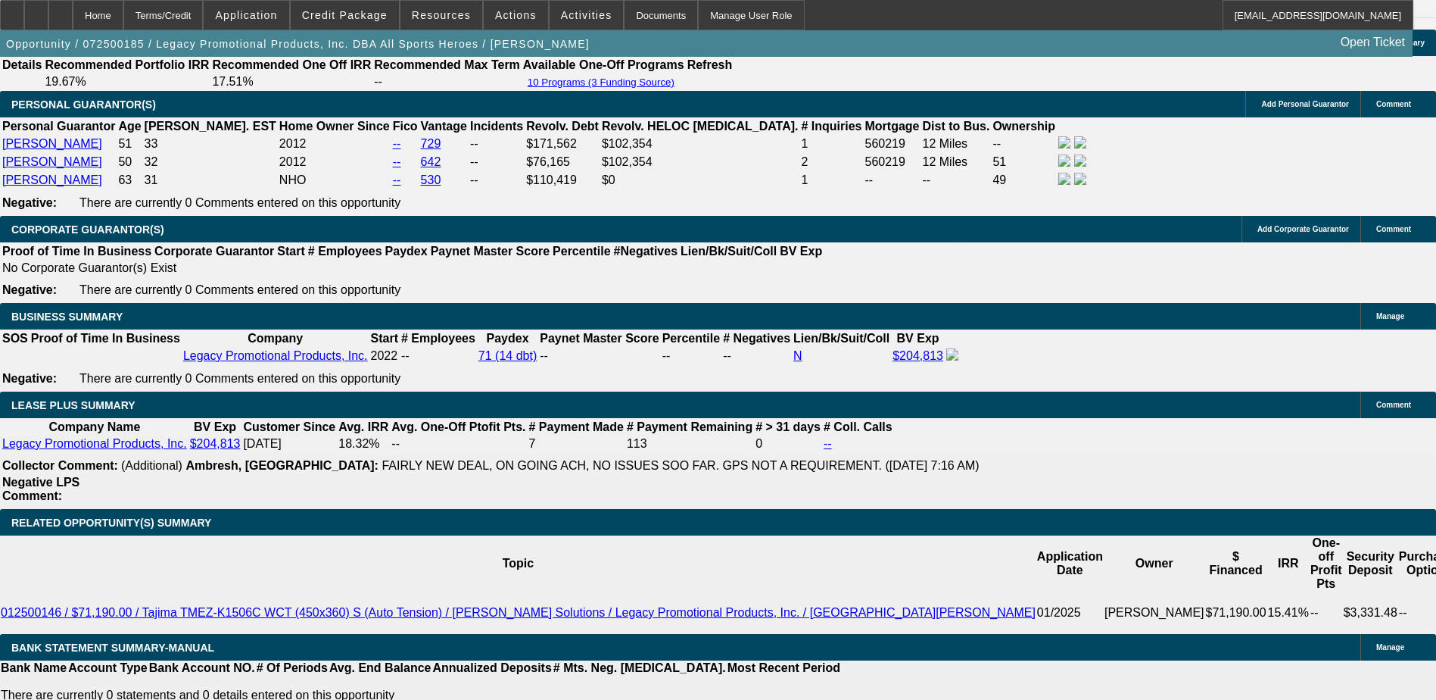
scroll to position [2347, 0]
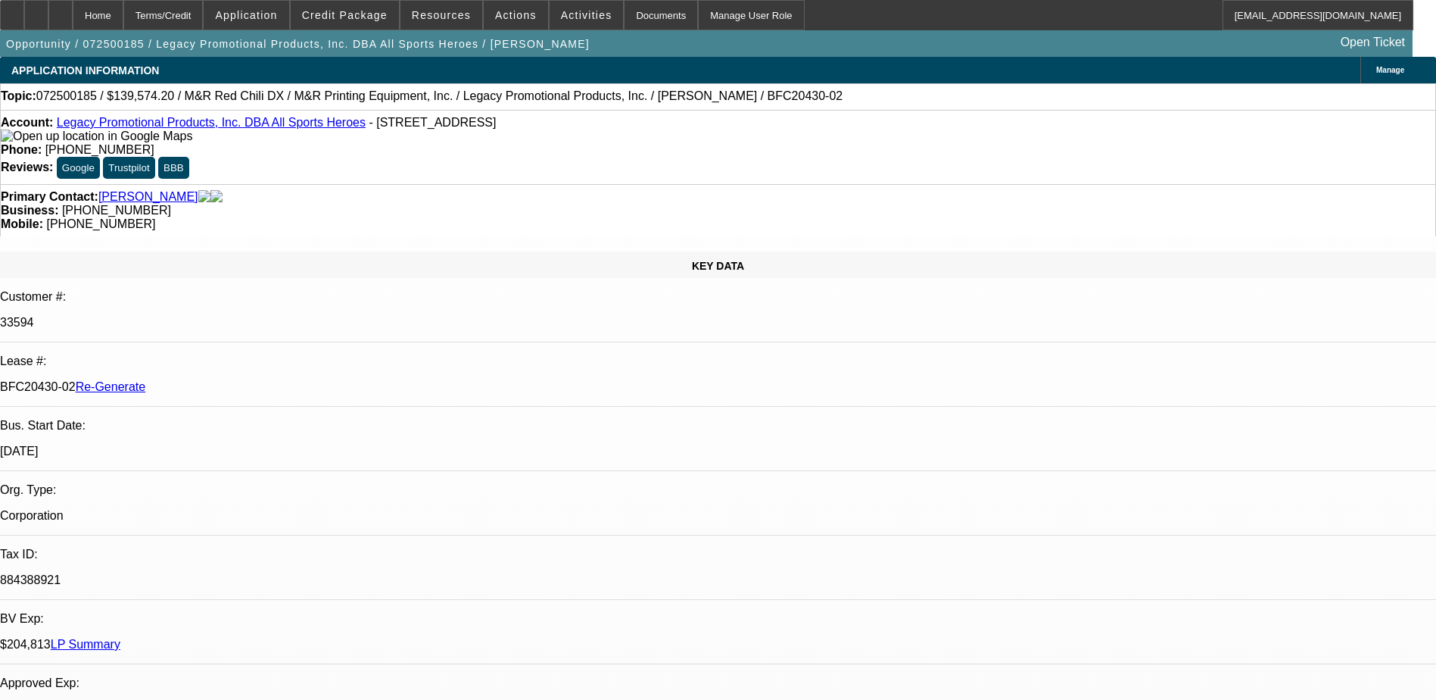
select select "0.2"
select select "2"
select select "0"
select select "2"
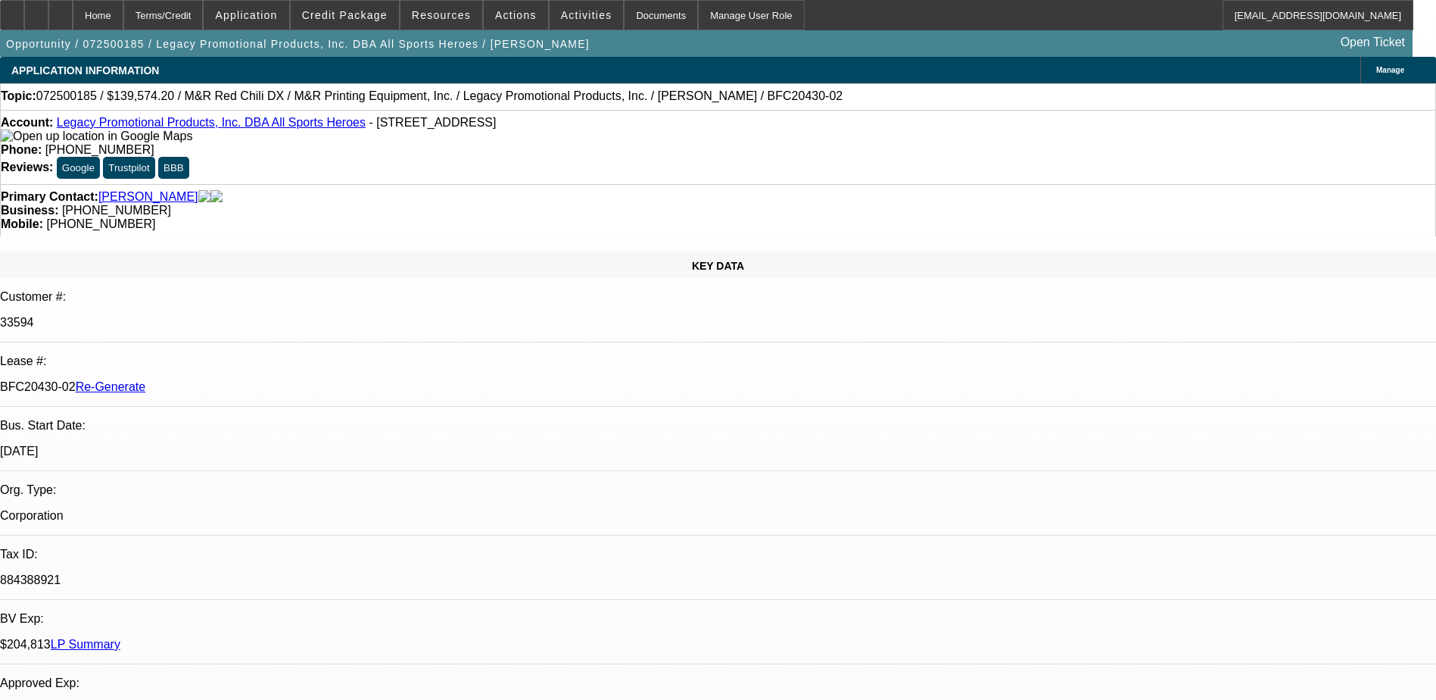
select select "0"
select select "2"
select select "0"
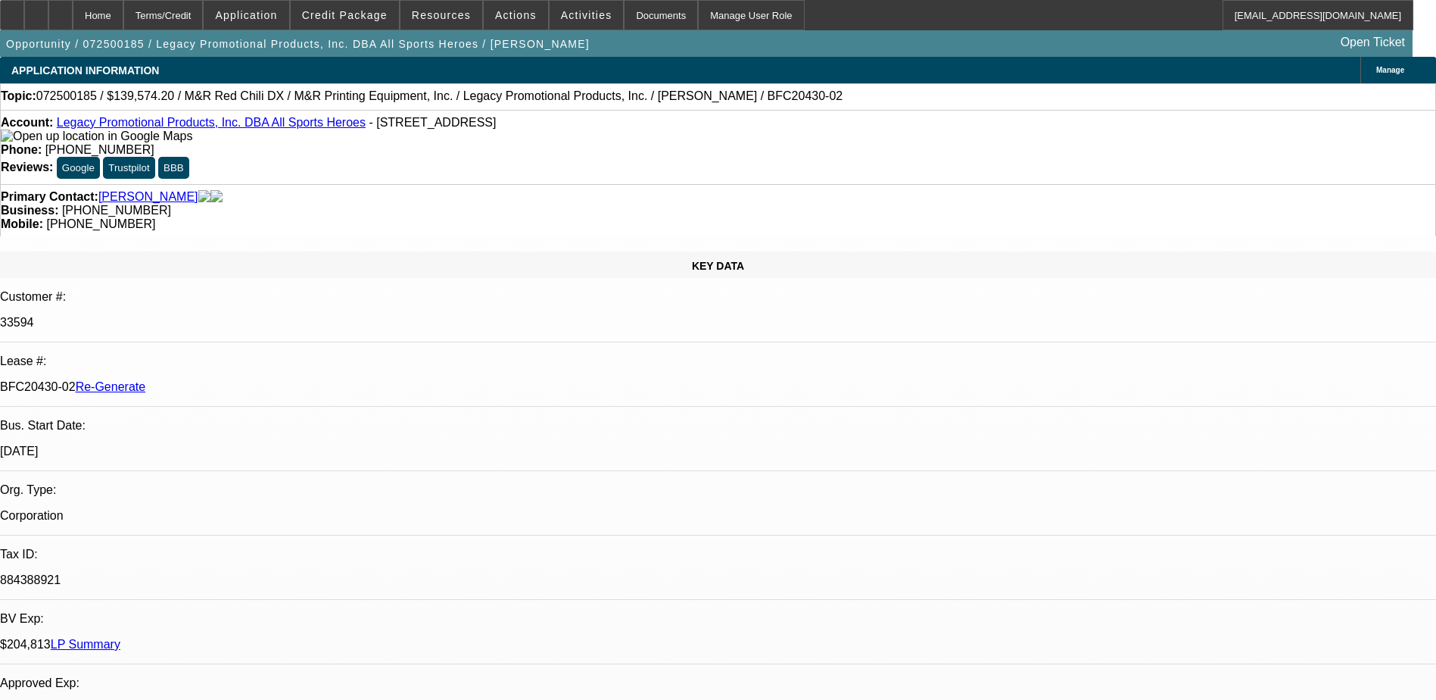
select select "2"
select select "0"
select select "1"
select select "2"
select select "6"
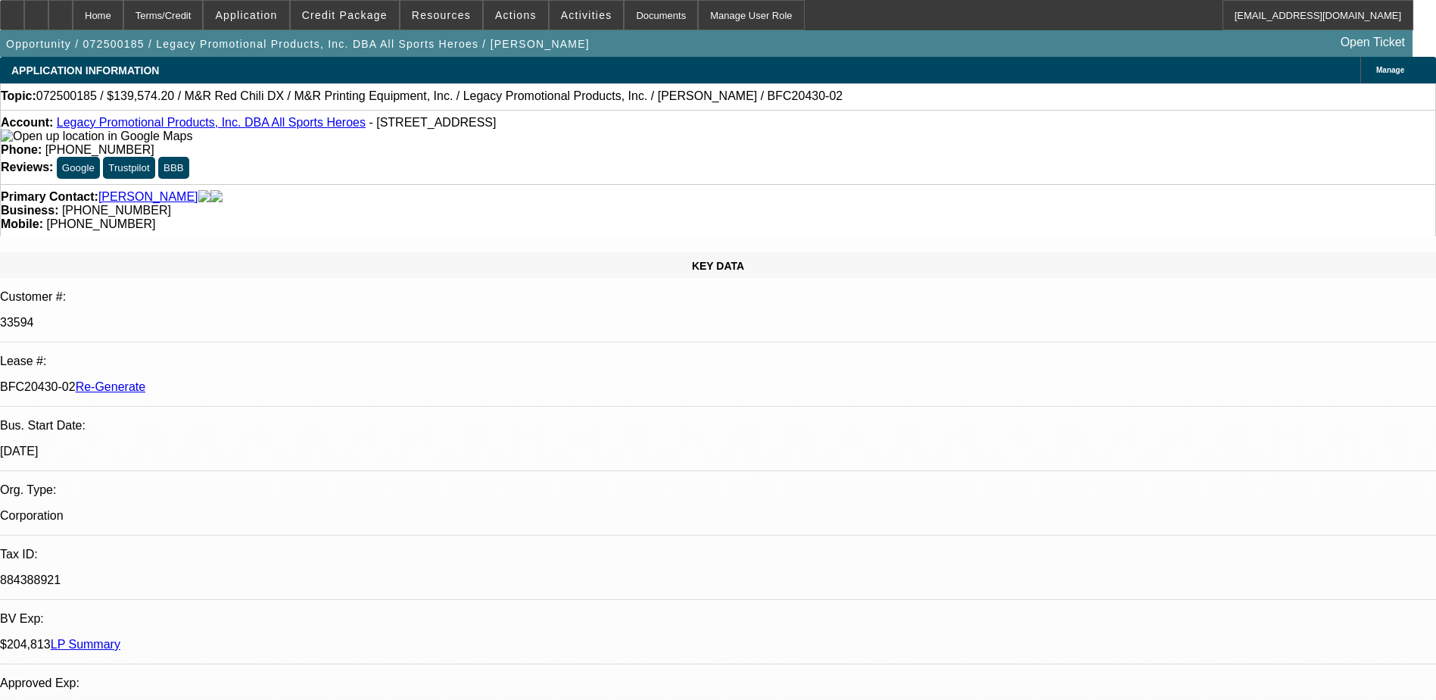
select select "1"
select select "2"
select select "6"
select select "1"
select select "2"
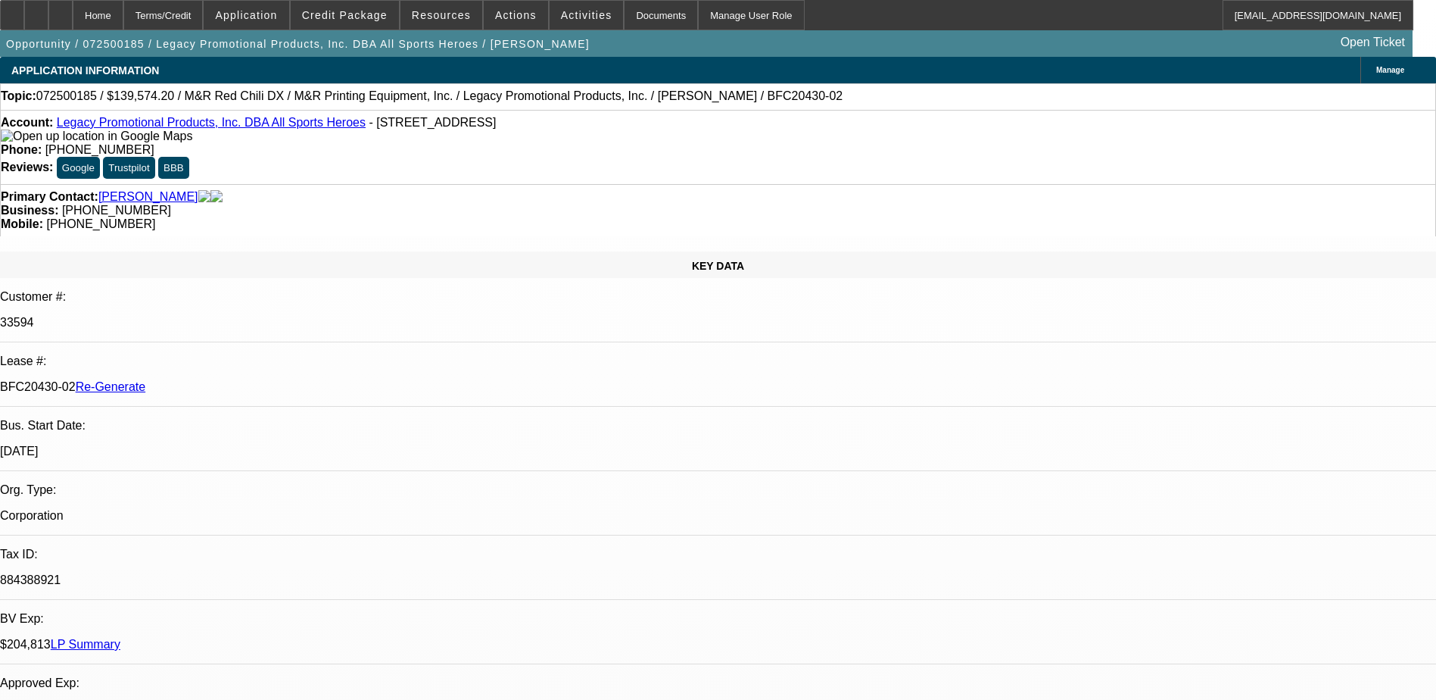
select select "6"
select select "1"
select select "2"
select select "6"
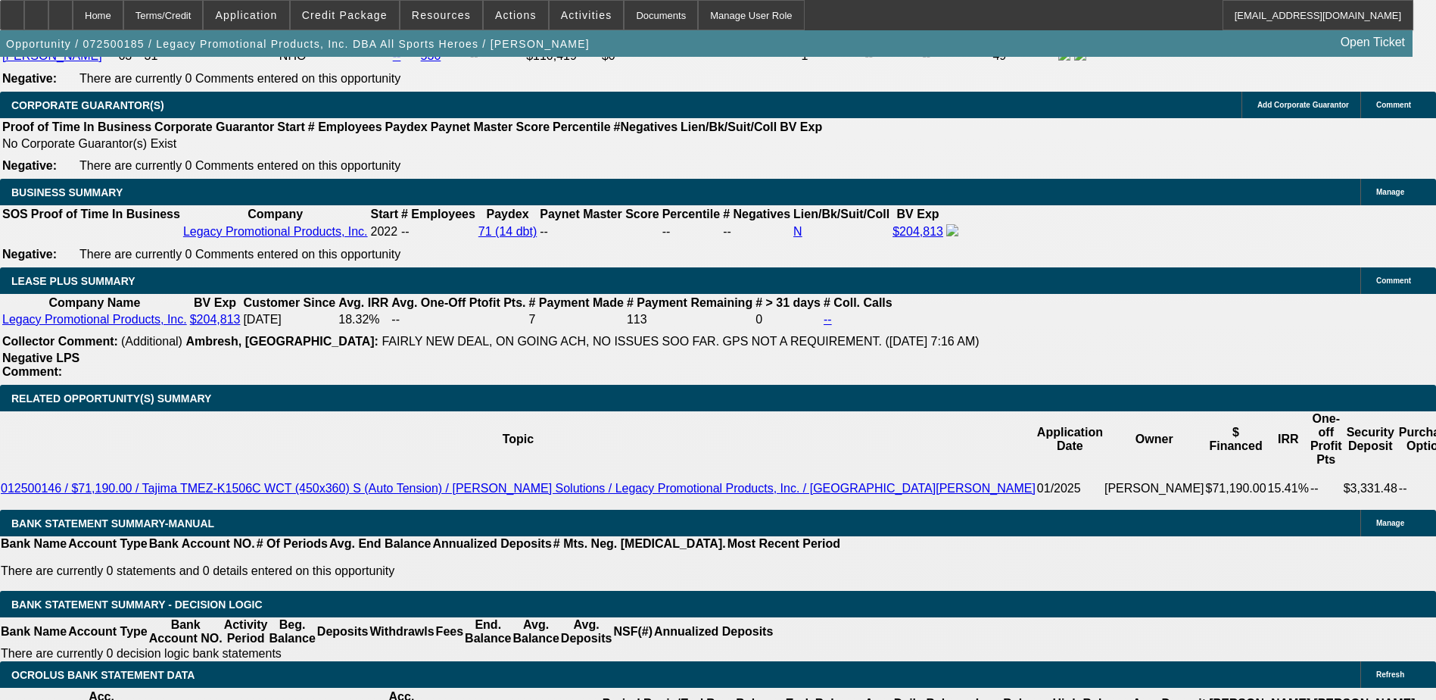
scroll to position [2499, 0]
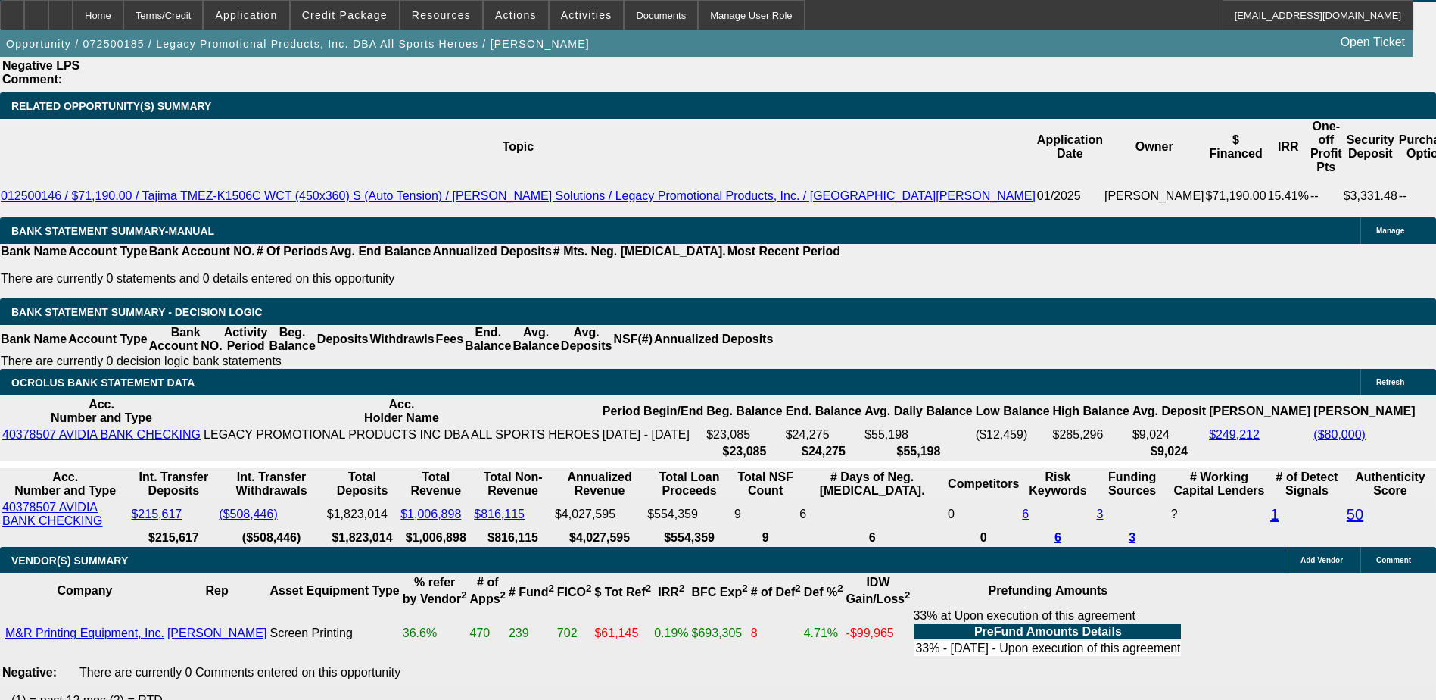
scroll to position [2802, 0]
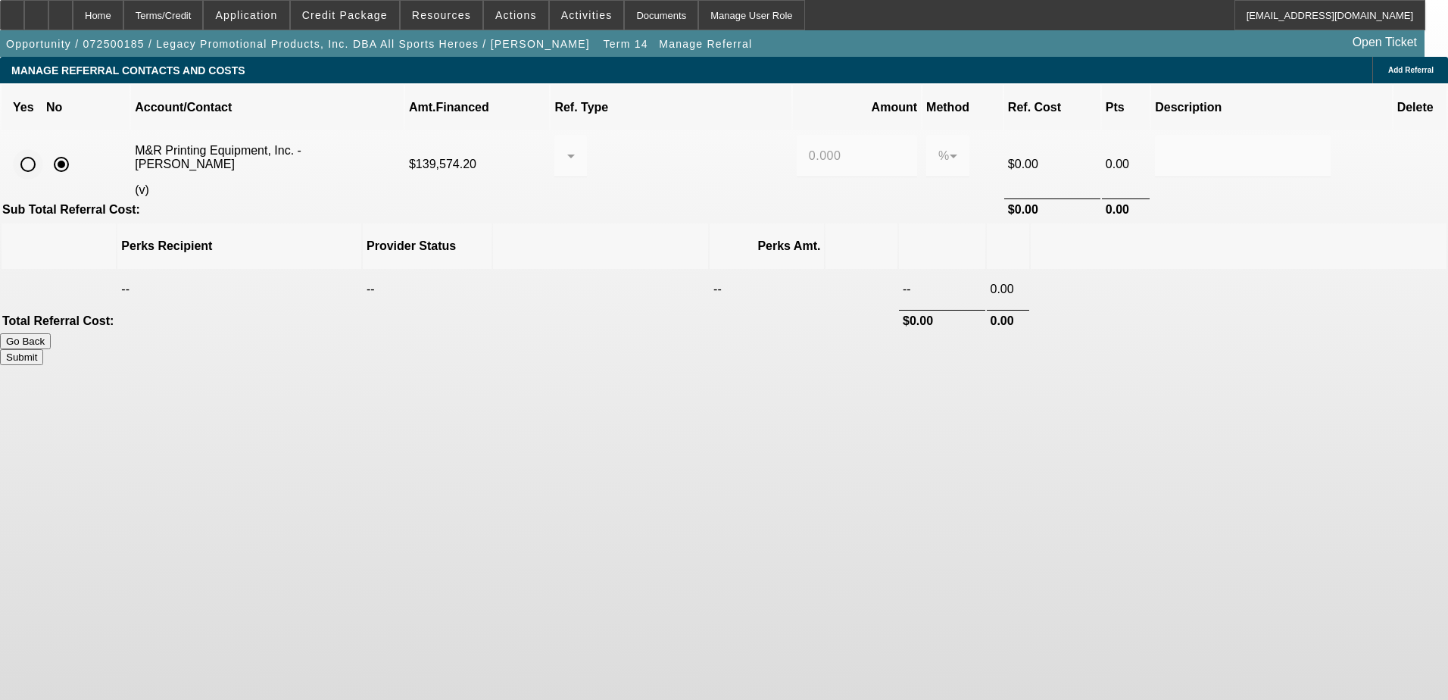
click at [43, 149] on input "radio" at bounding box center [28, 164] width 30 height 30
radio input "true"
click at [812, 147] on input "0.000" at bounding box center [857, 156] width 96 height 18
drag, startPoint x: 822, startPoint y: 133, endPoint x: 766, endPoint y: 134, distance: 56.0
click at [793, 134] on td "0.000" at bounding box center [857, 164] width 128 height 65
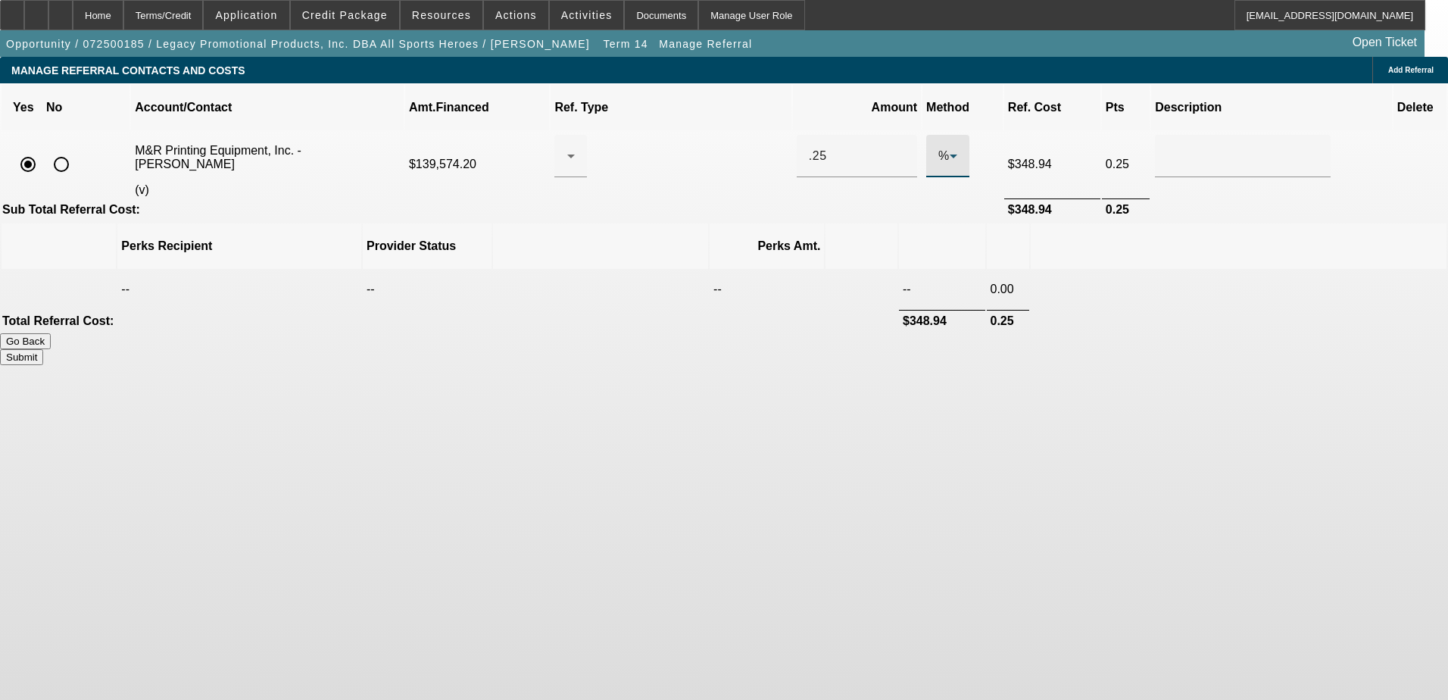
click at [43, 349] on button "Submit" at bounding box center [21, 357] width 43 height 16
click at [567, 147] on div at bounding box center [566, 156] width 1 height 18
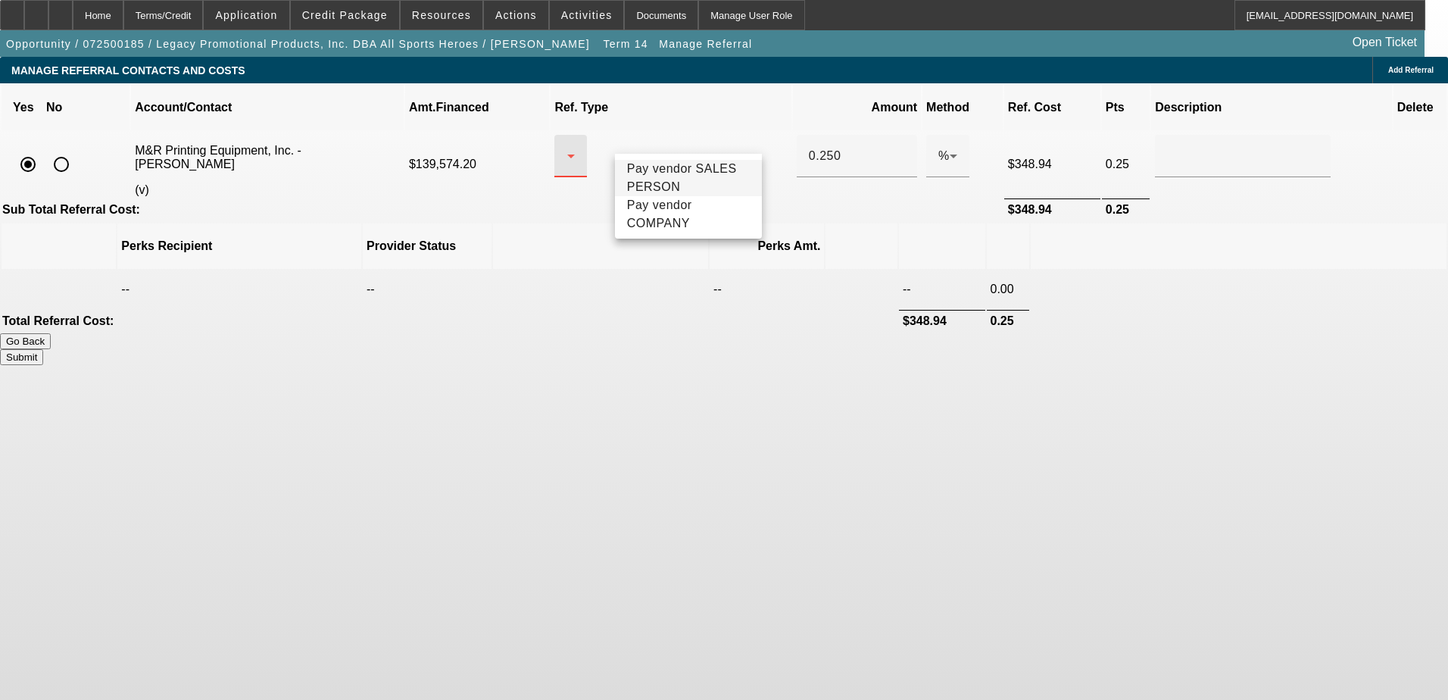
click at [677, 180] on span "Pay vendor SALES PERSON" at bounding box center [688, 178] width 123 height 36
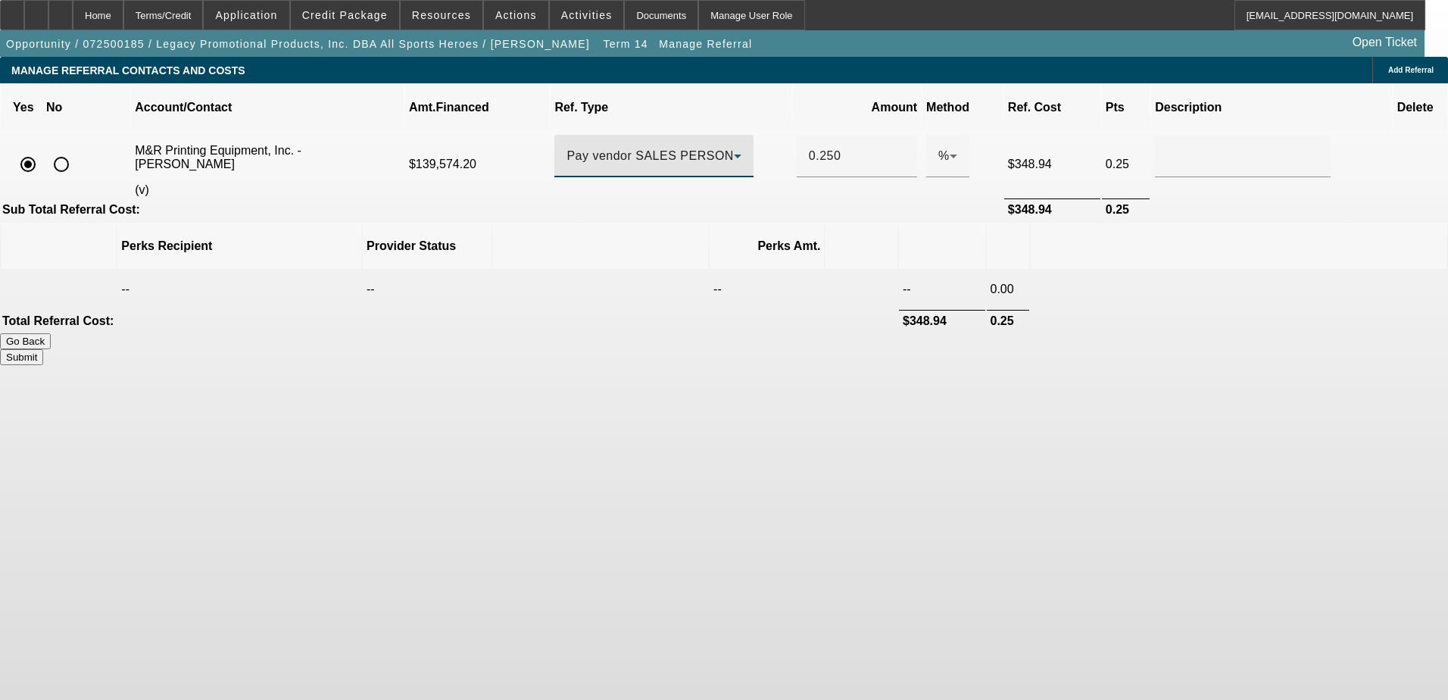
click at [698, 377] on body "Home Terms/Credit Application Credit Package Resources Actions Activities Docum…" at bounding box center [724, 350] width 1448 height 700
click at [43, 349] on button "Submit" at bounding box center [21, 357] width 43 height 16
type input "0.250"
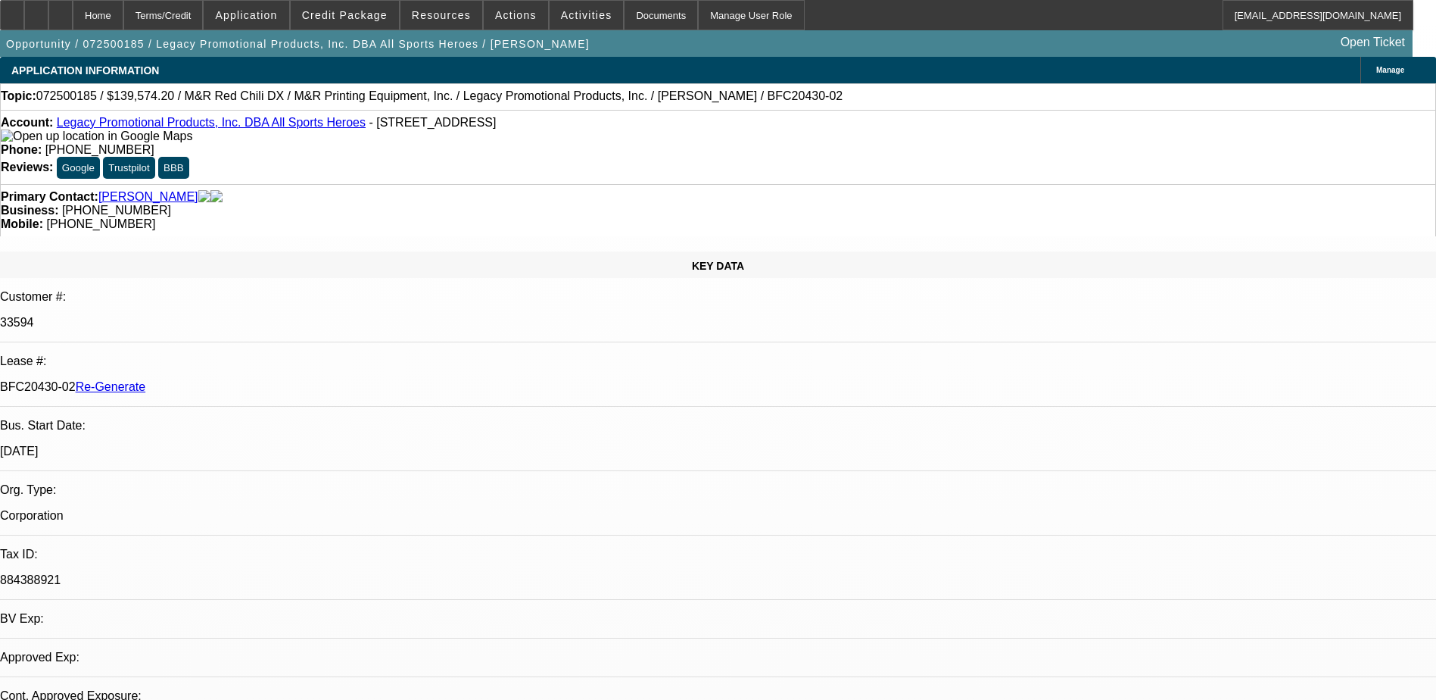
select select "0.2"
select select "2"
select select "0"
select select "6"
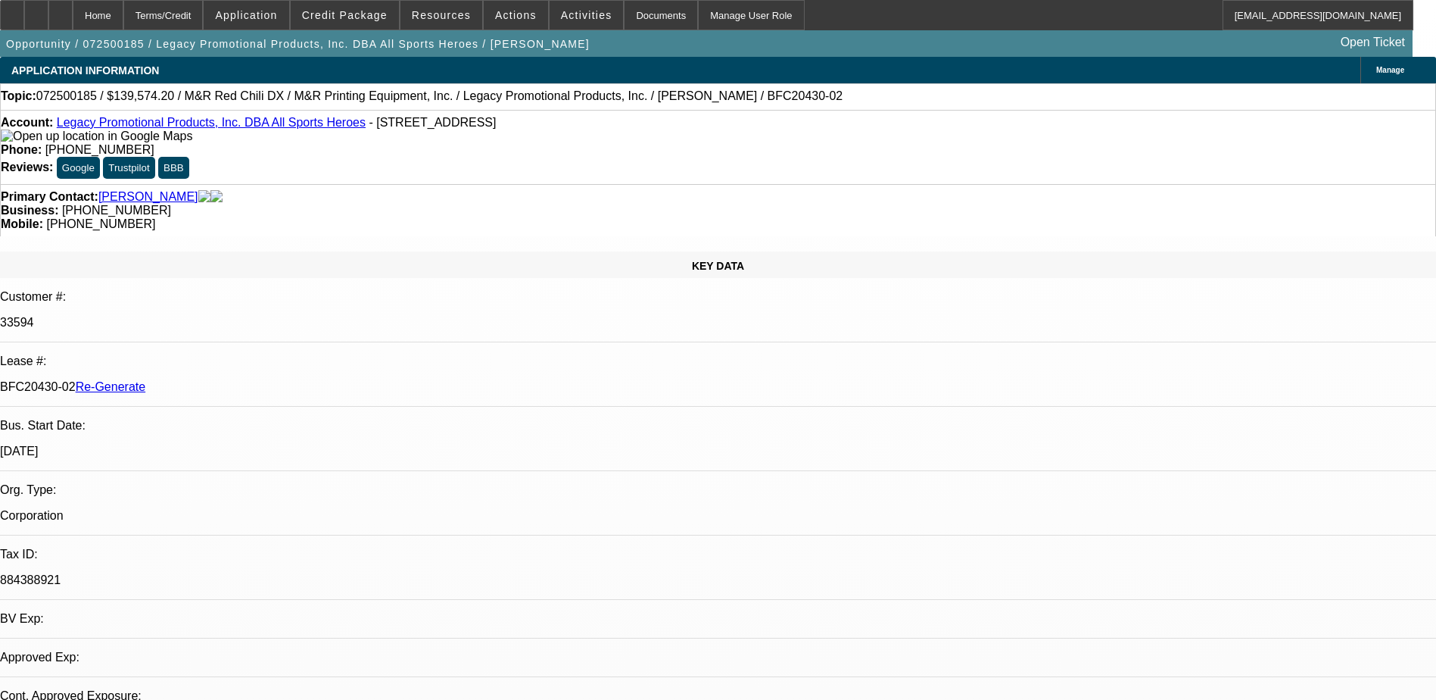
select select "0"
select select "2"
select select "0"
select select "6"
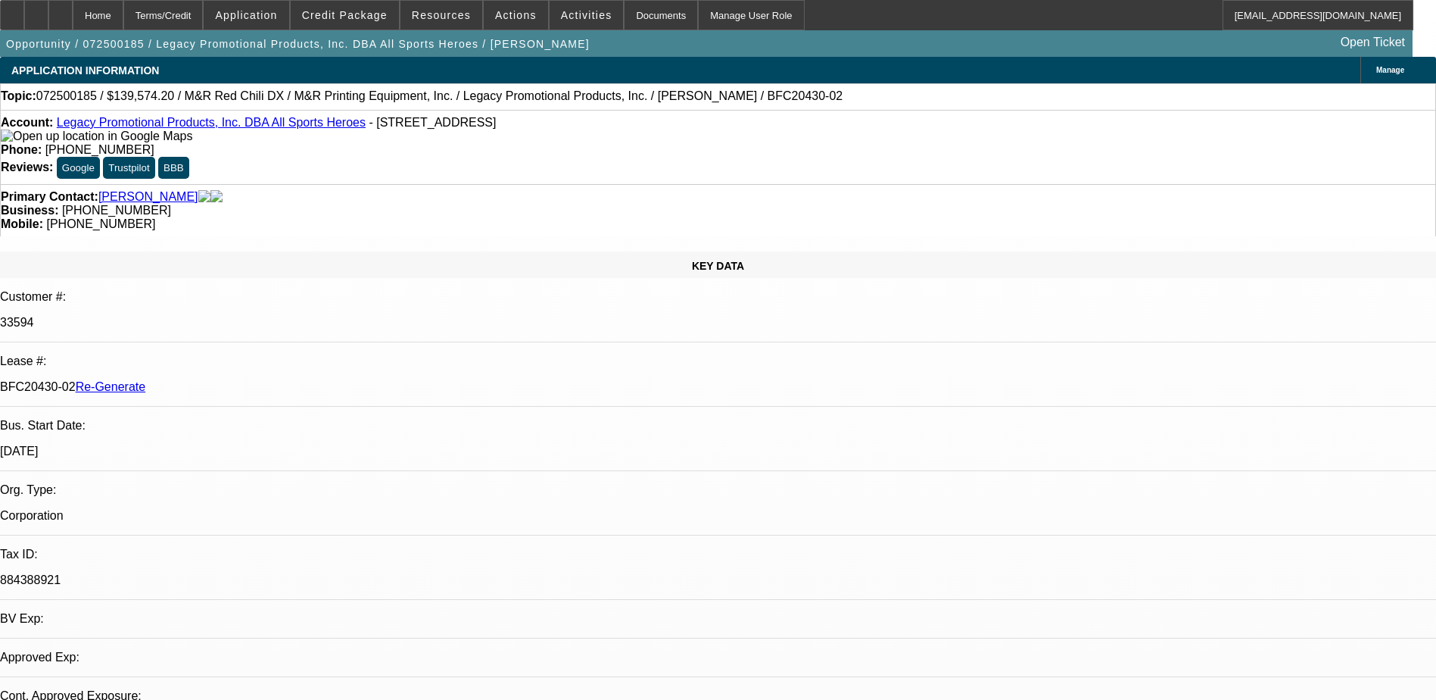
select select "0"
select select "2"
select select "0"
select select "6"
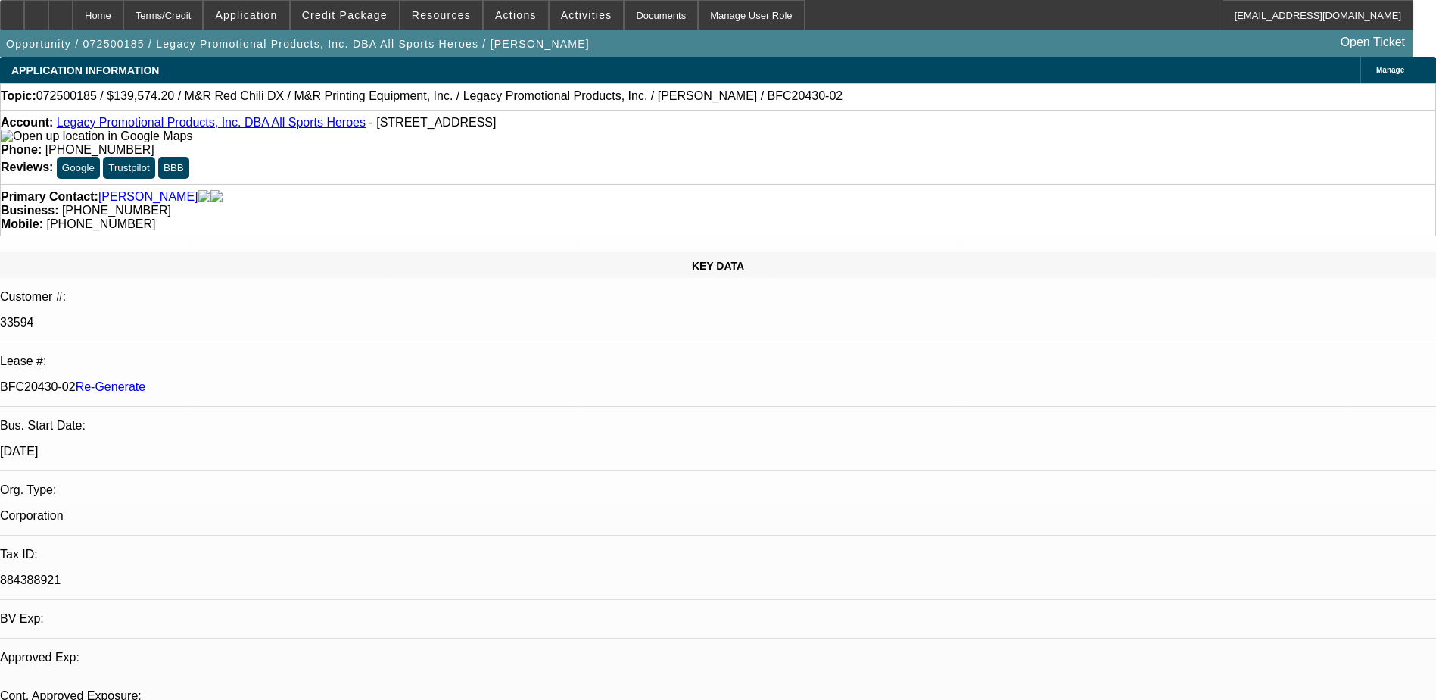
select select "0"
select select "2"
select select "0"
select select "6"
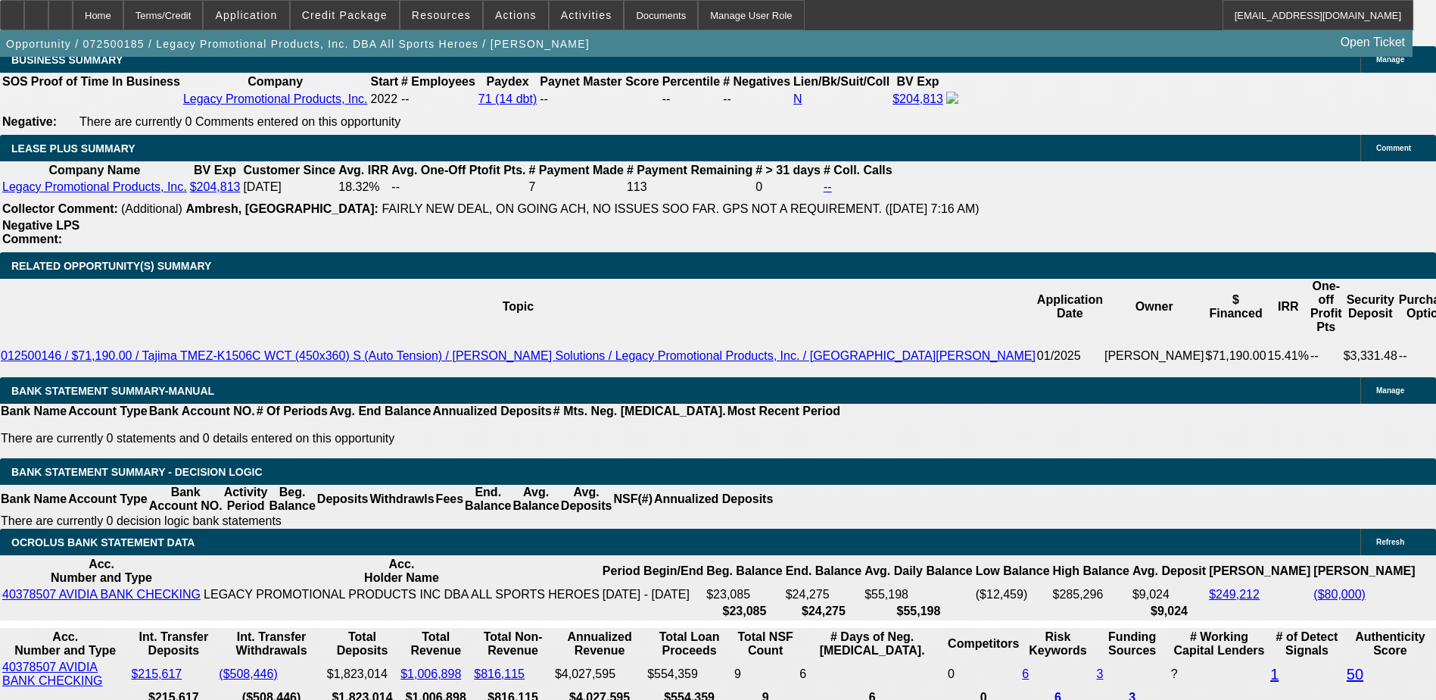
scroll to position [2650, 0]
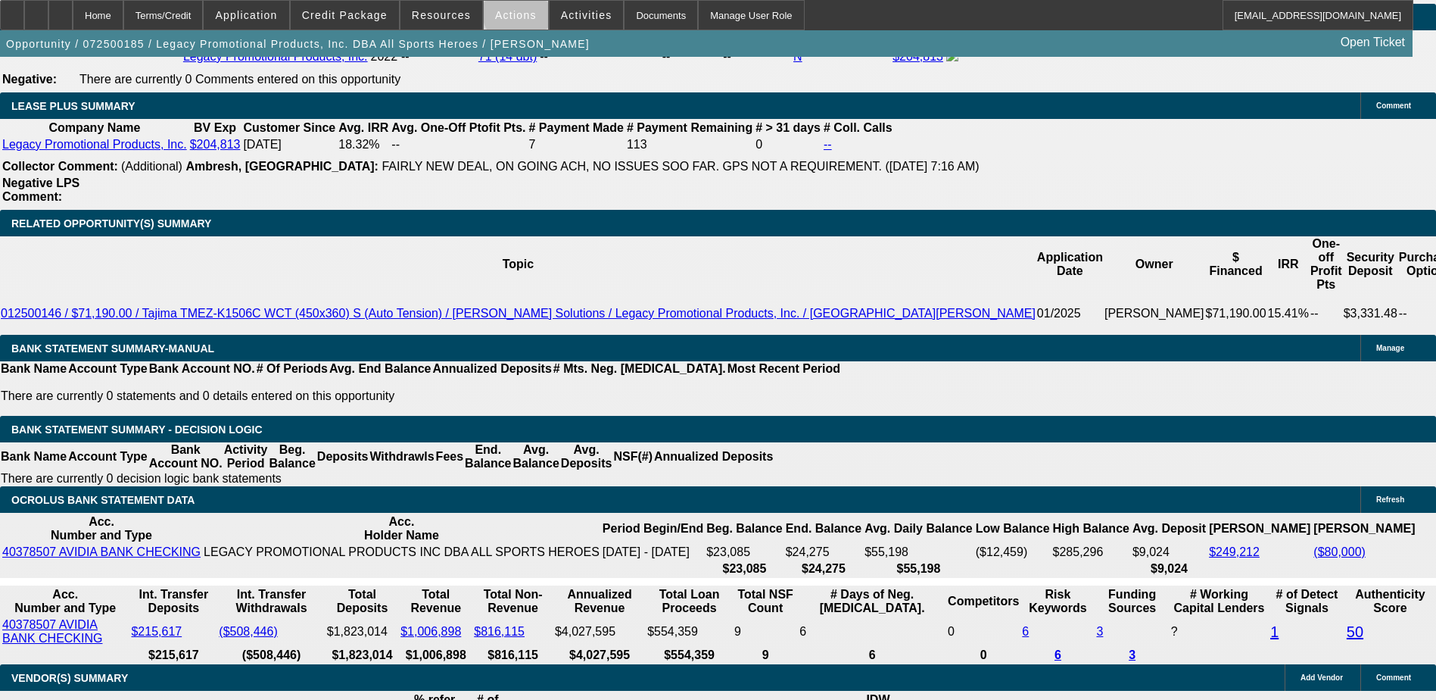
click at [511, 16] on span "Actions" at bounding box center [516, 15] width 42 height 12
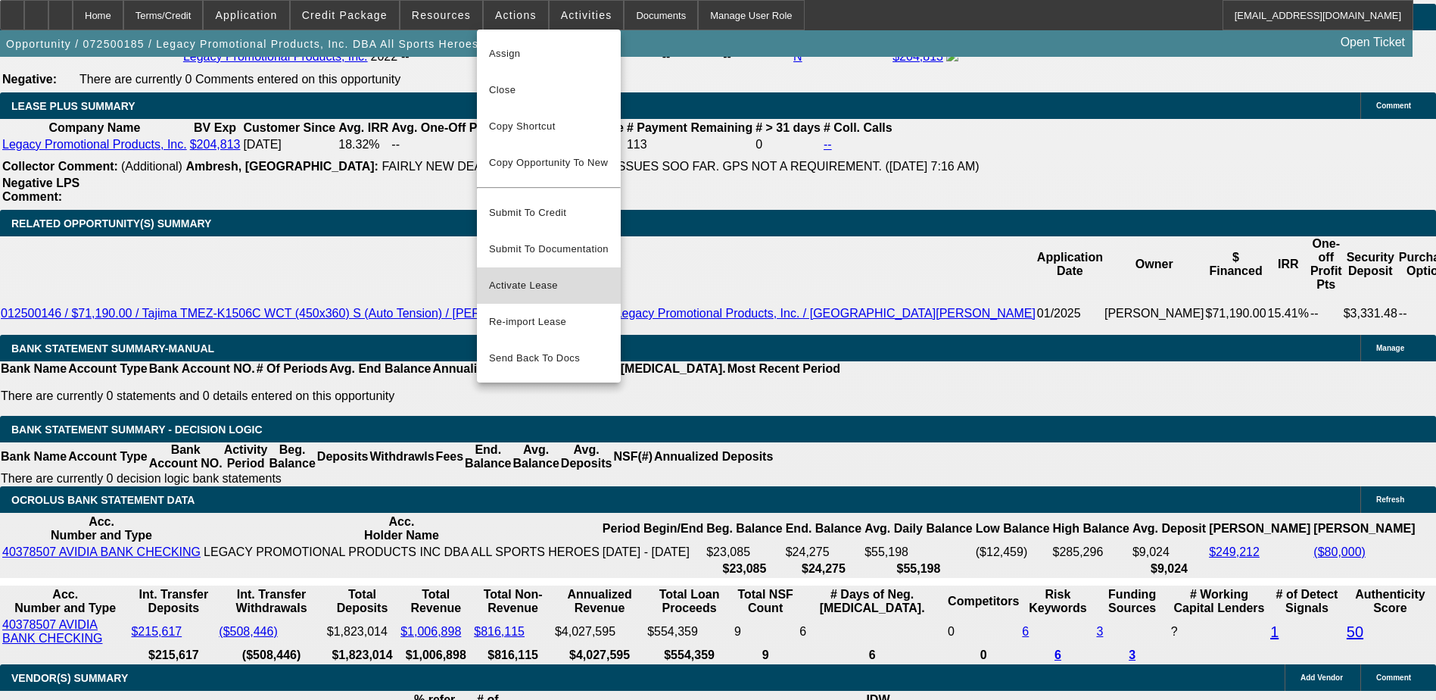
click at [529, 276] on span "Activate Lease" at bounding box center [549, 285] width 120 height 18
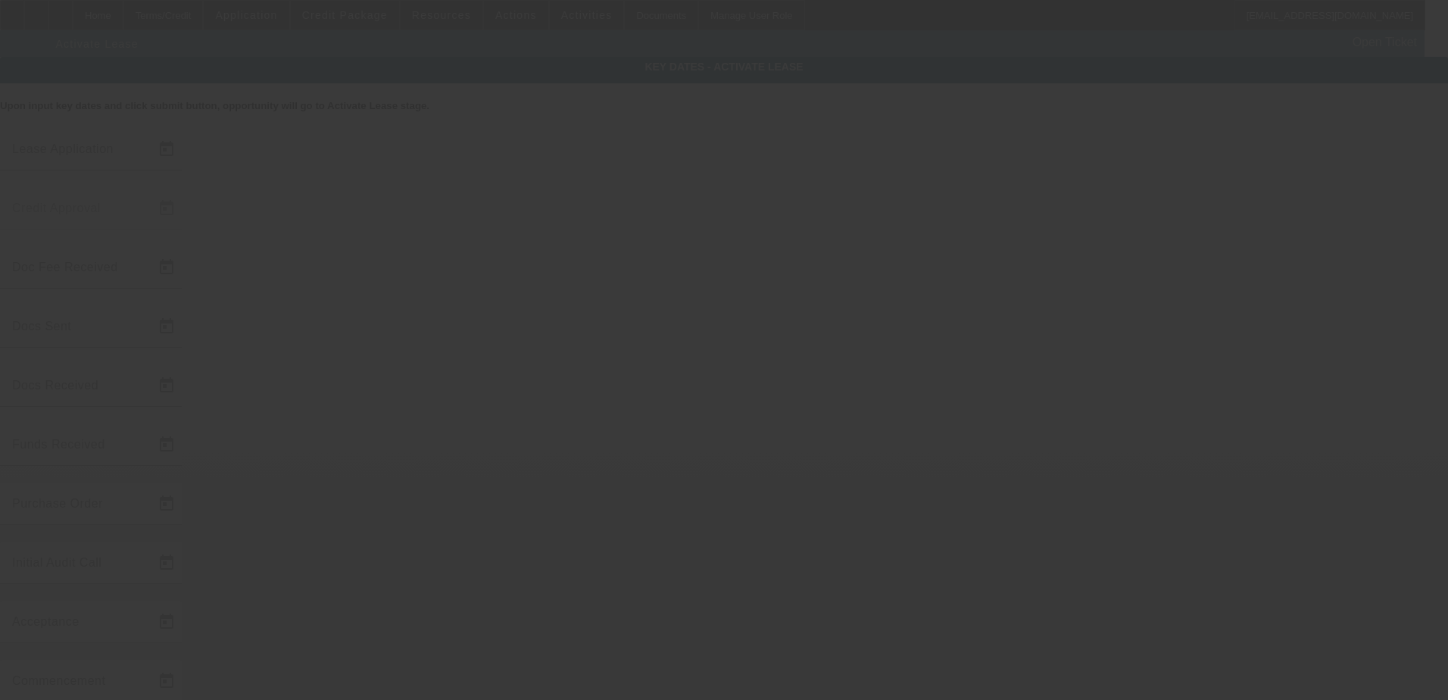
type input "7/9/2025"
type input "7/10/2025"
type input "7/16/2025"
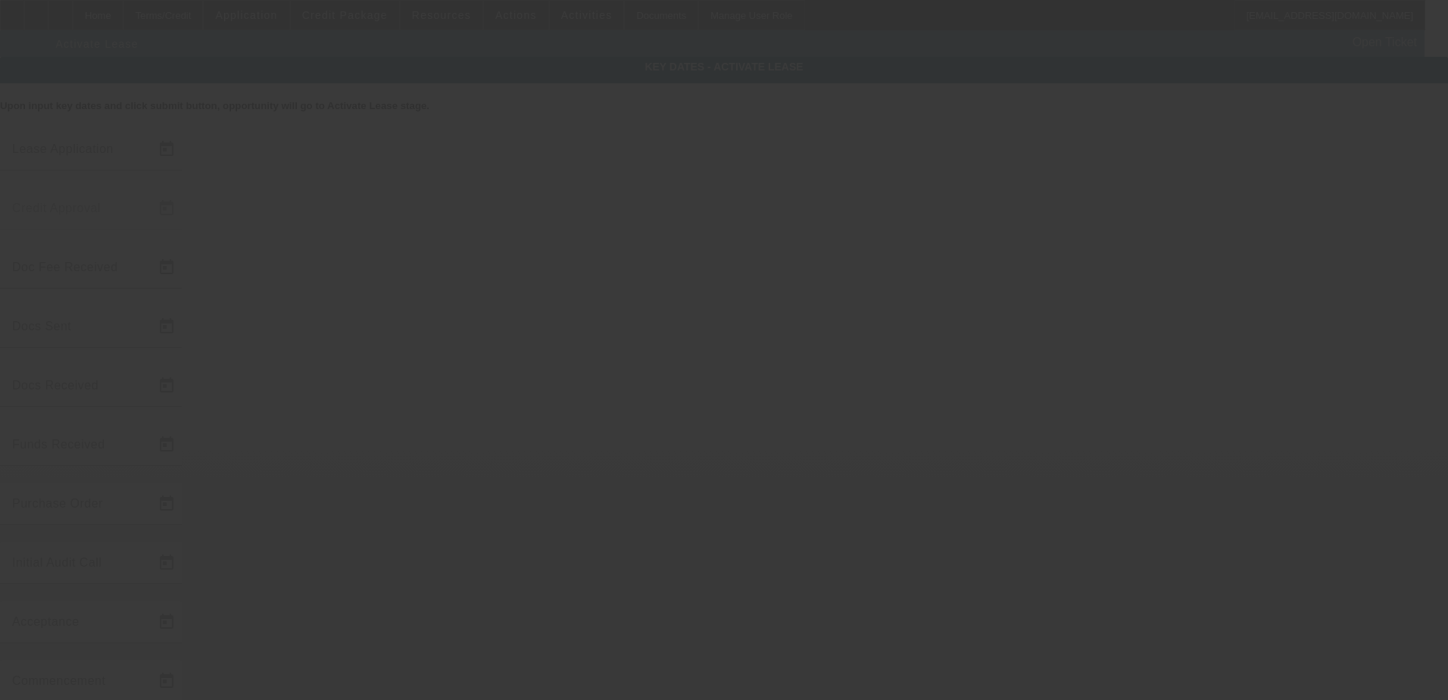
type input "7/16/2025"
type input "8/15/2025"
type input "8/18/2025"
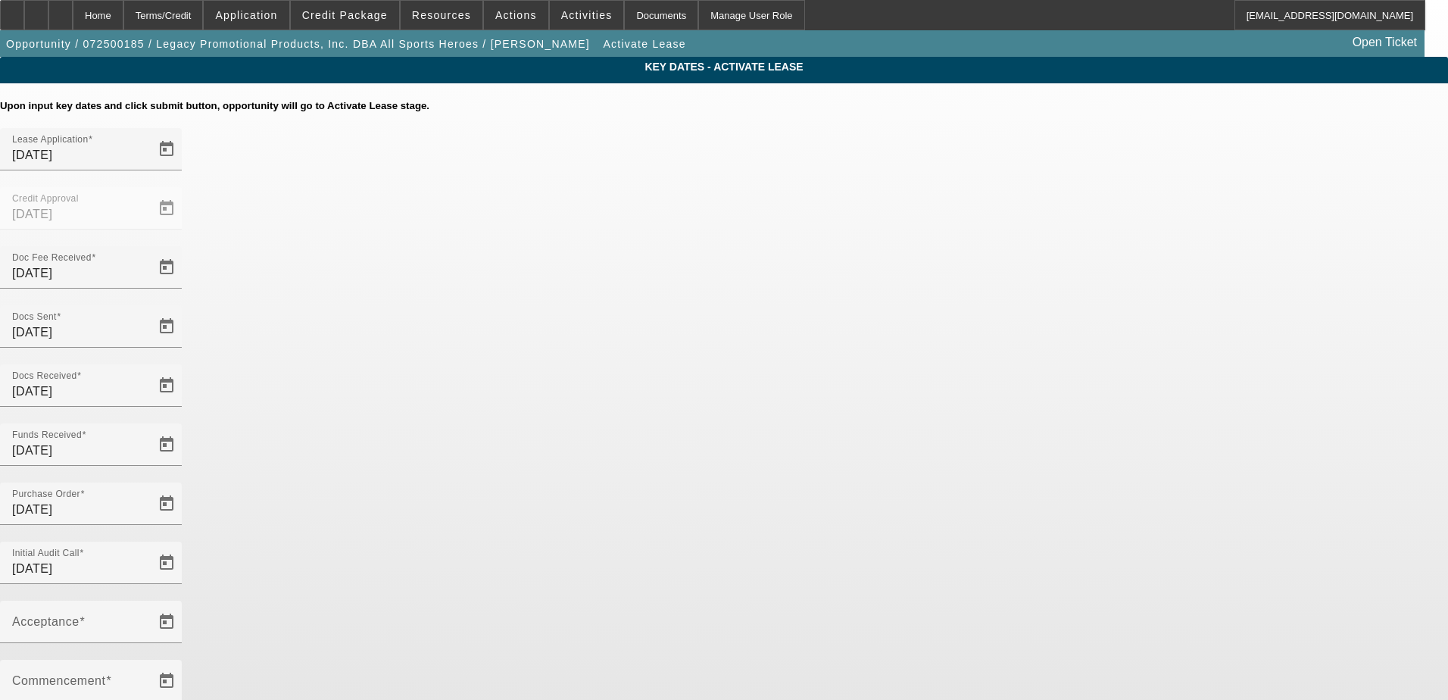
click at [1166, 188] on div "Key Dates - Activate Lease Upon input key dates and click submit button, opport…" at bounding box center [724, 522] width 1448 height 930
click at [185, 604] on span "Open calendar" at bounding box center [166, 622] width 36 height 36
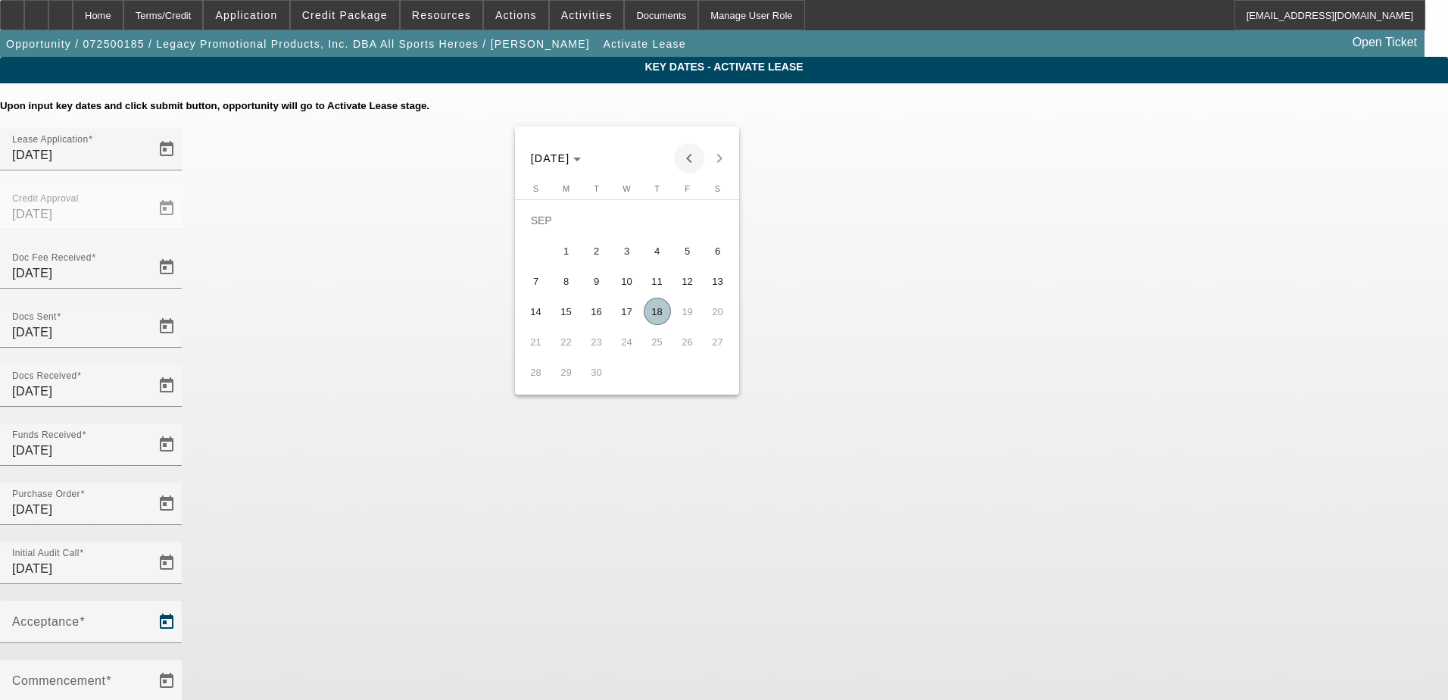
click at [684, 156] on span "Previous month" at bounding box center [689, 158] width 30 height 30
click at [683, 287] on span "15" at bounding box center [687, 280] width 27 height 27
type input "8/15/2025"
type input "9/1/2025"
type input "10/1/2025"
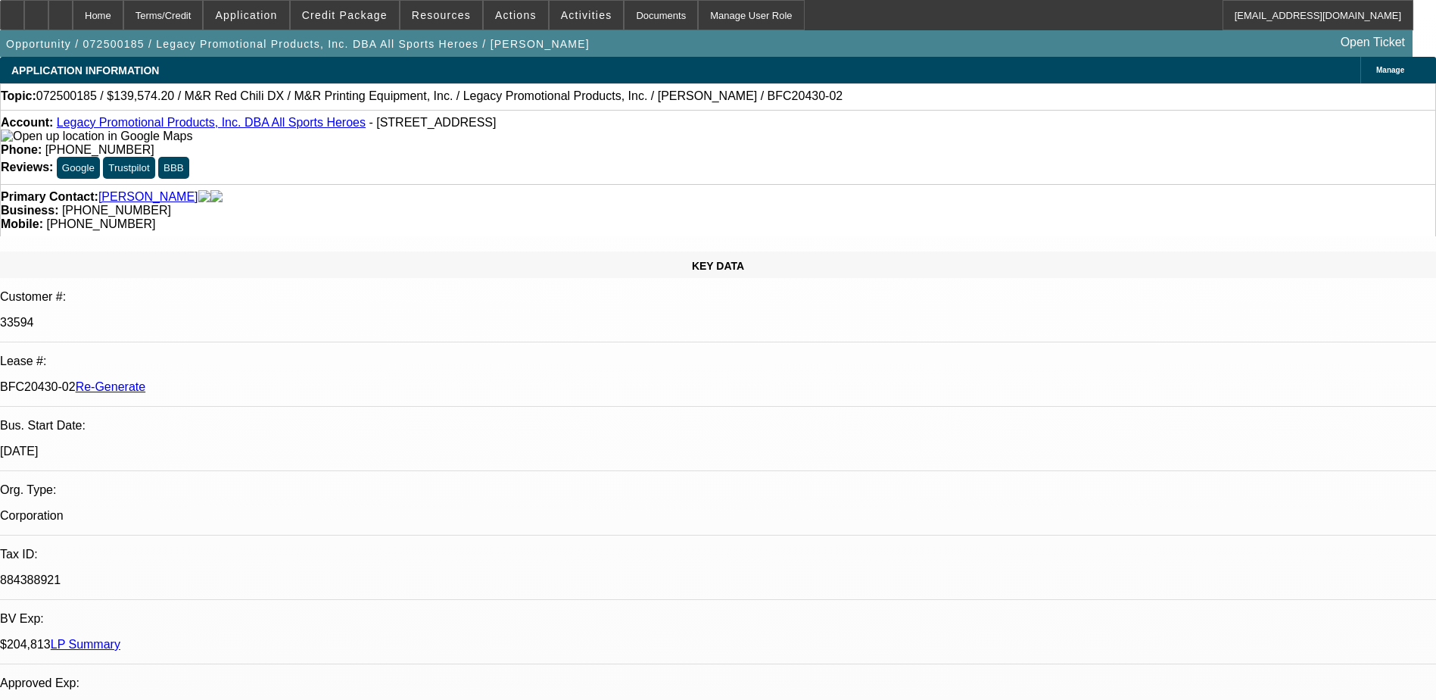
select select "0.2"
select select "2"
select select "0"
select select "6"
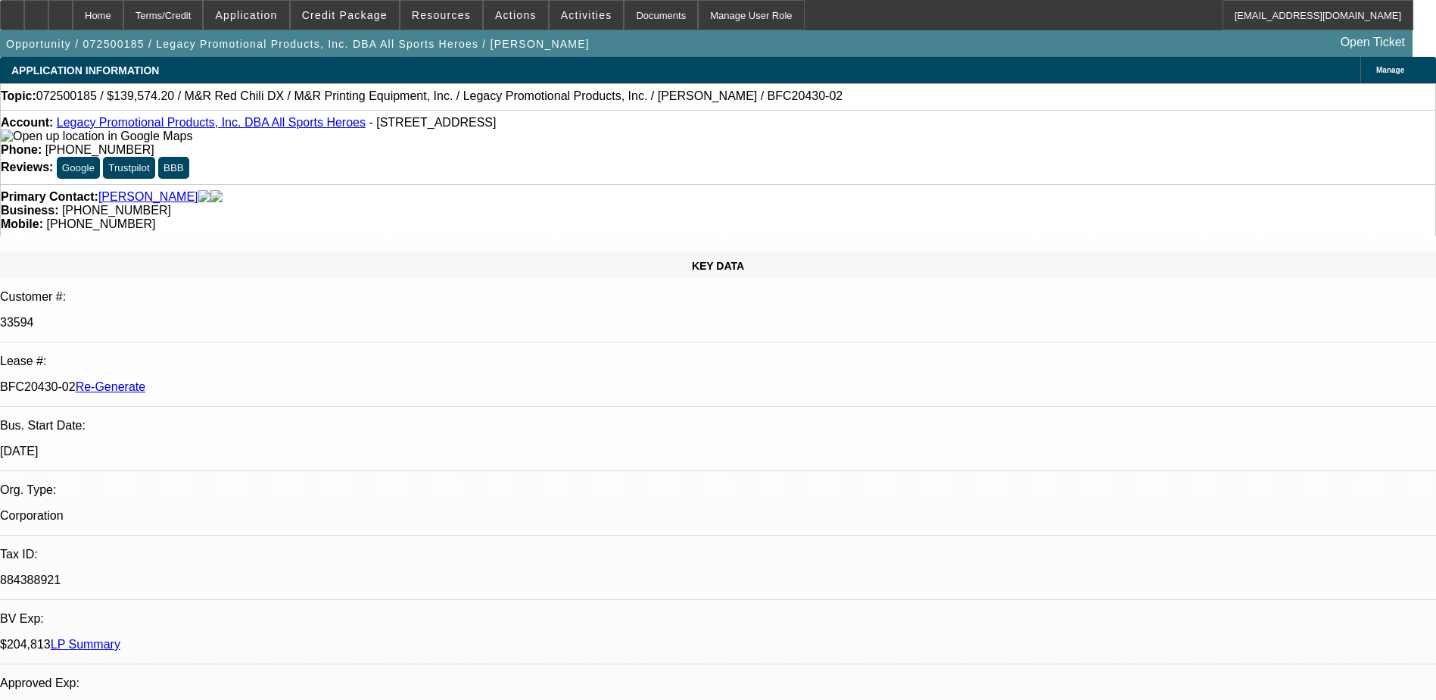
select select "0"
select select "2"
select select "0"
select select "6"
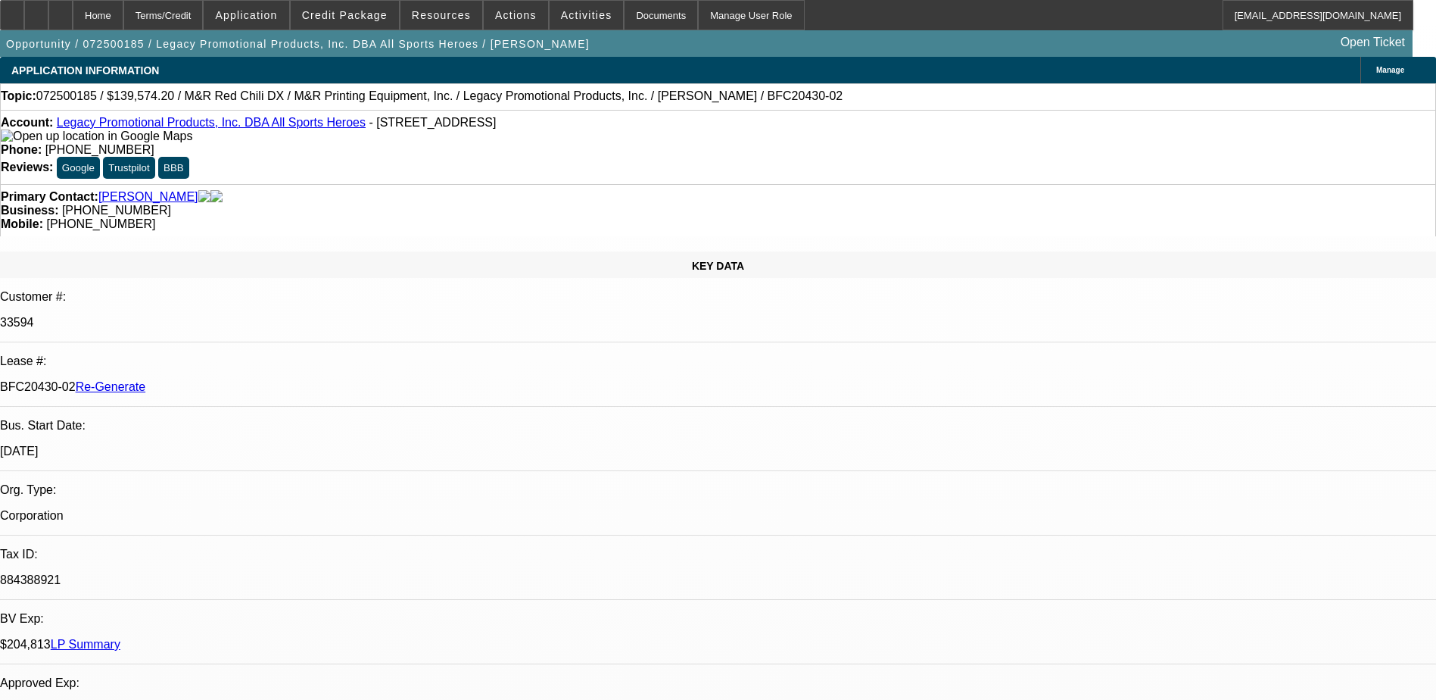
select select "0"
select select "2"
select select "0"
select select "6"
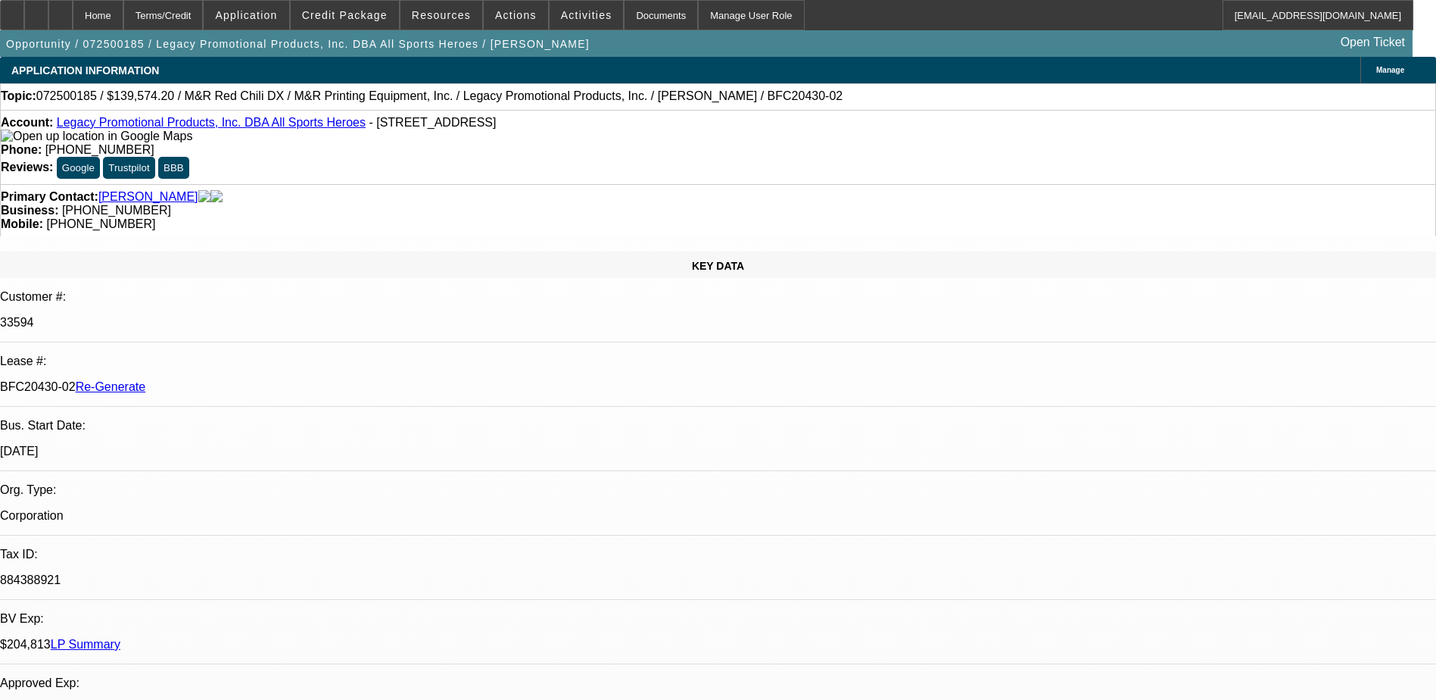
select select "0"
select select "2"
select select "0"
select select "6"
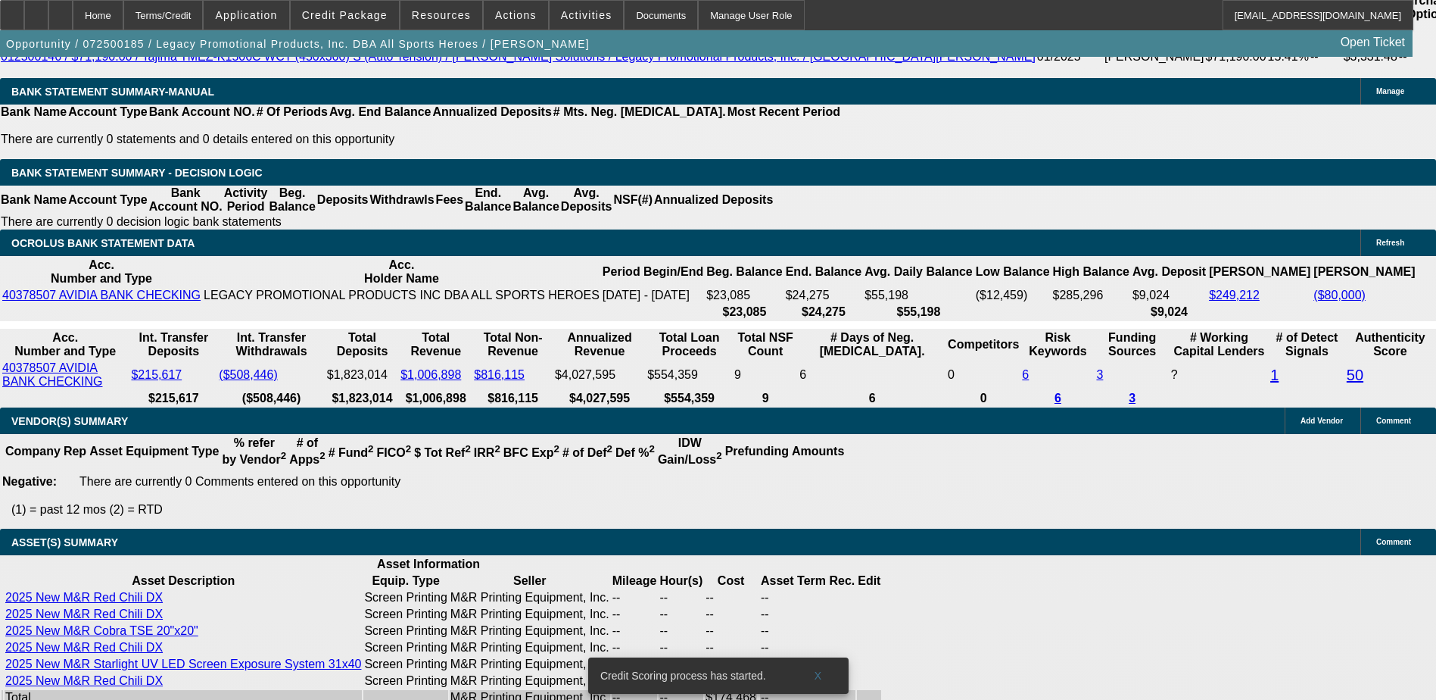
scroll to position [2957, 0]
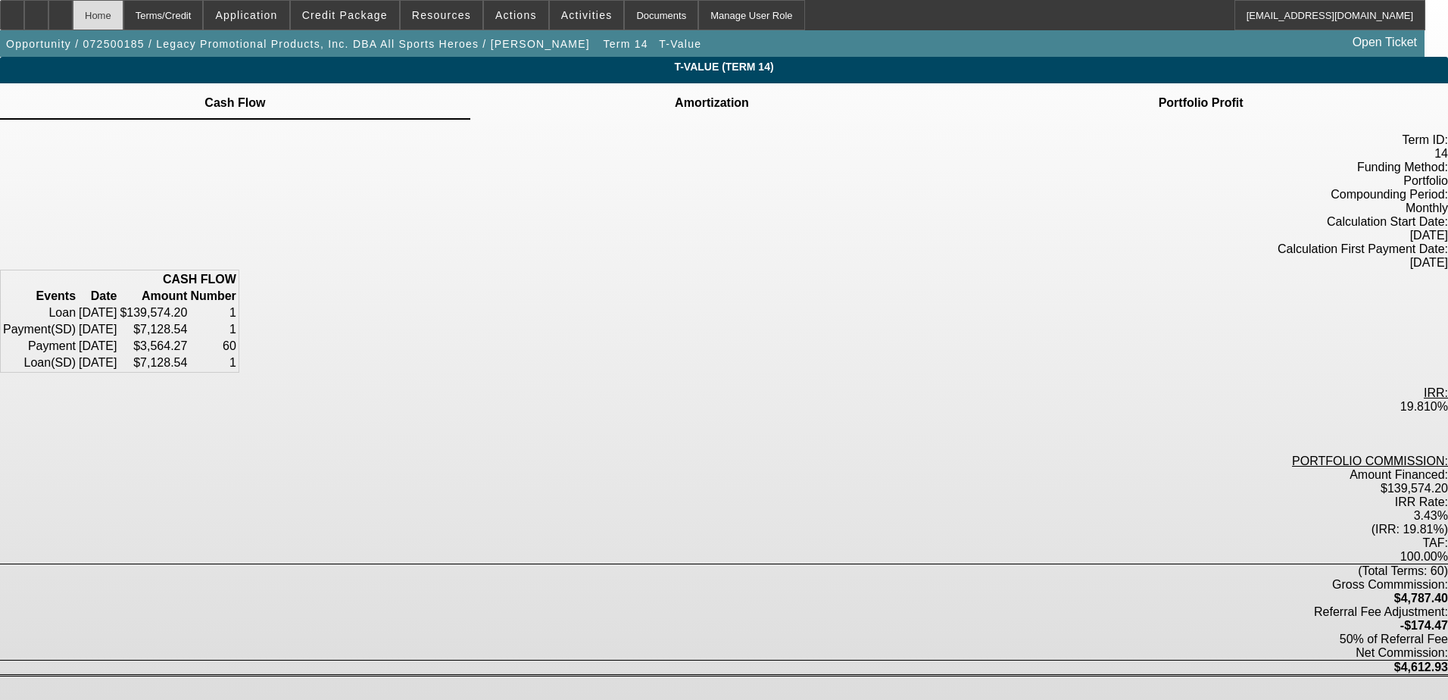
click at [123, 14] on div "Home" at bounding box center [98, 15] width 51 height 30
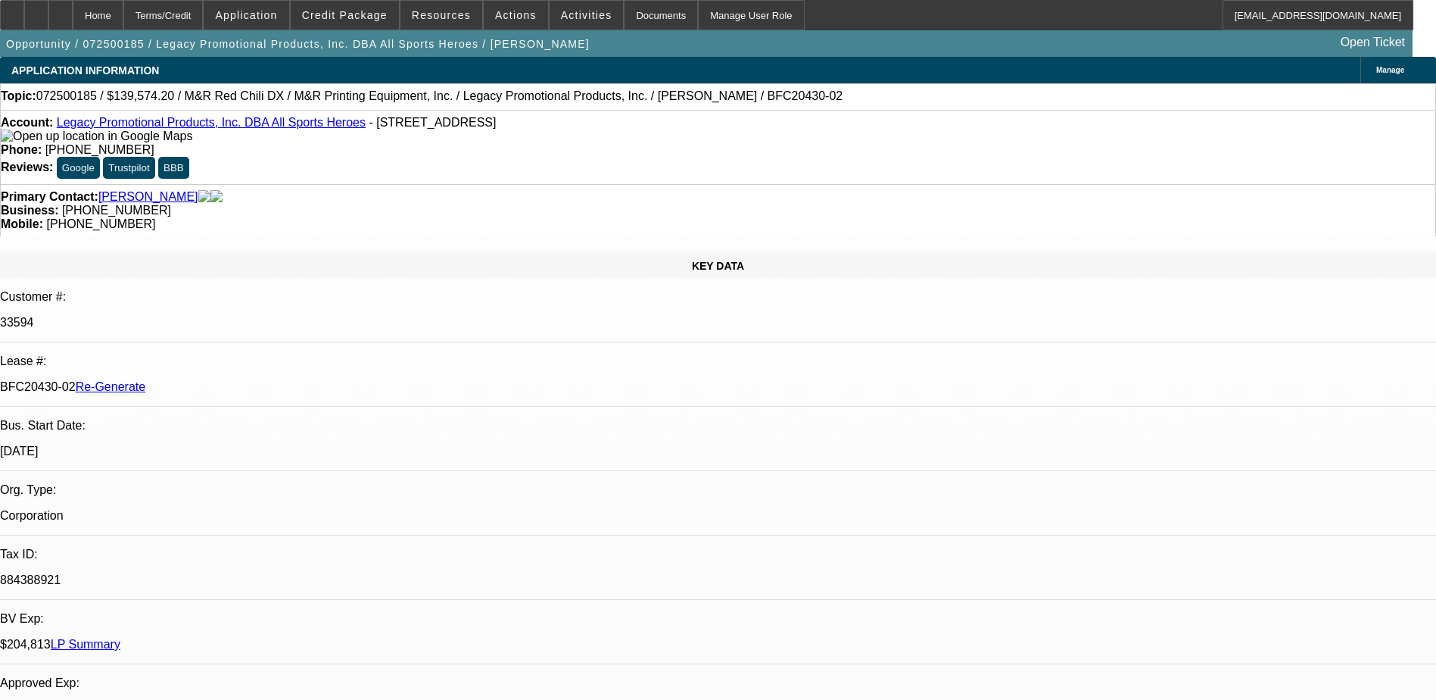
select select "0.2"
select select "2"
select select "0"
select select "6"
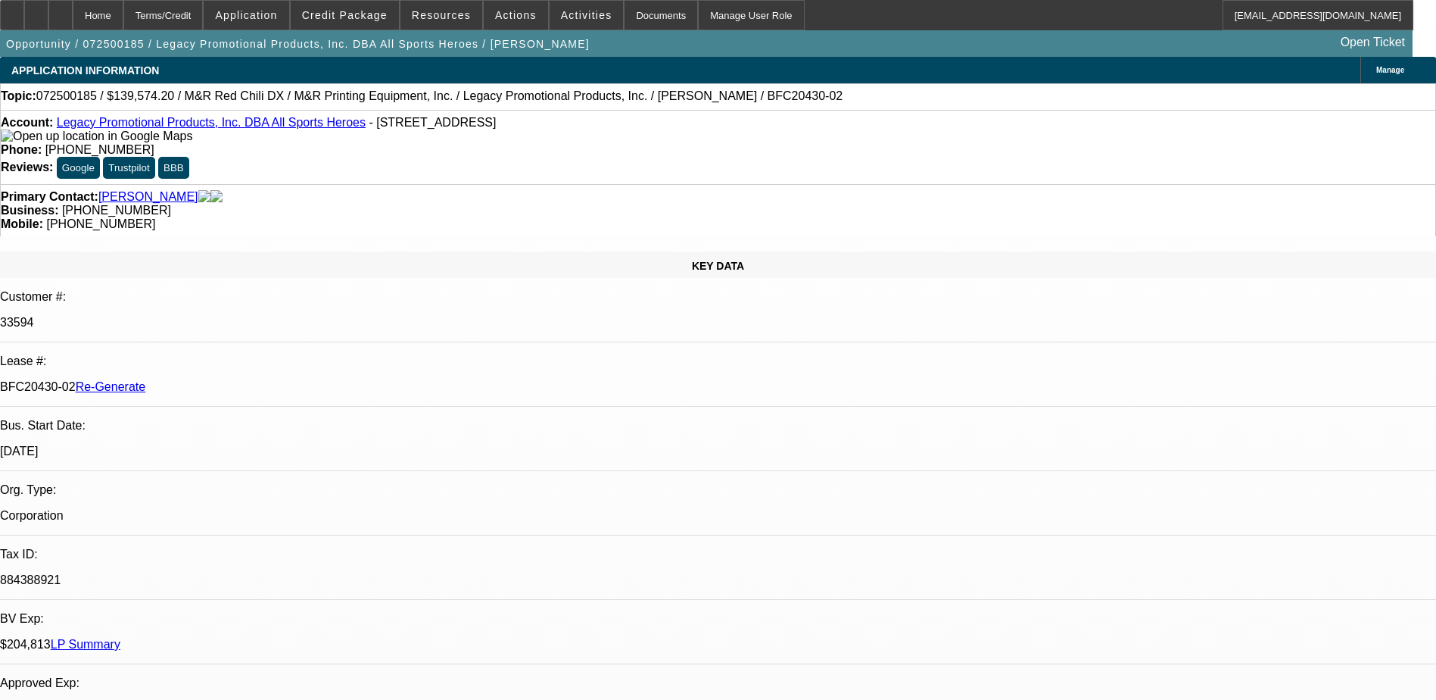
select select "0"
select select "2"
select select "0"
select select "6"
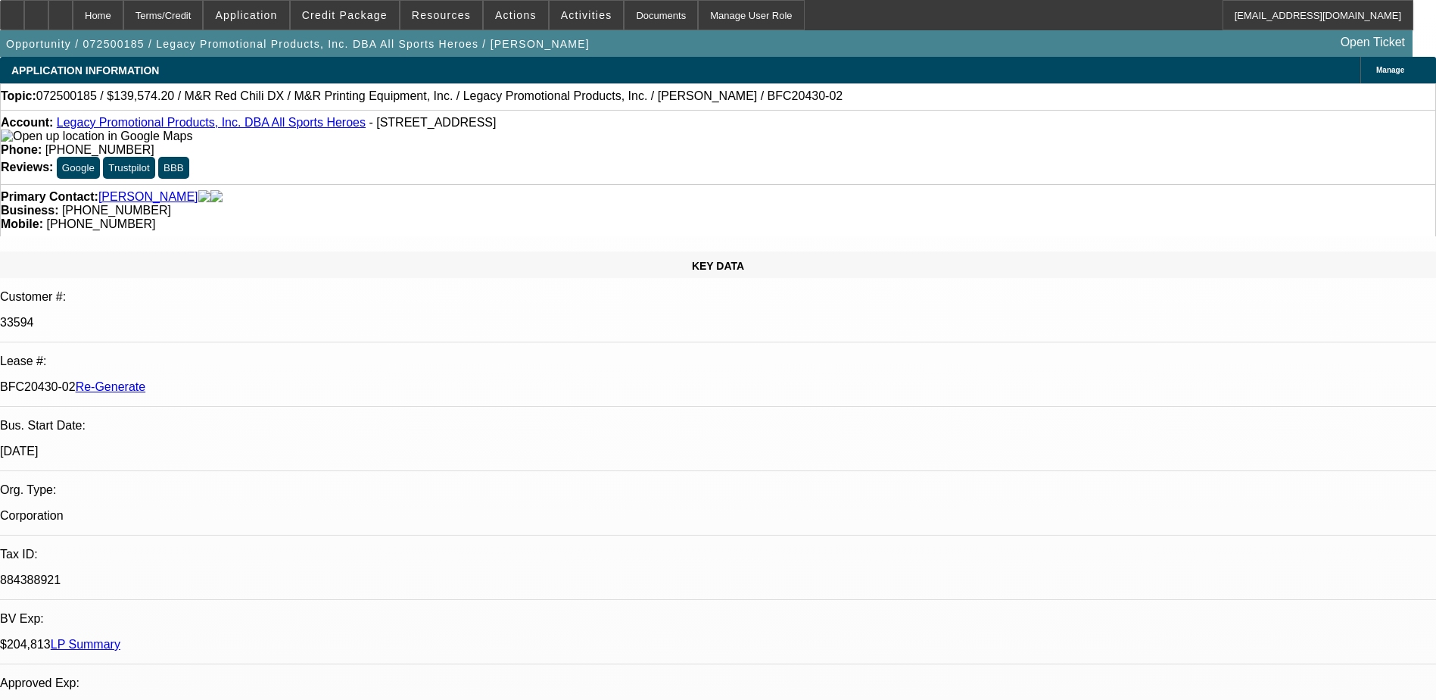
select select "0"
select select "2"
select select "0"
select select "6"
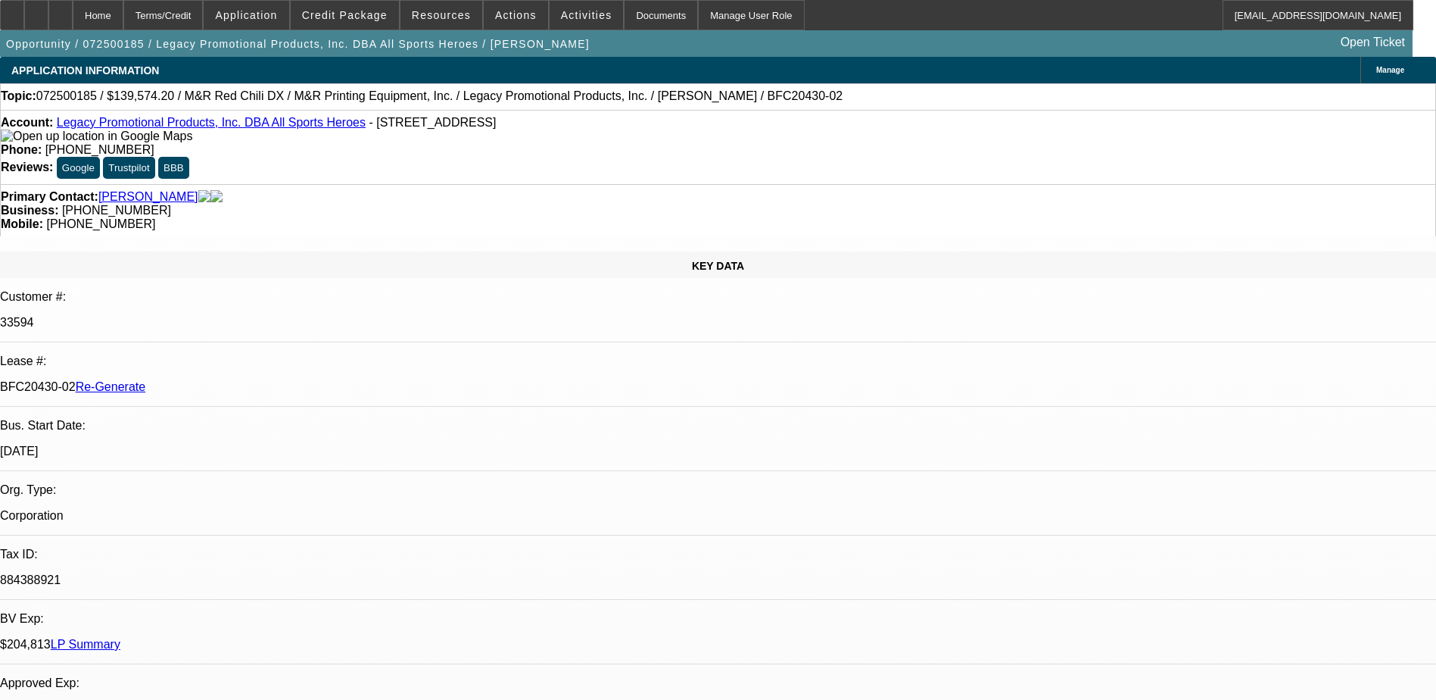
select select "0"
select select "2"
select select "0"
select select "6"
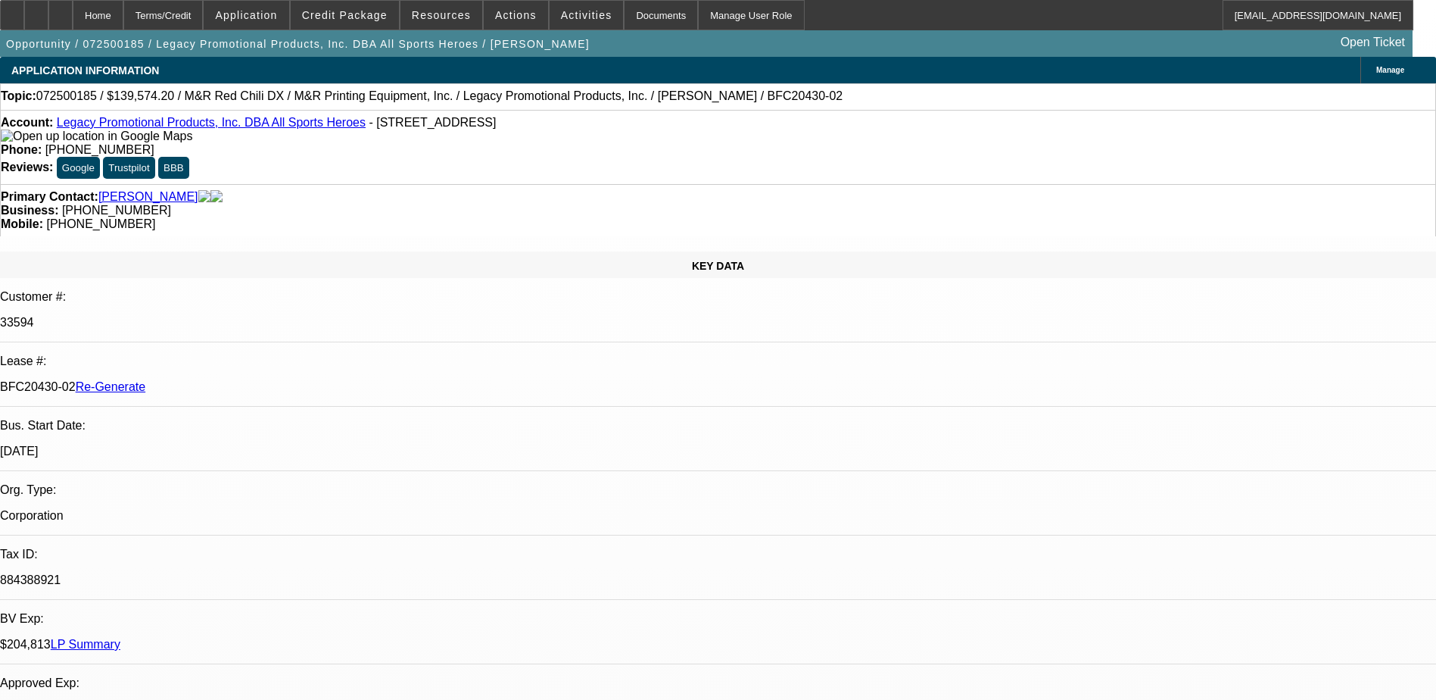
click at [513, 13] on span "Actions" at bounding box center [516, 15] width 42 height 12
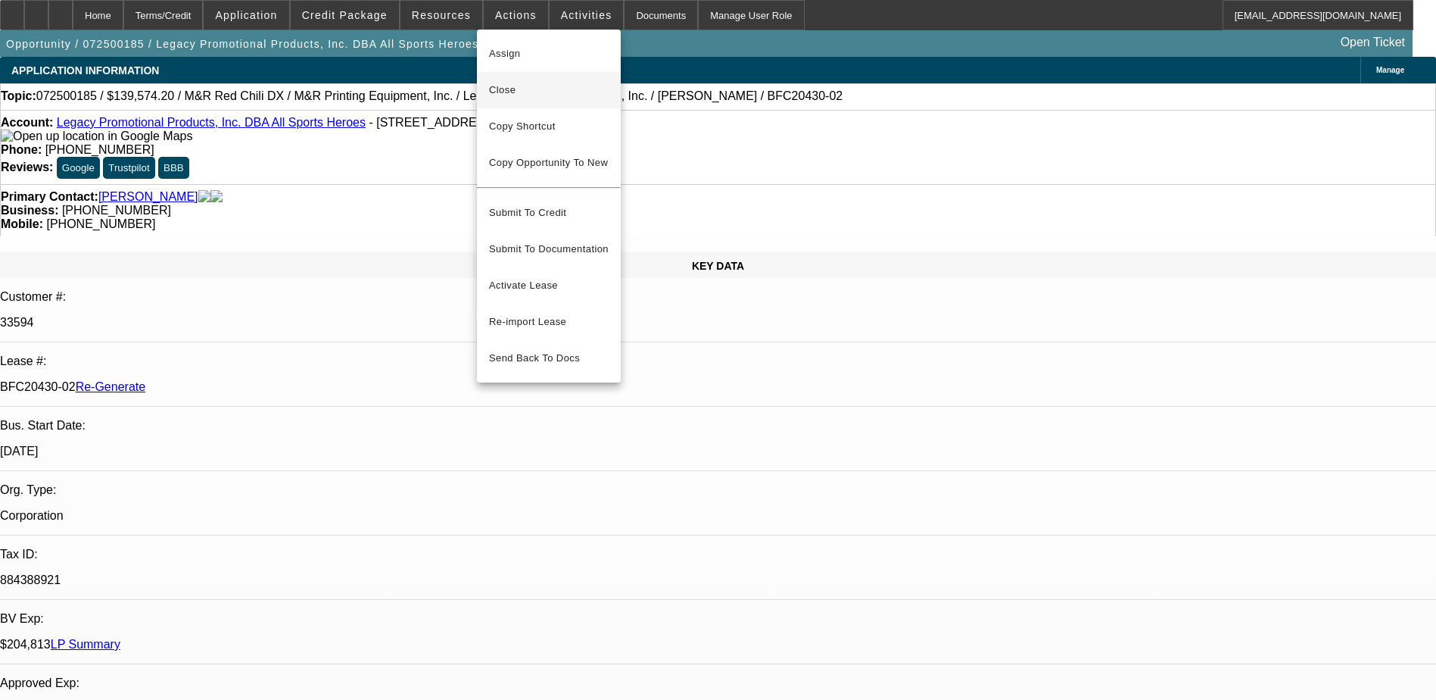
click at [513, 86] on span "Close" at bounding box center [549, 90] width 120 height 18
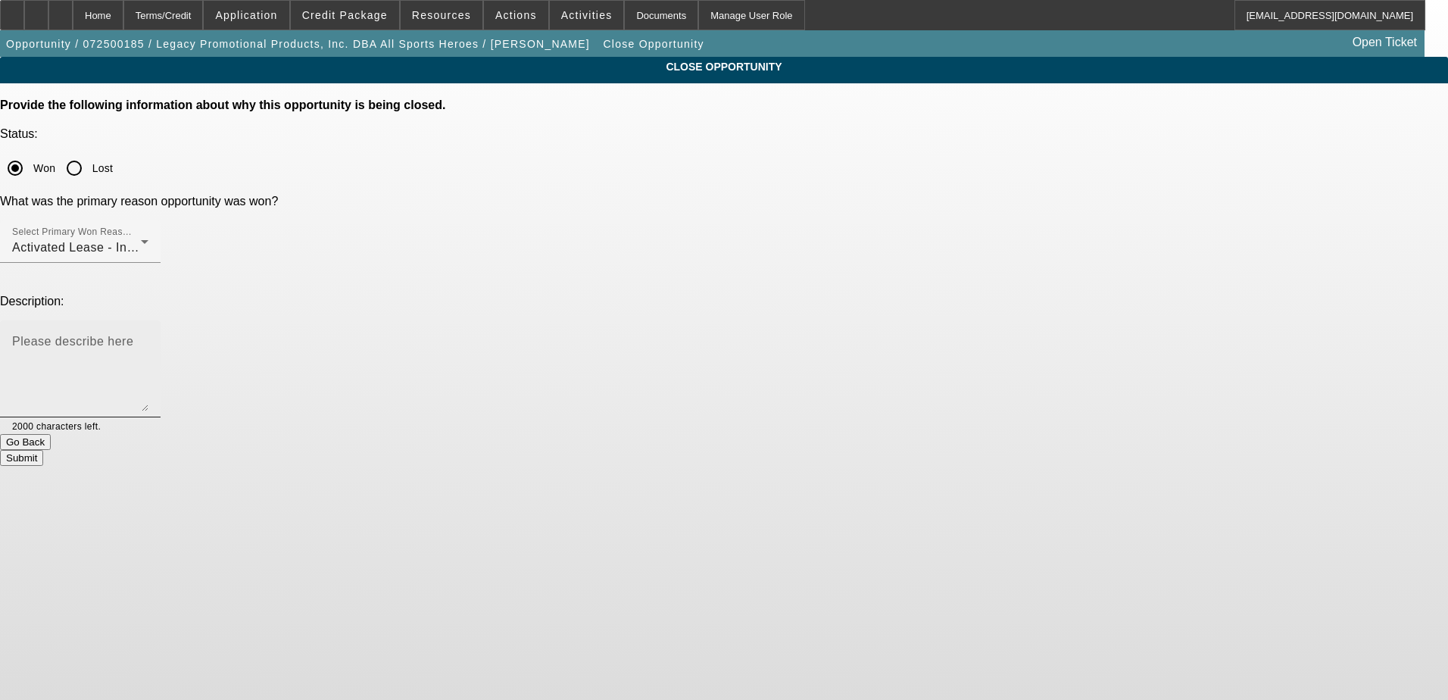
click at [148, 338] on textarea "Please describe here" at bounding box center [80, 374] width 136 height 73
click at [43, 450] on button "Submit" at bounding box center [21, 458] width 43 height 16
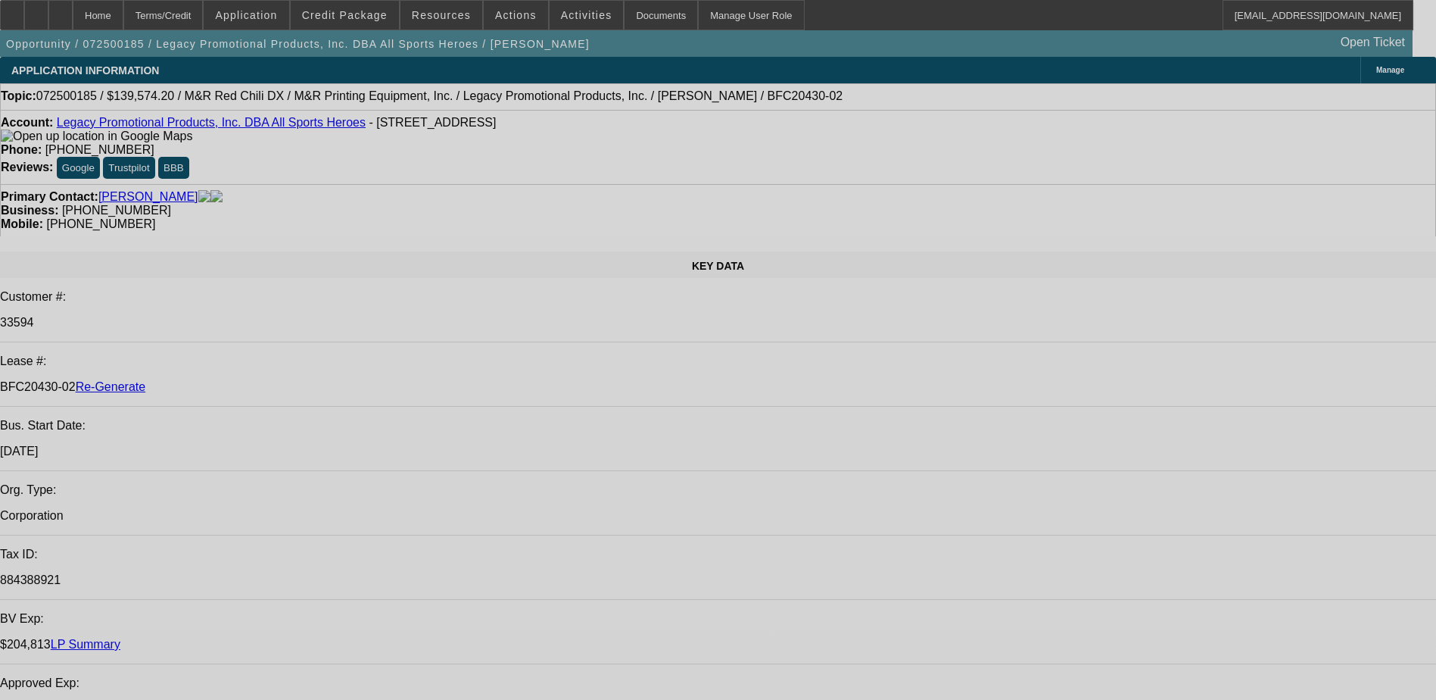
select select "0.2"
select select "2"
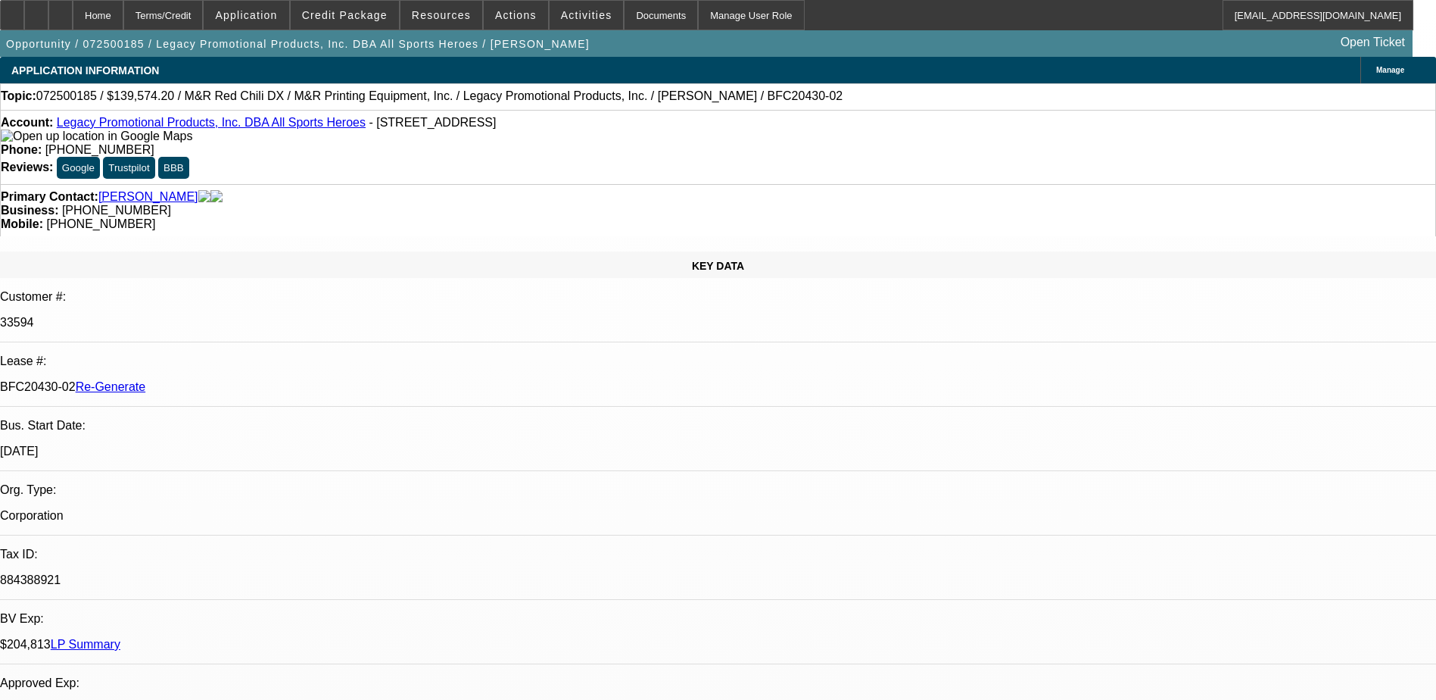
select select "0"
select select "2"
select select "0"
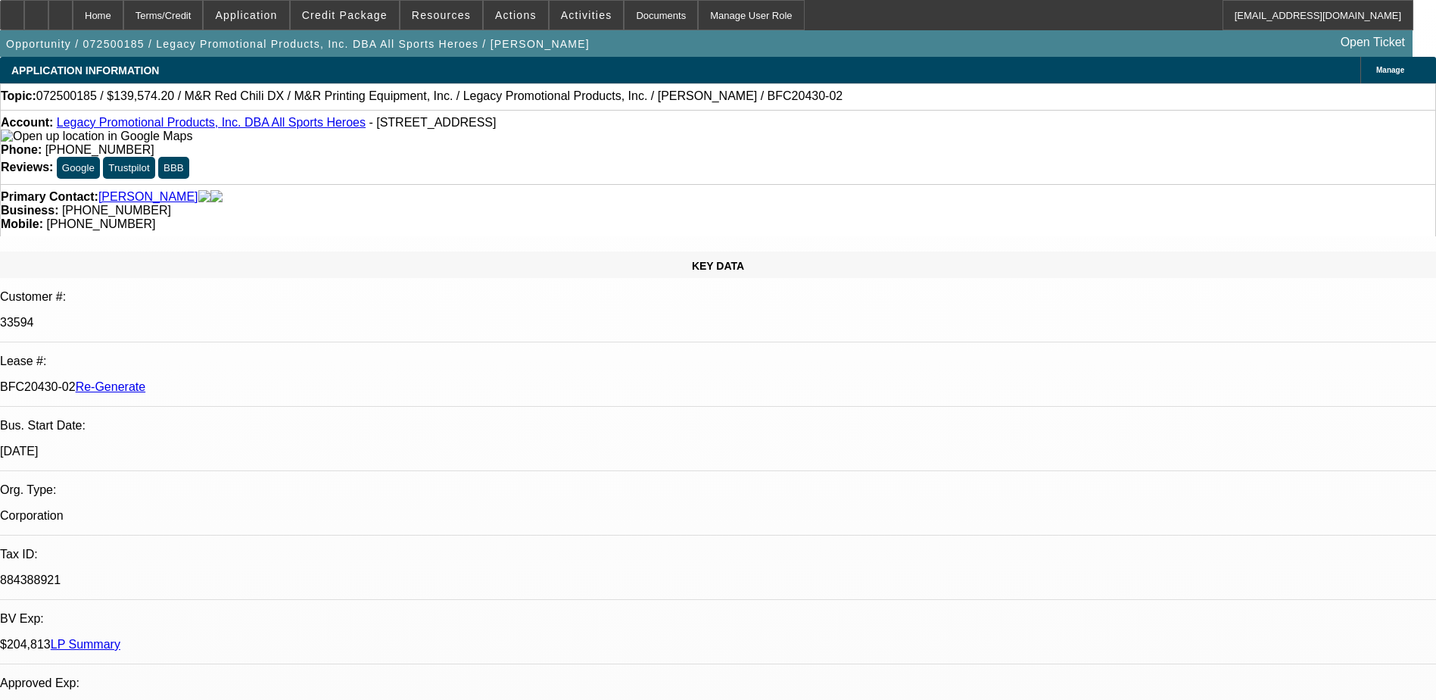
select select "2"
select select "0"
select select "2"
select select "0"
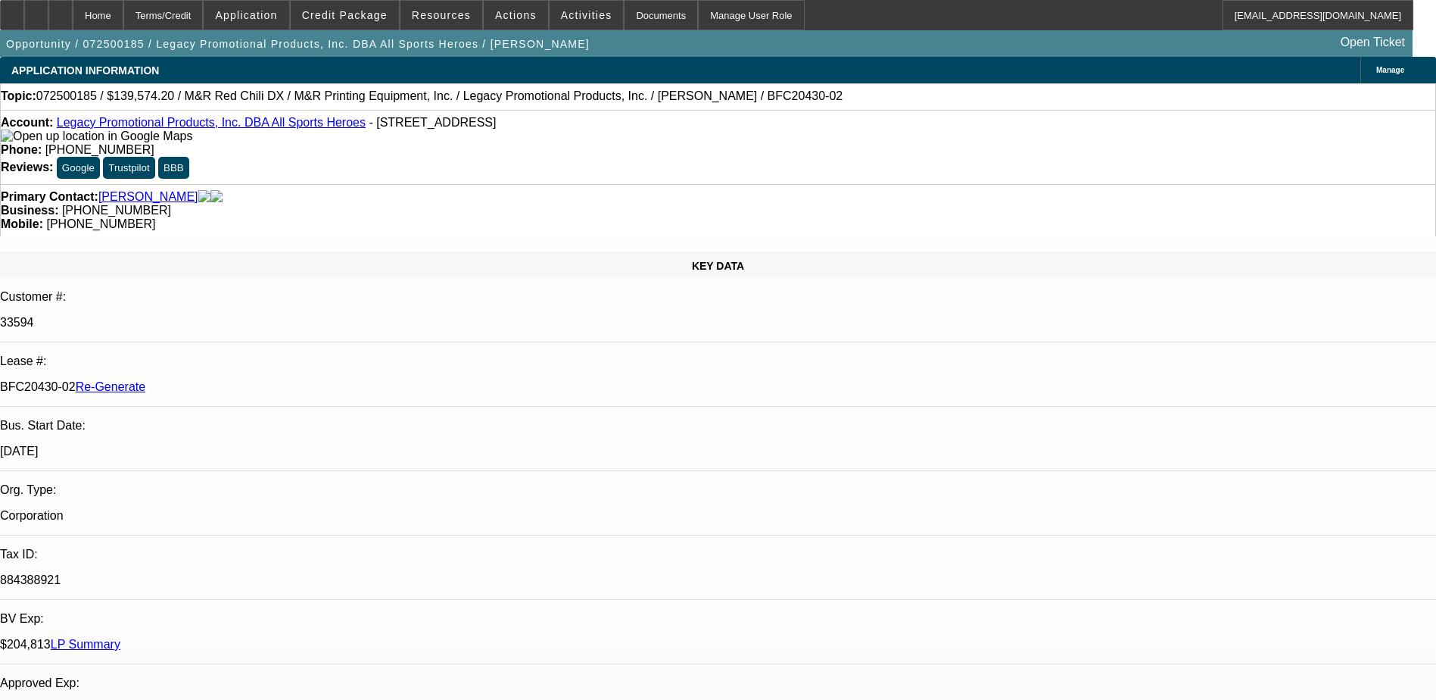
select select "1"
select select "2"
select select "6"
select select "1"
select select "2"
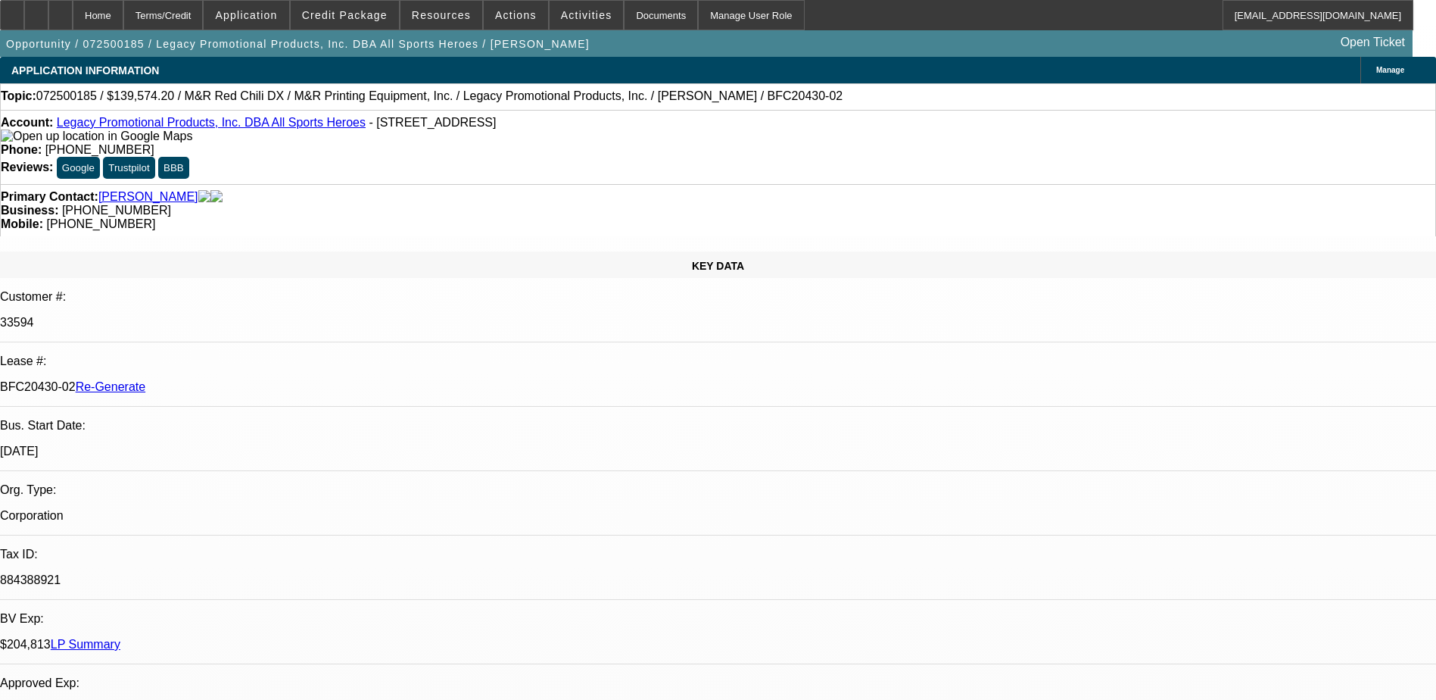
select select "6"
select select "1"
select select "2"
select select "6"
select select "1"
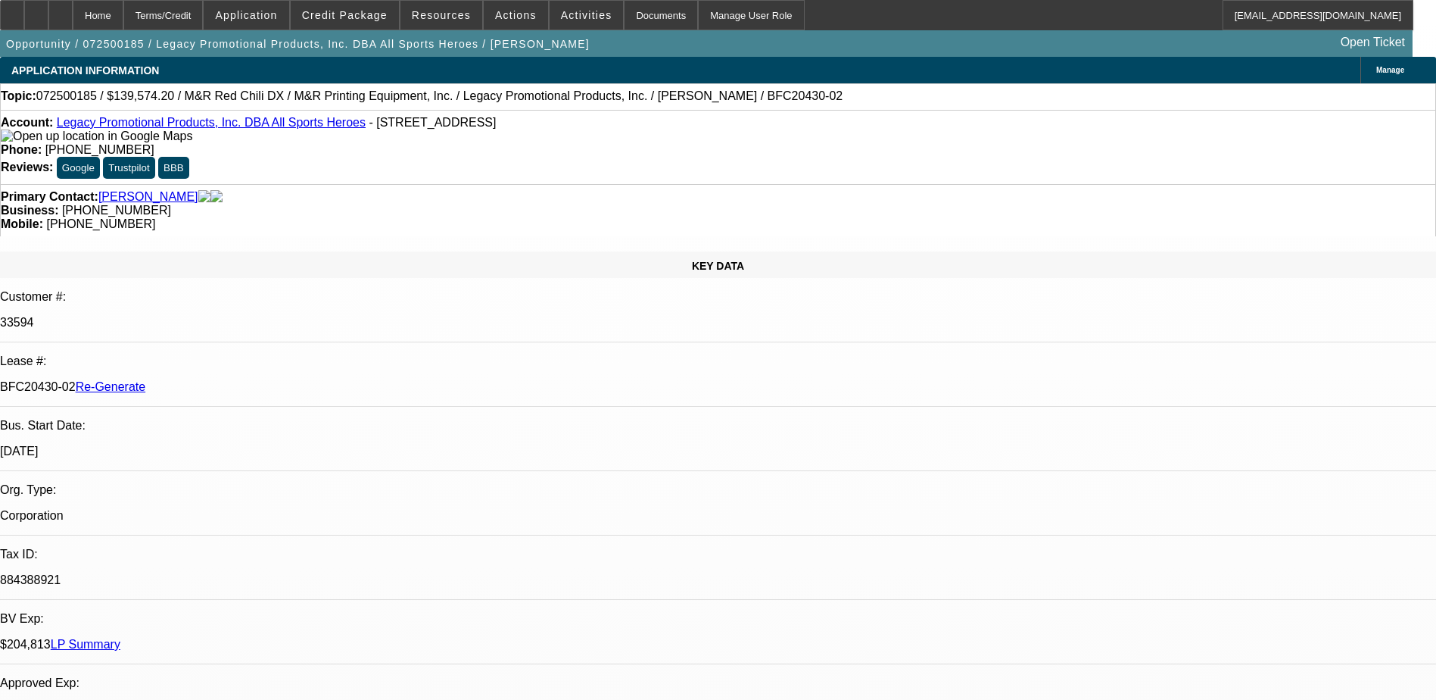
select select "2"
select select "6"
